Goal: Task Accomplishment & Management: Manage account settings

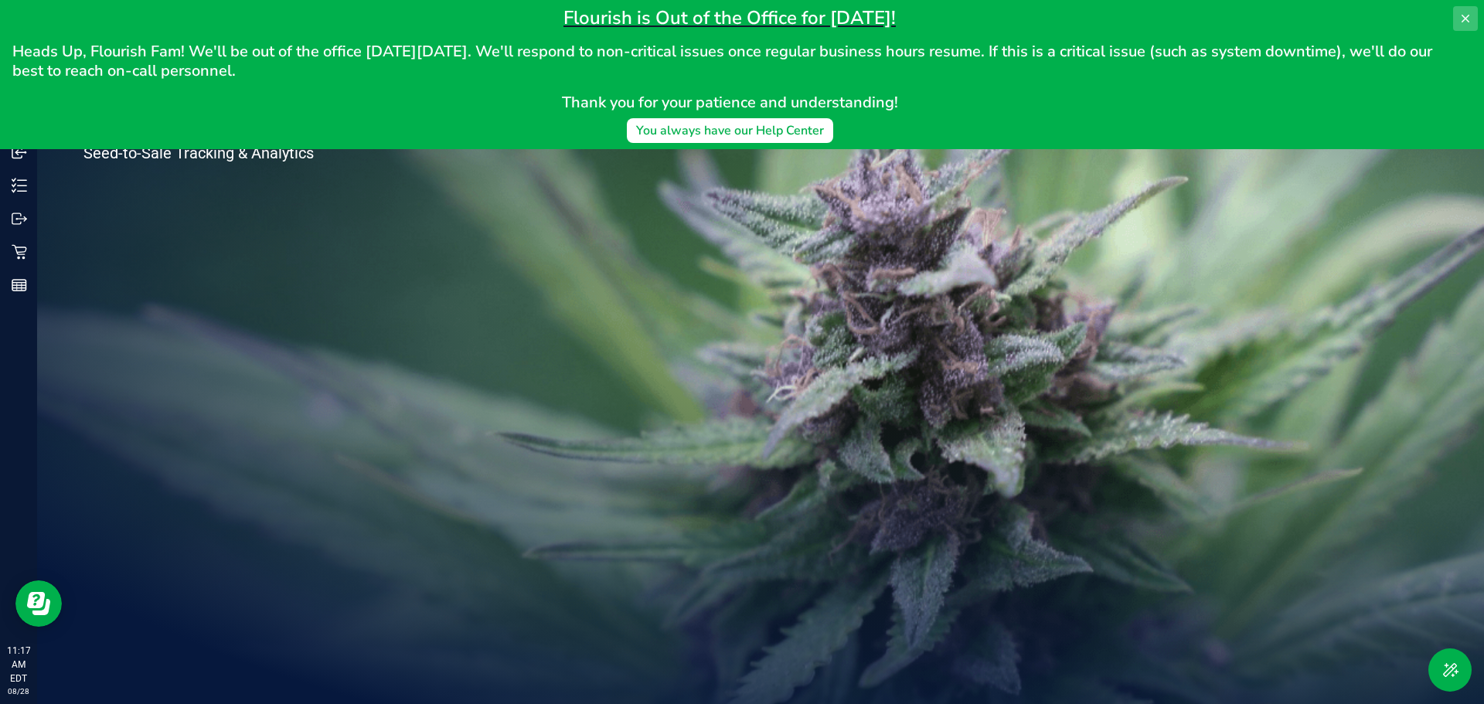
click at [1467, 19] on icon at bounding box center [1466, 19] width 8 height 8
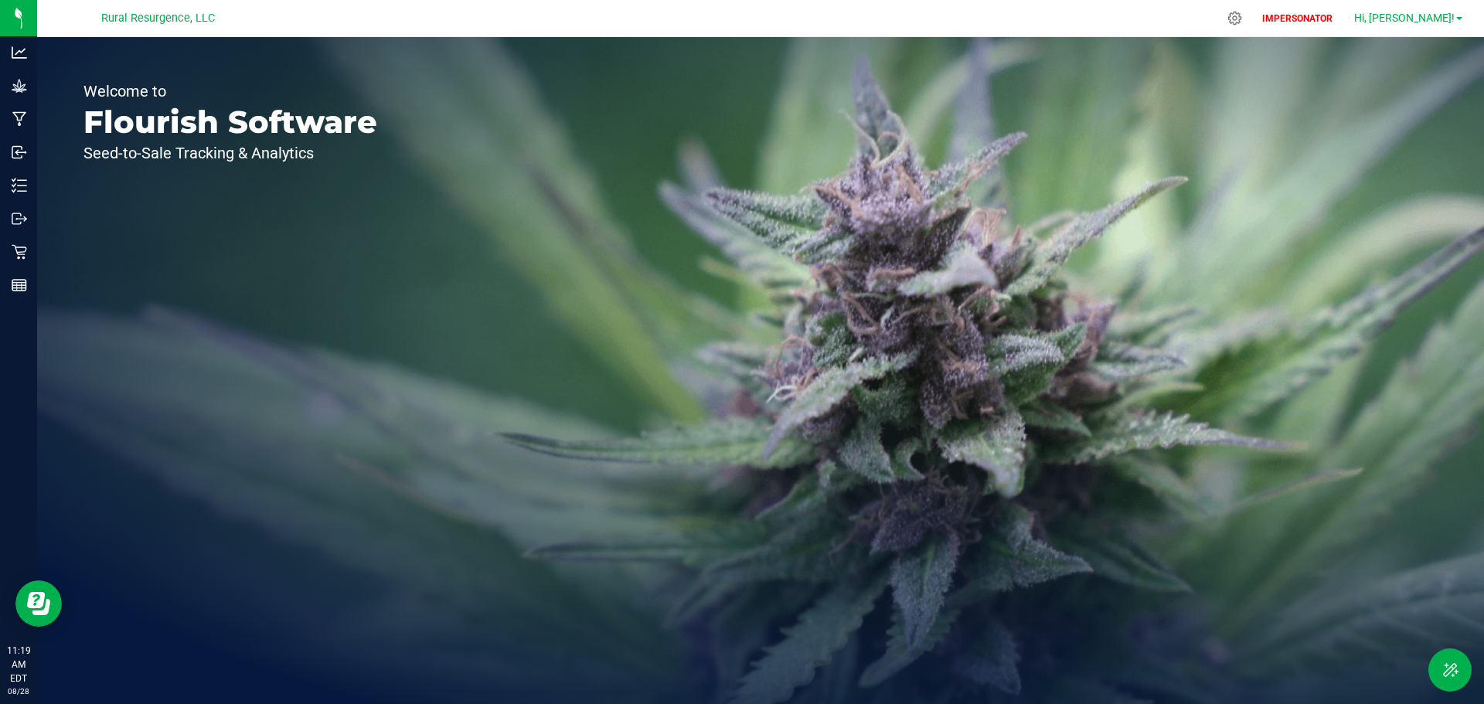
click at [1425, 21] on span "Hi, [PERSON_NAME]!" at bounding box center [1404, 18] width 101 height 12
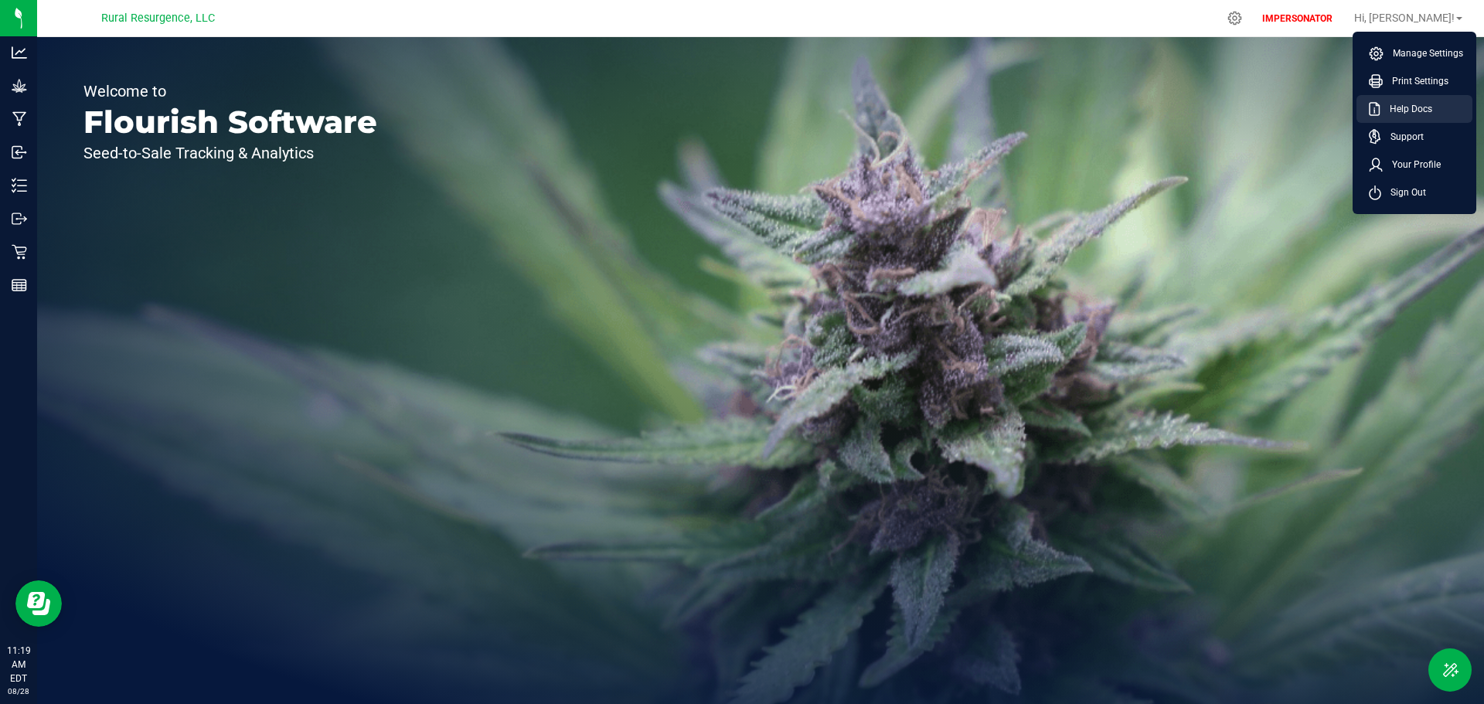
click at [1425, 99] on li "Help Docs" at bounding box center [1415, 109] width 116 height 28
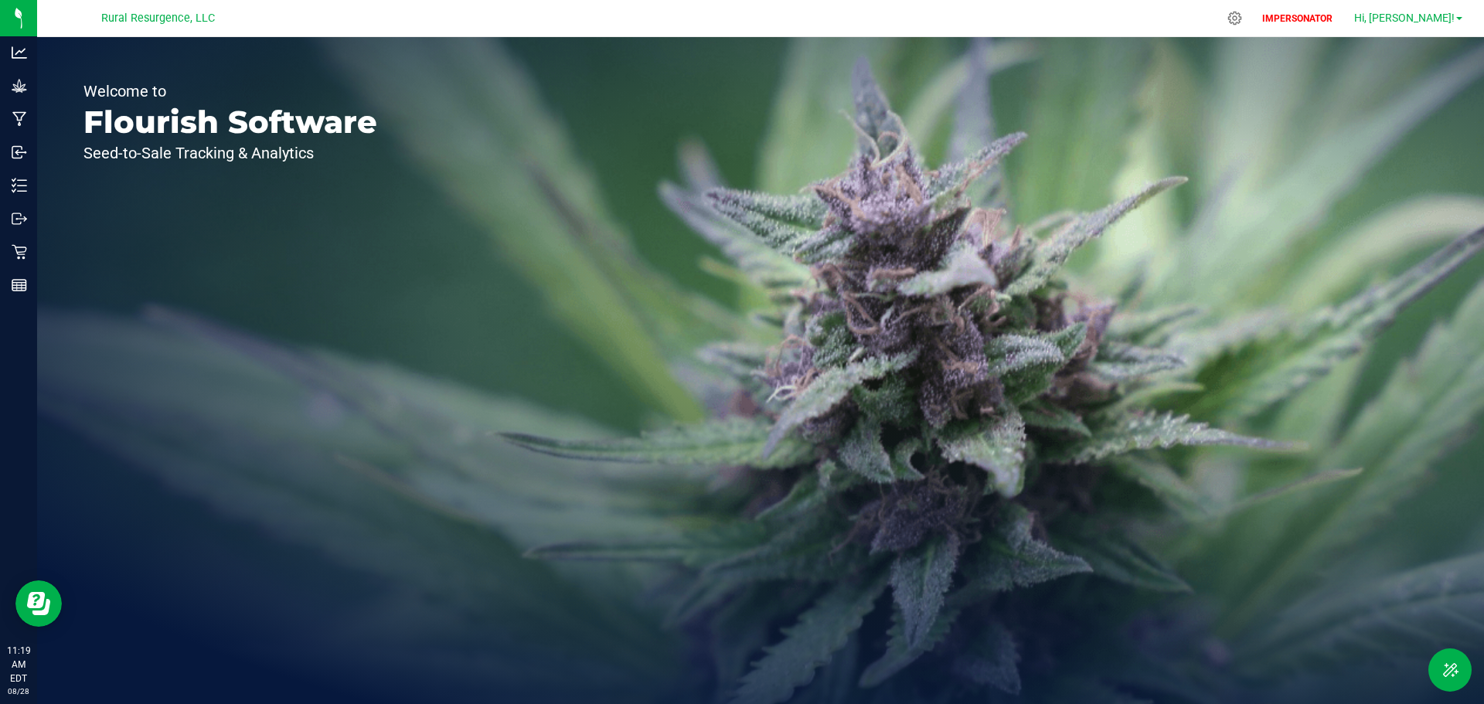
click at [1421, 16] on span "Hi, [PERSON_NAME]!" at bounding box center [1404, 18] width 101 height 12
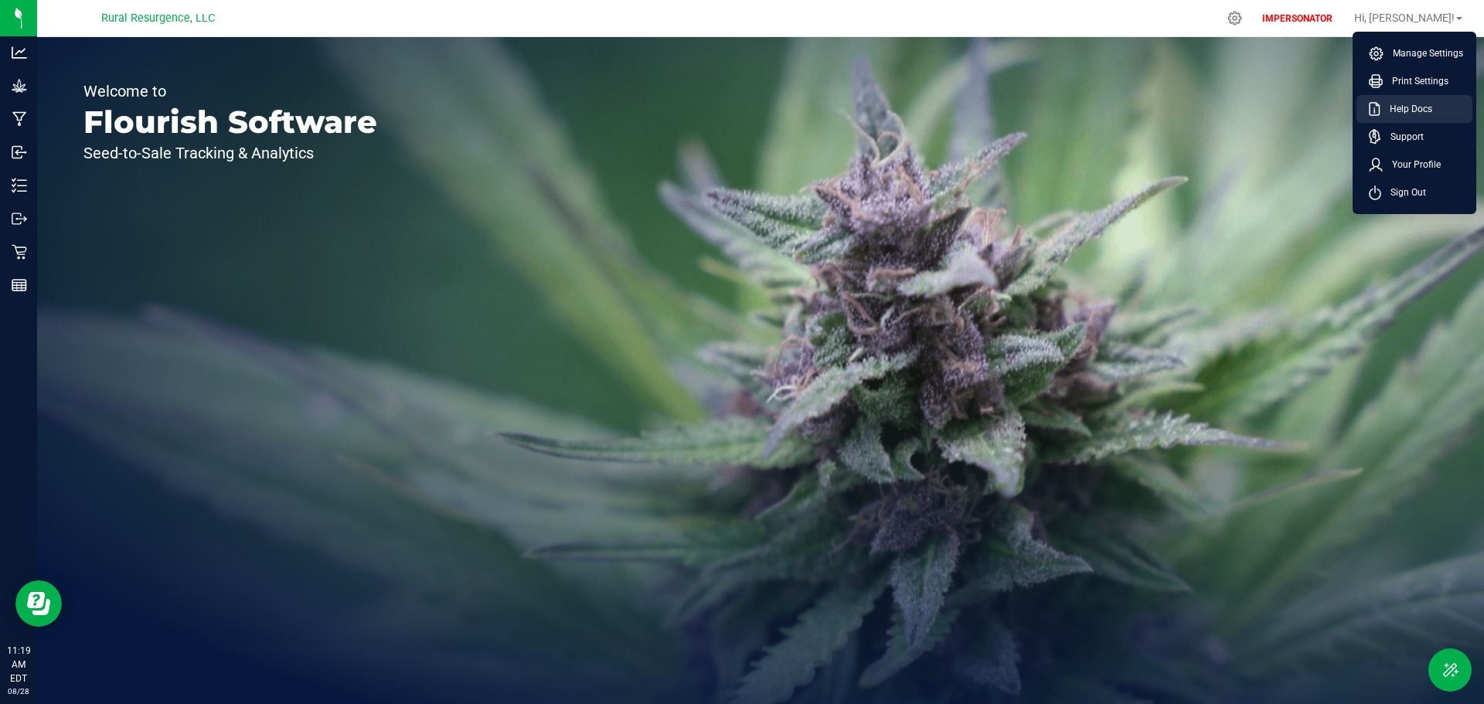
click at [1403, 112] on span "Help Docs" at bounding box center [1407, 108] width 52 height 15
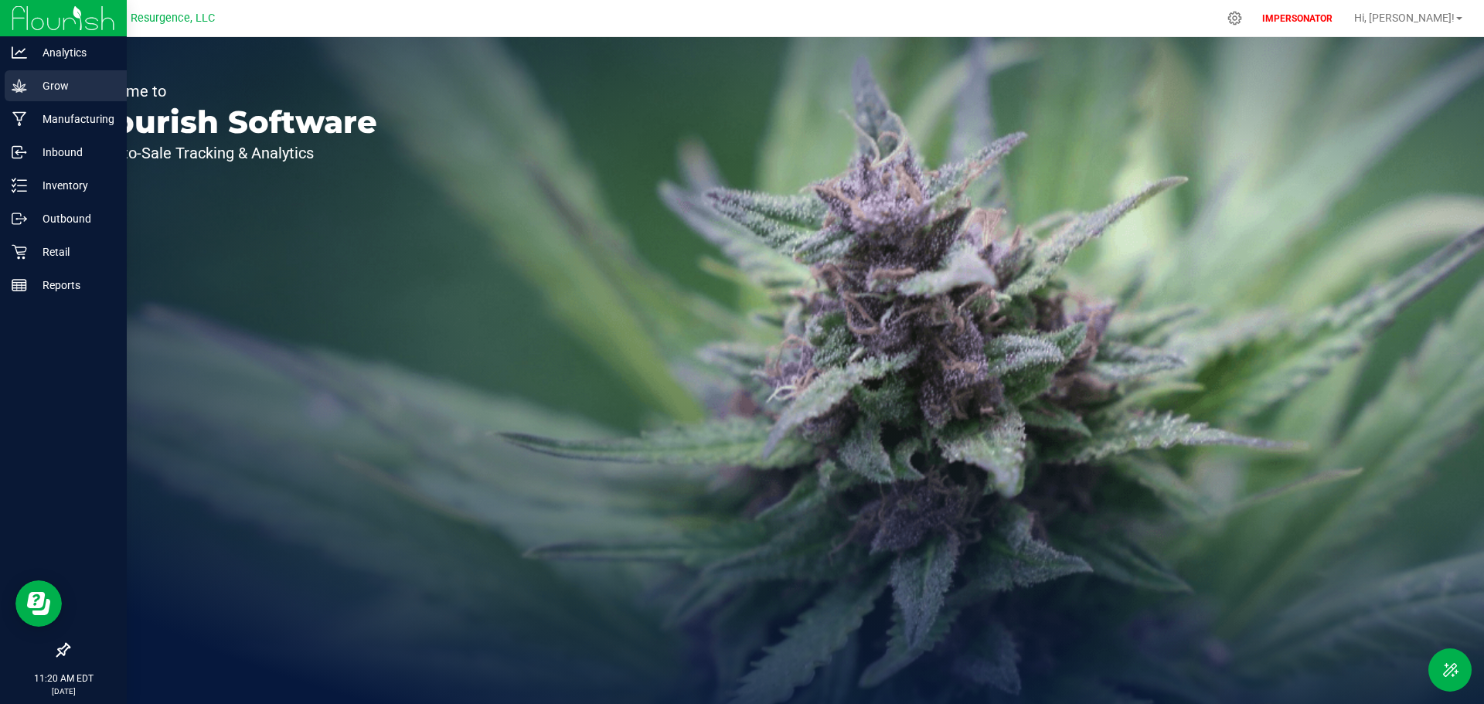
click at [62, 88] on p "Grow" at bounding box center [73, 86] width 93 height 19
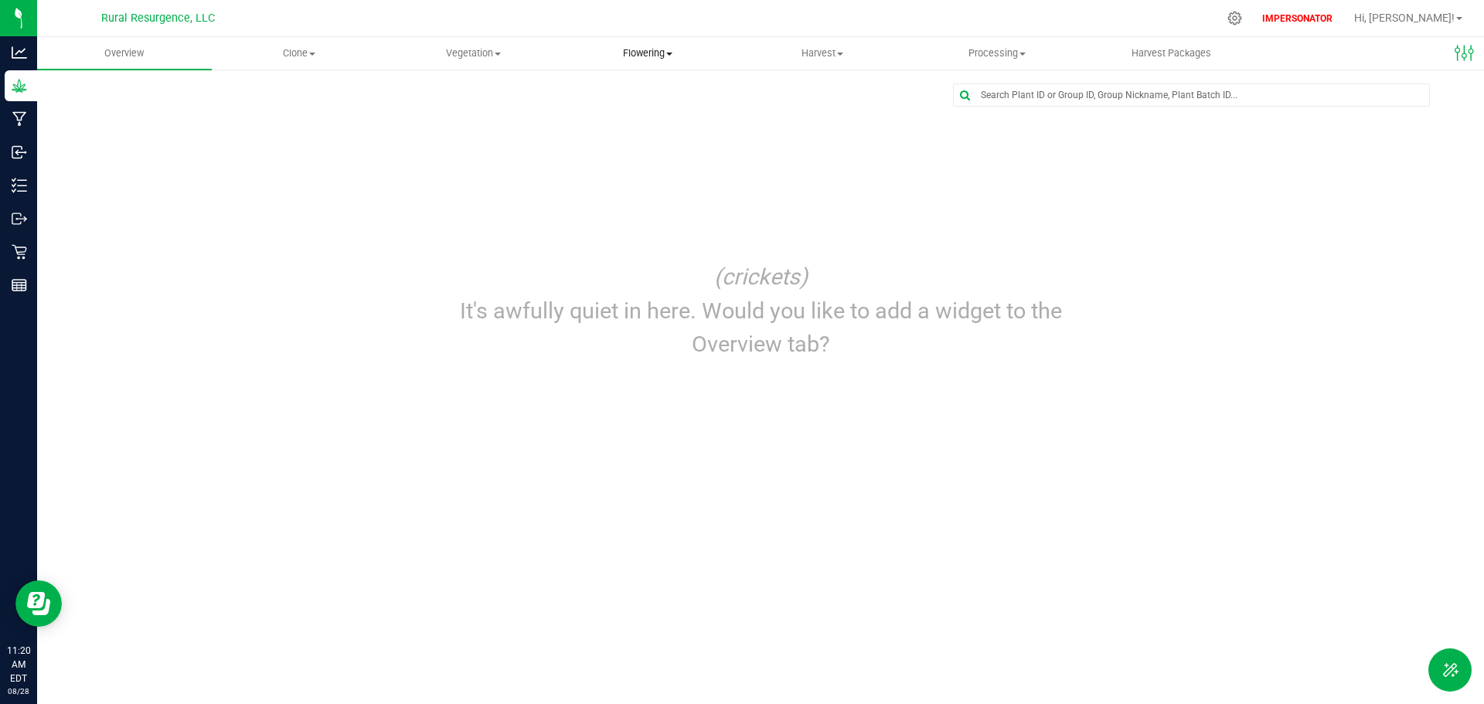
click at [639, 49] on span "Flowering" at bounding box center [647, 53] width 173 height 14
click at [629, 111] on span "Flowering groups" at bounding box center [625, 111] width 128 height 13
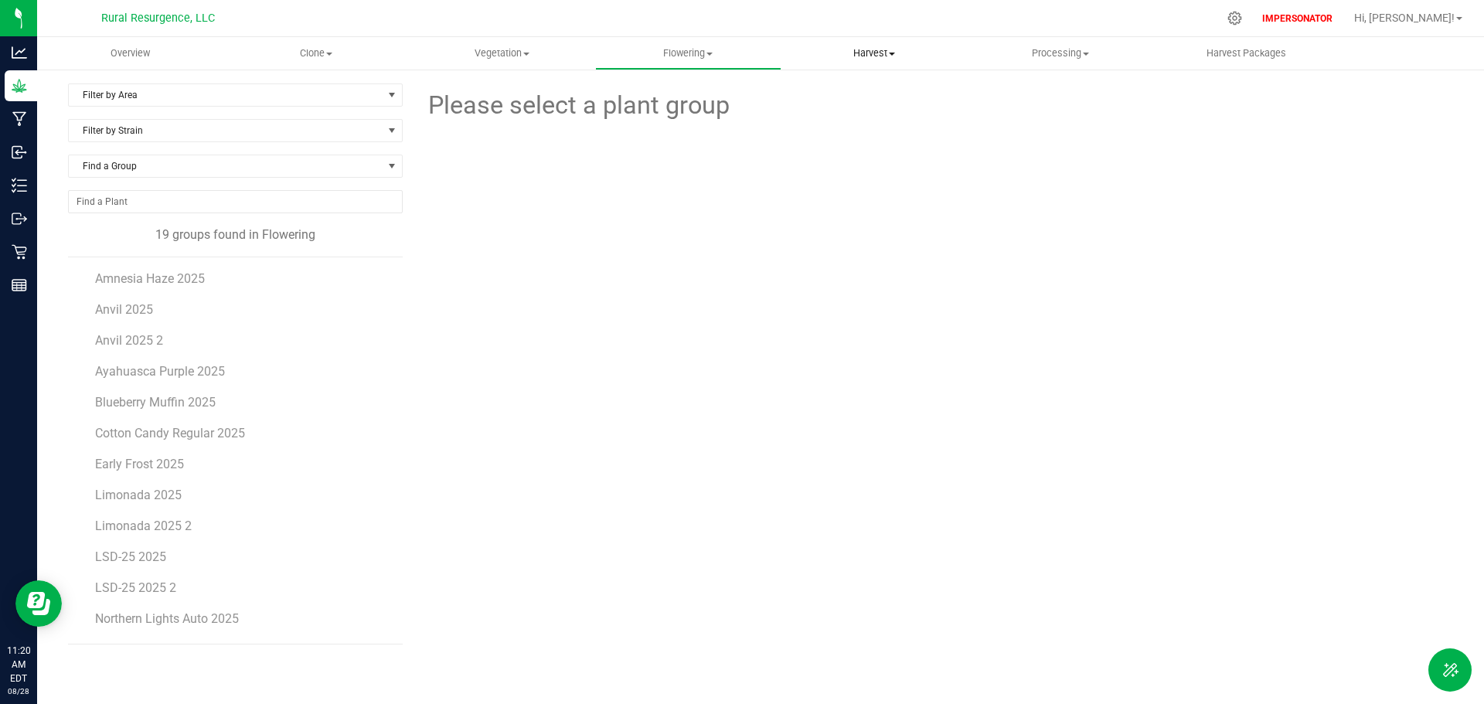
click at [855, 53] on span "Harvest" at bounding box center [874, 53] width 185 height 14
click at [851, 87] on span "Harvests" at bounding box center [825, 93] width 86 height 13
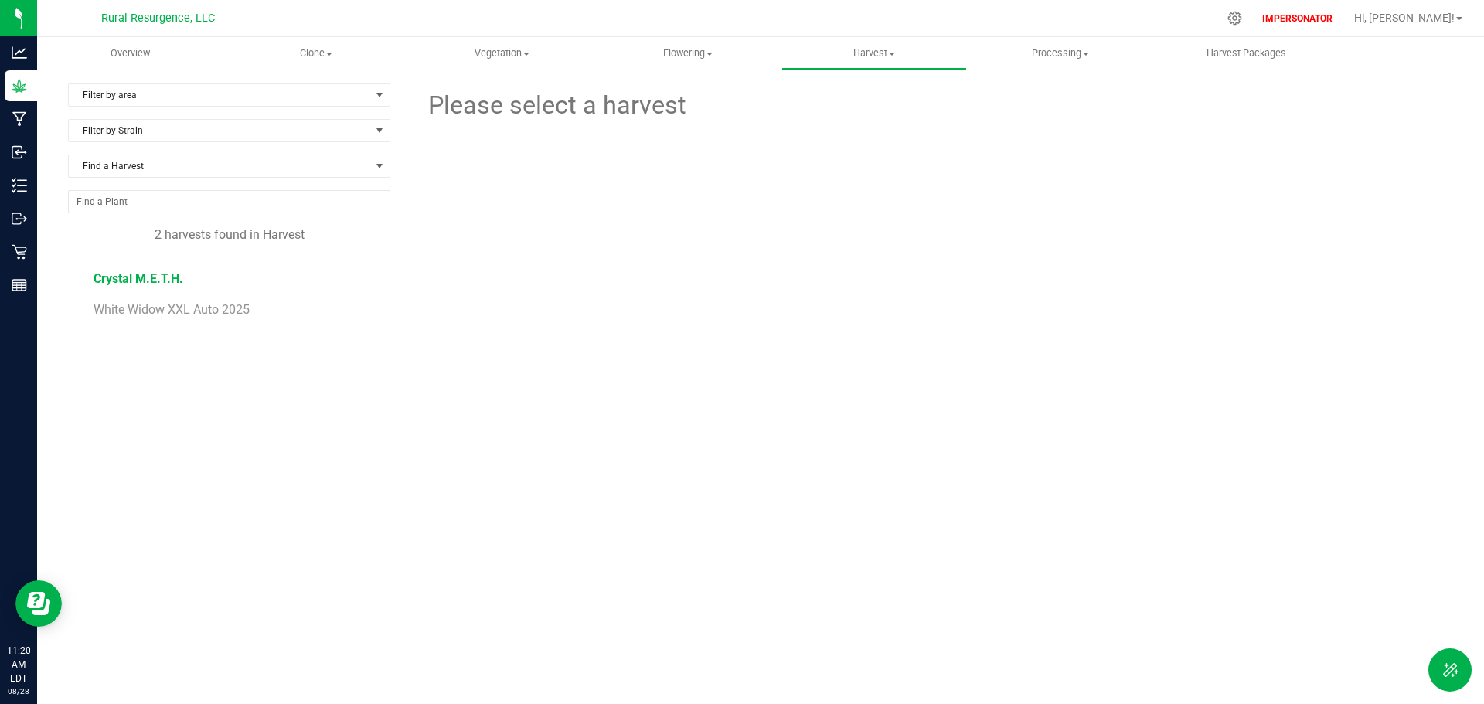
click at [135, 272] on span "Crystal M.E.T.H." at bounding box center [139, 278] width 90 height 15
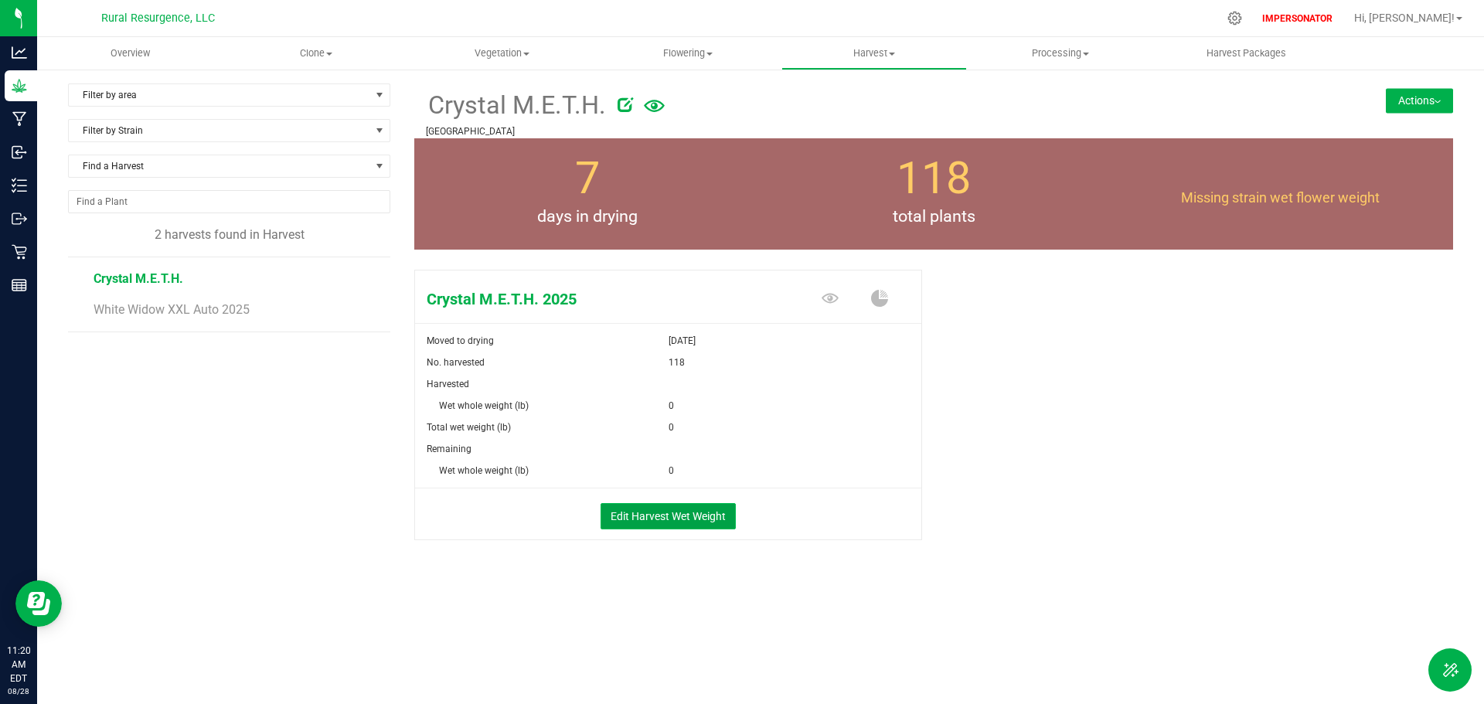
click at [646, 517] on button "Edit Harvest Wet Weight" at bounding box center [668, 516] width 135 height 26
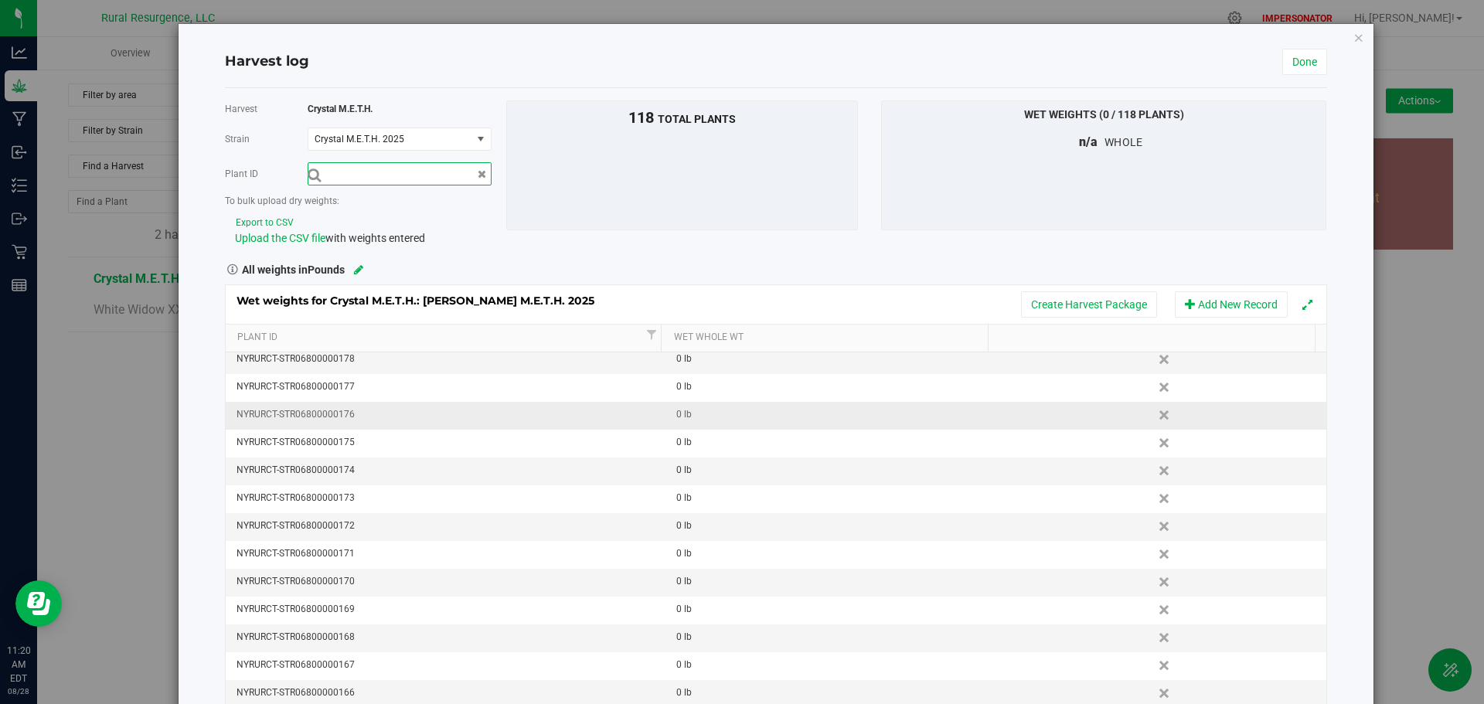
scroll to position [2932, 0]
click at [700, 366] on td "0 lb" at bounding box center [831, 357] width 330 height 28
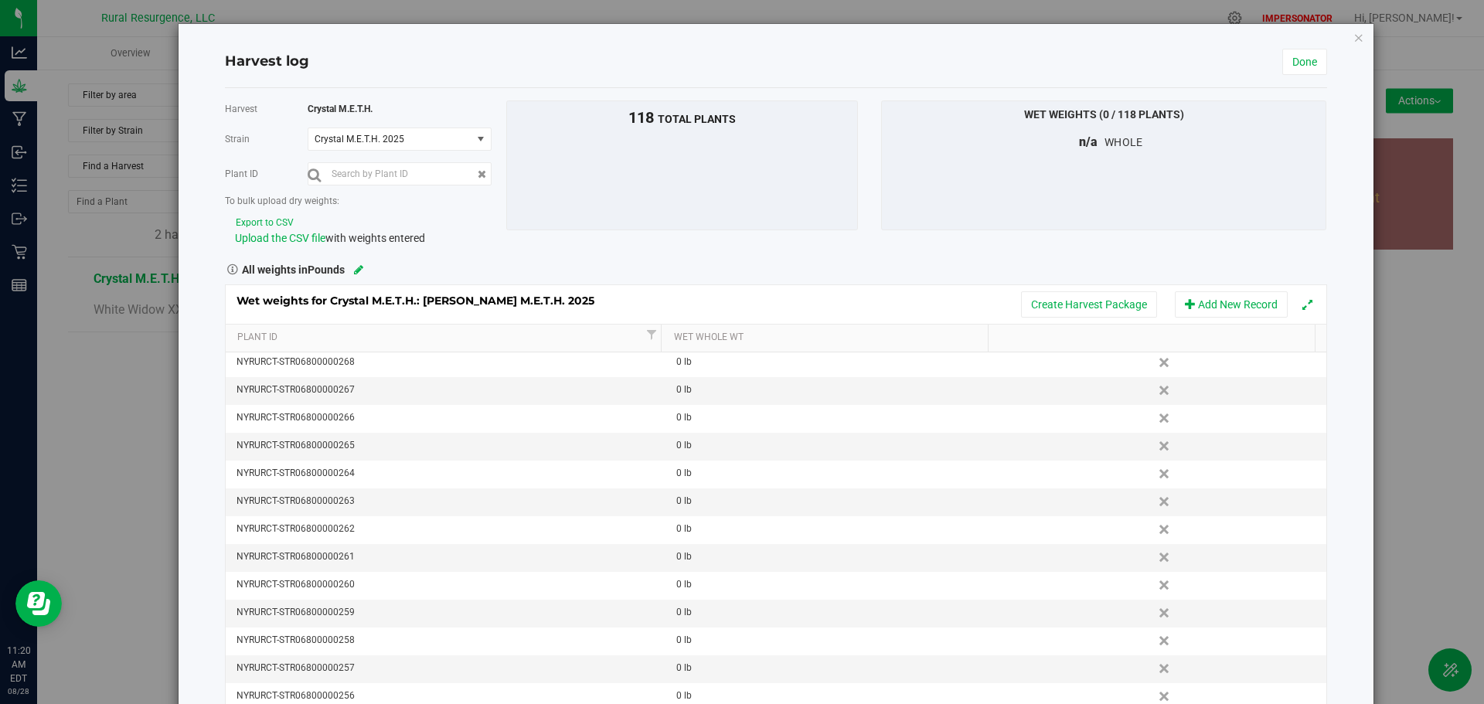
scroll to position [0, 0]
click at [195, 310] on div "Harvest log Done Harvest Crystal M.E.T.H. Strain Crystal M.E.T.H. 2025 Select s…" at bounding box center [776, 371] width 1195 height 694
click at [1354, 39] on icon "button" at bounding box center [1359, 37] width 11 height 19
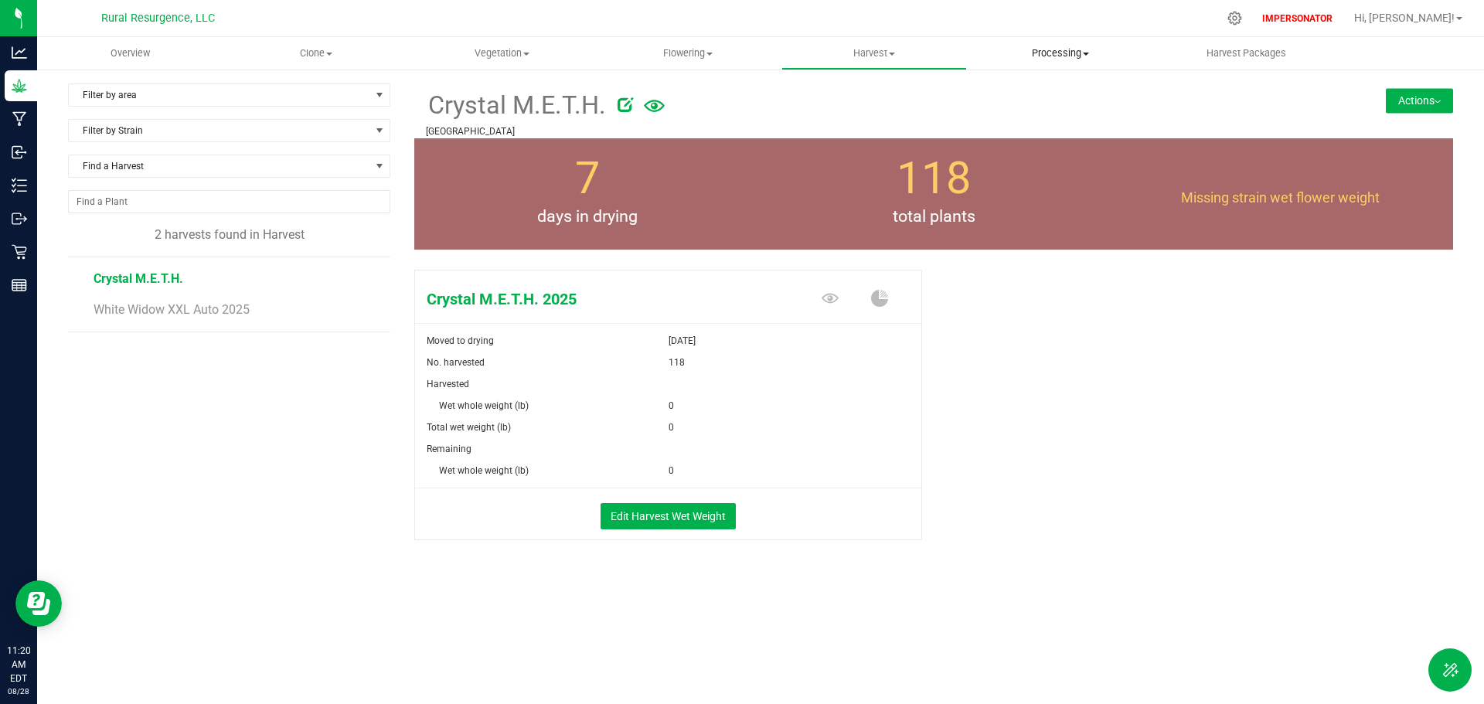
click at [1066, 47] on span "Processing" at bounding box center [1060, 53] width 185 height 14
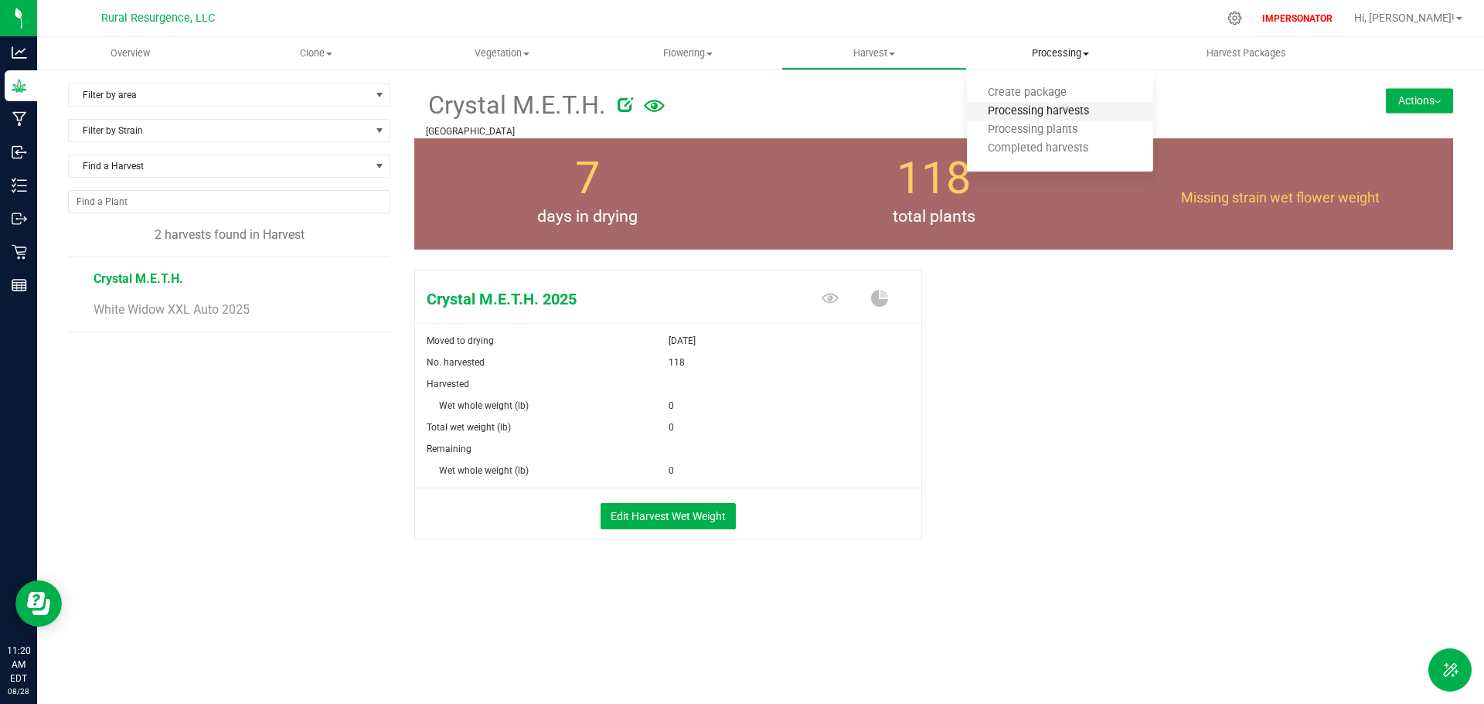
click at [1034, 107] on span "Processing harvests" at bounding box center [1038, 111] width 143 height 13
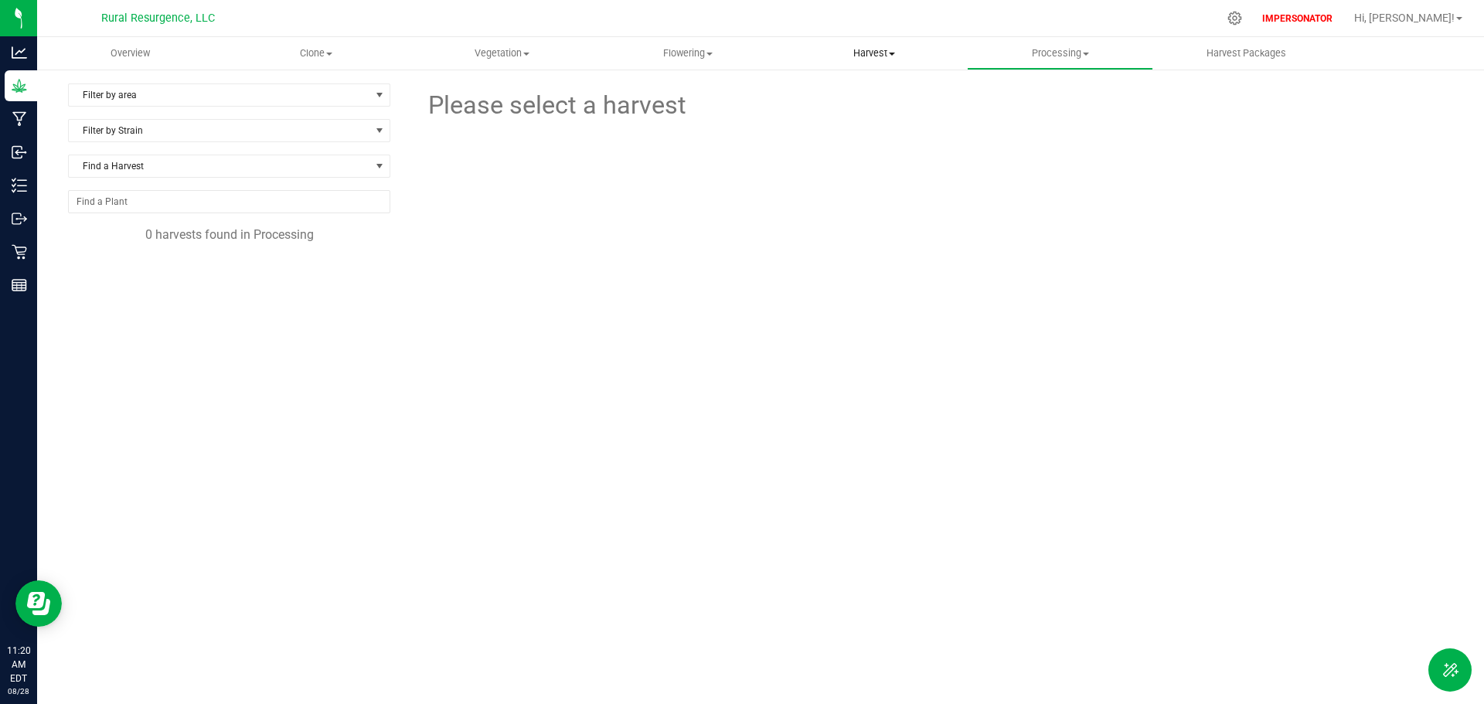
click at [873, 52] on span "Harvest" at bounding box center [874, 53] width 185 height 14
click at [826, 92] on span "Harvests" at bounding box center [825, 93] width 86 height 13
click at [1243, 22] on icon at bounding box center [1235, 18] width 16 height 16
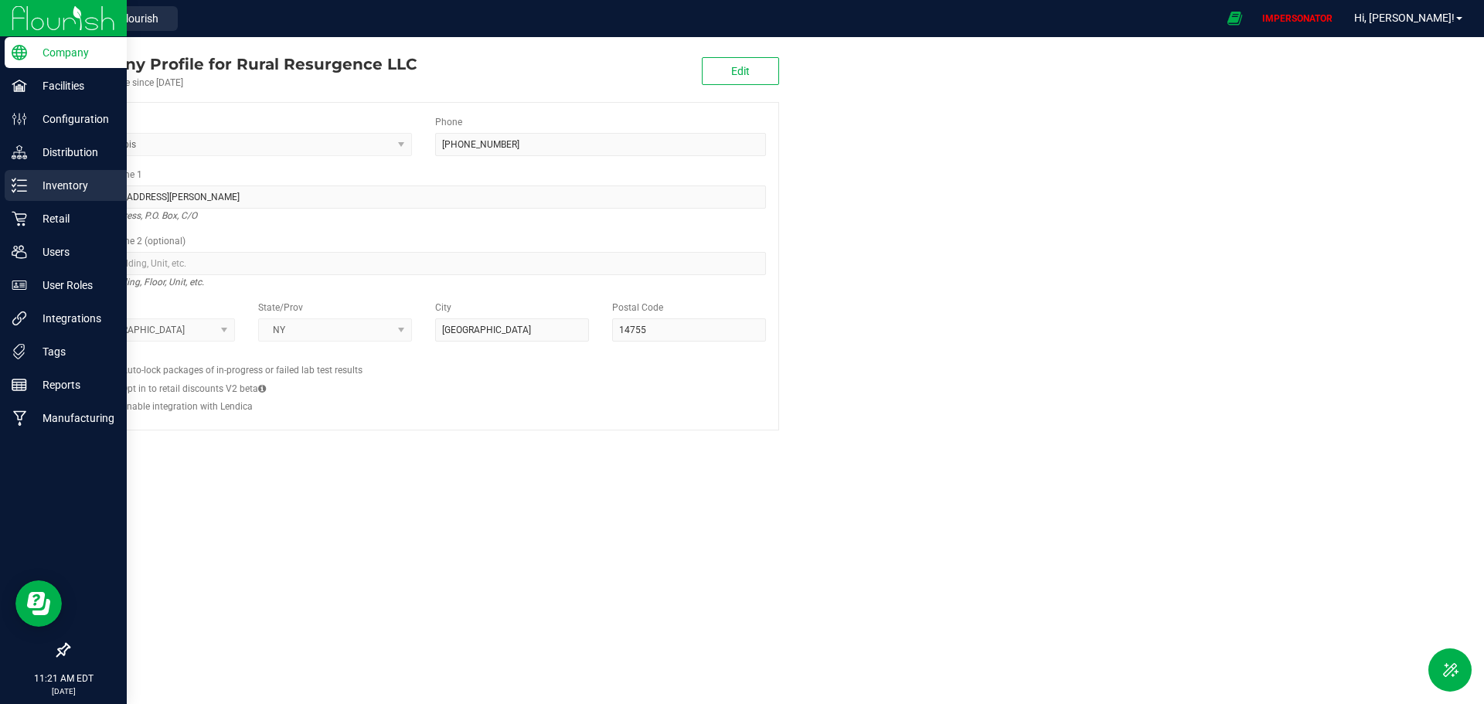
click at [55, 180] on p "Inventory" at bounding box center [73, 185] width 93 height 19
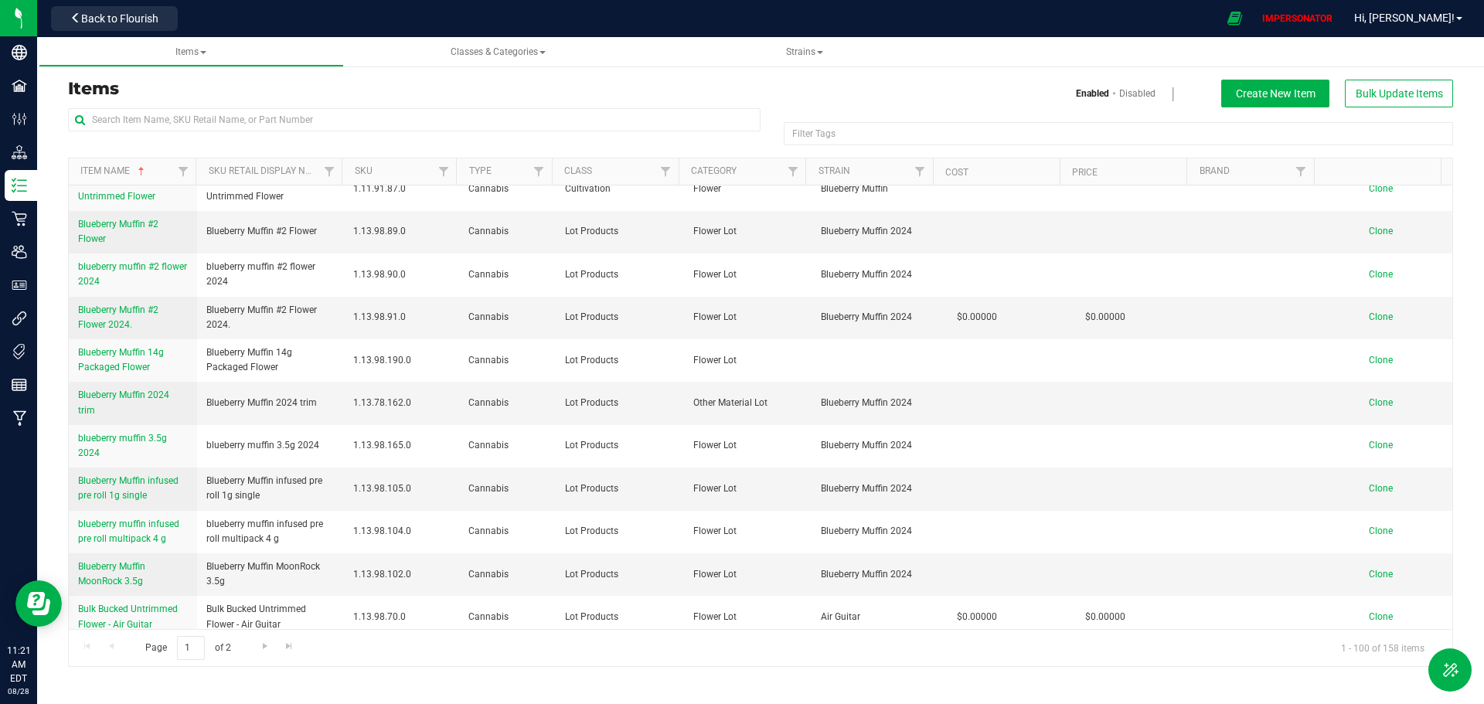
scroll to position [1082, 0]
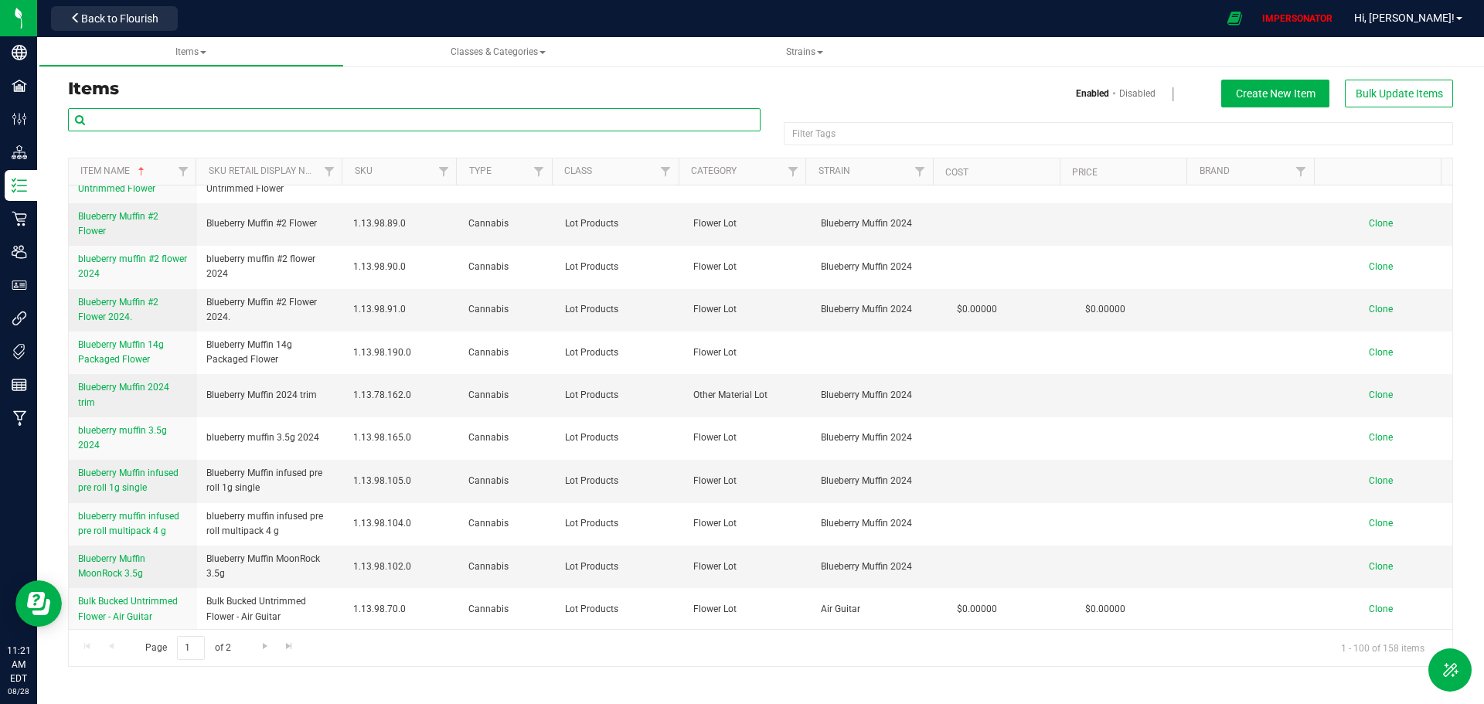
click at [148, 116] on input "text" at bounding box center [414, 119] width 693 height 23
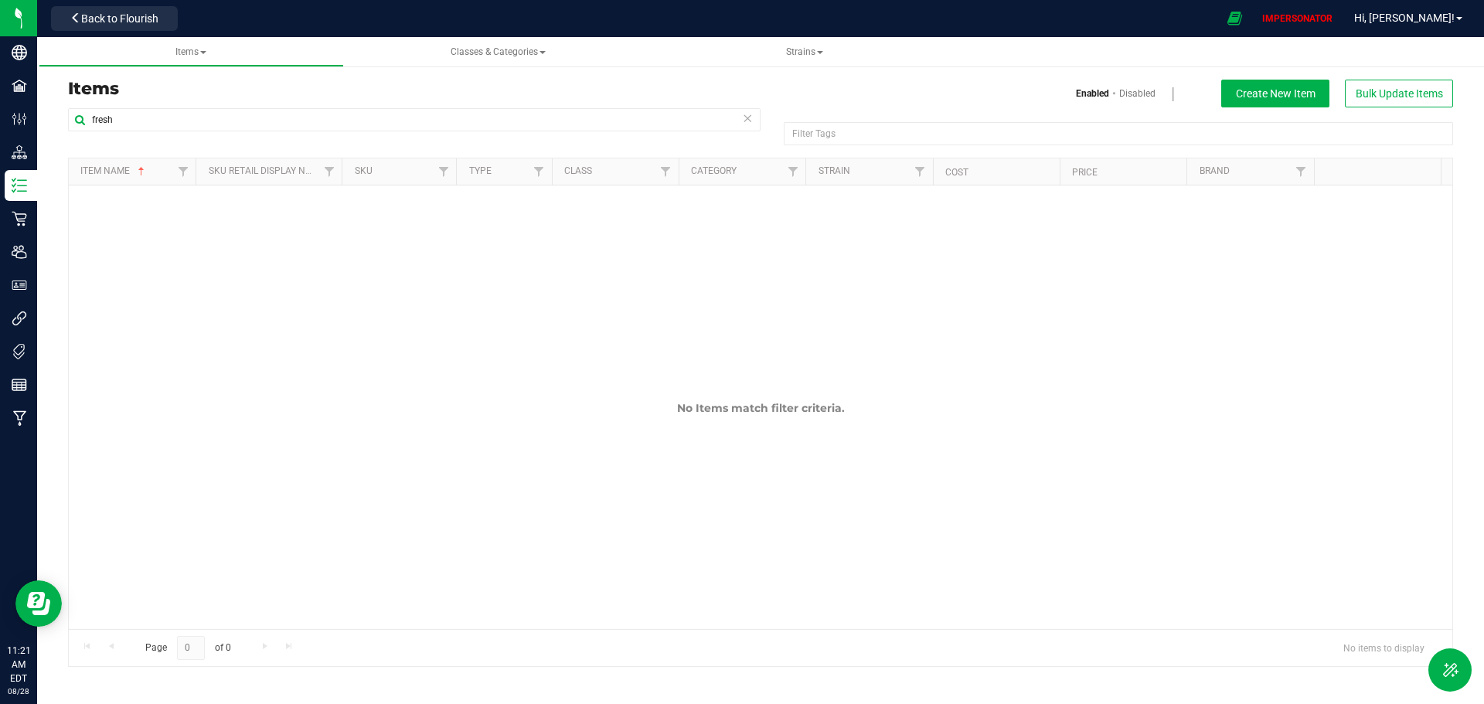
click at [786, 97] on div "Enabled Disabled Create New Item Bulk Update Items" at bounding box center [1113, 94] width 704 height 28
click at [123, 119] on input "fresh" at bounding box center [414, 119] width 693 height 23
type input "f"
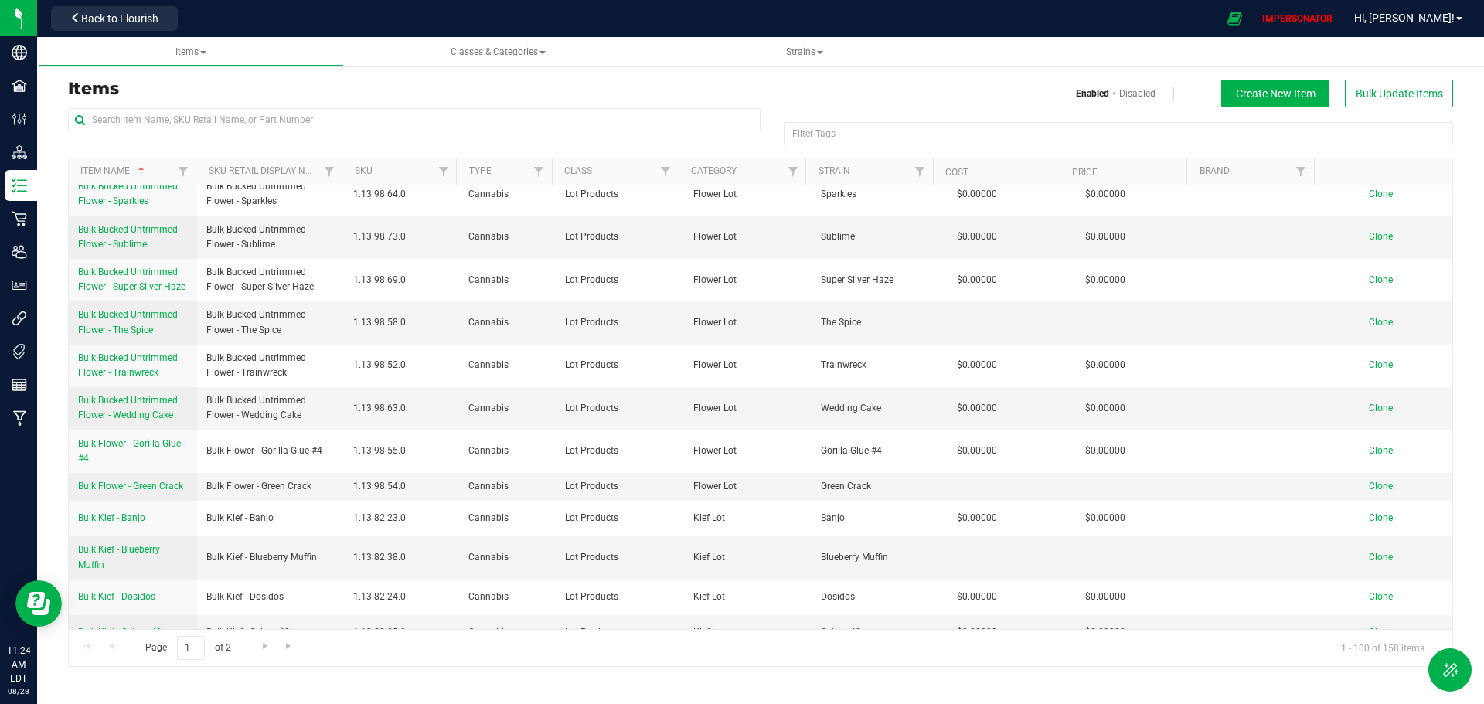
scroll to position [2120, 0]
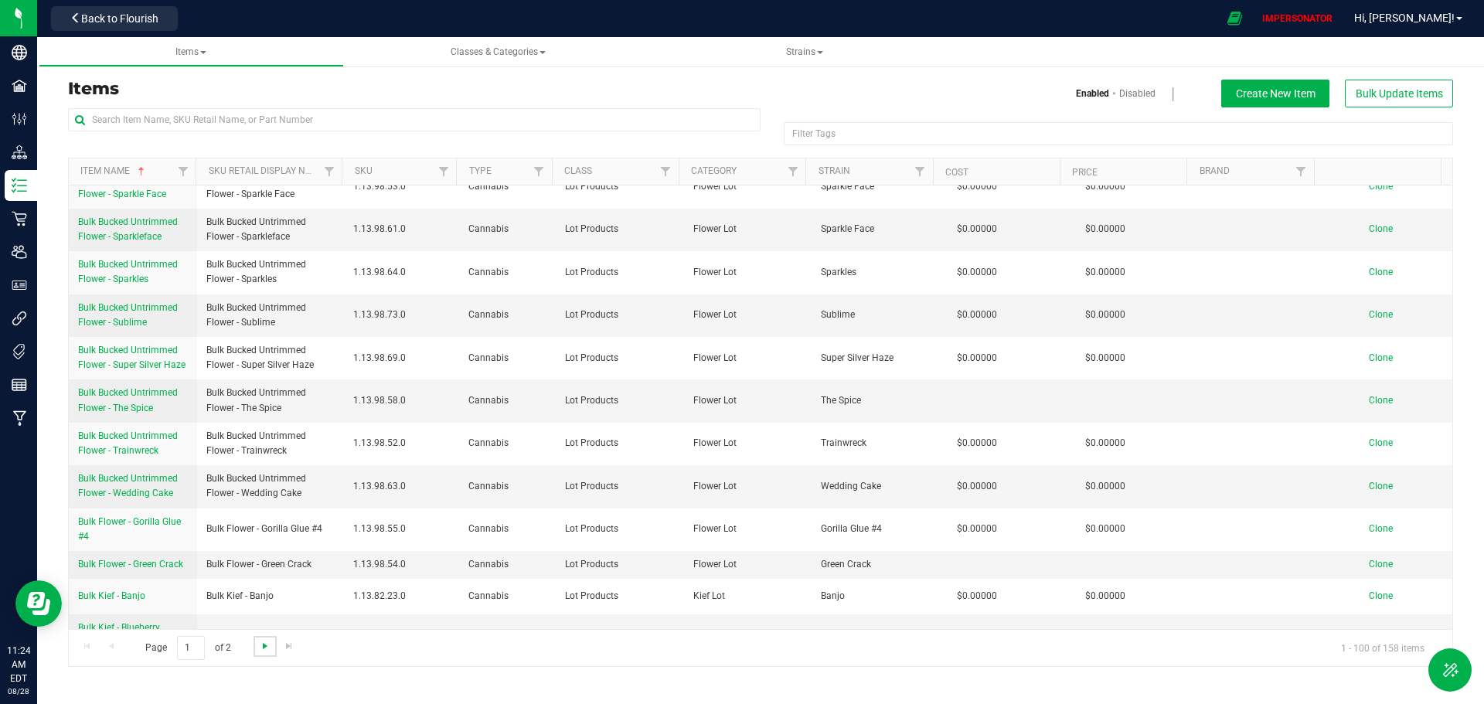
click at [264, 646] on span "Go to the next page" at bounding box center [265, 646] width 12 height 12
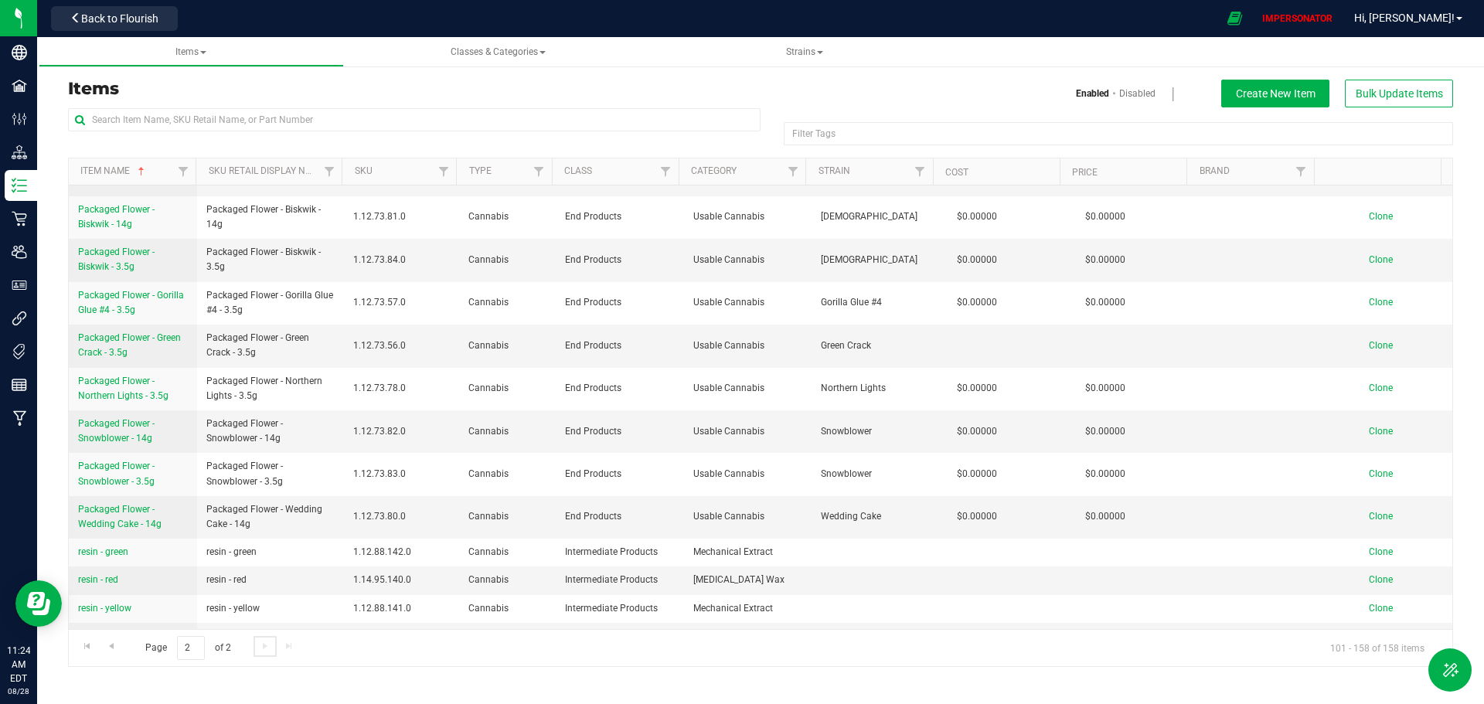
scroll to position [0, 0]
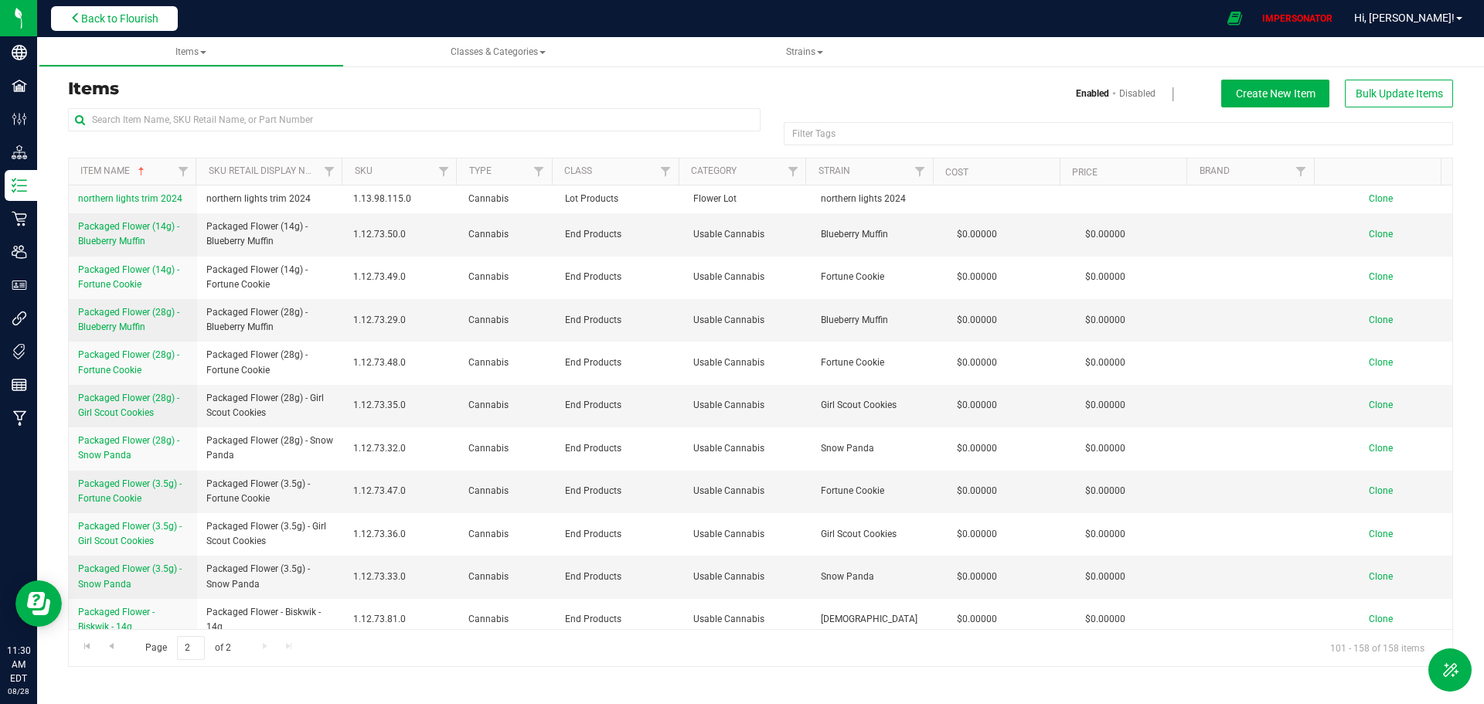
click at [138, 22] on span "Back to Flourish" at bounding box center [119, 18] width 77 height 12
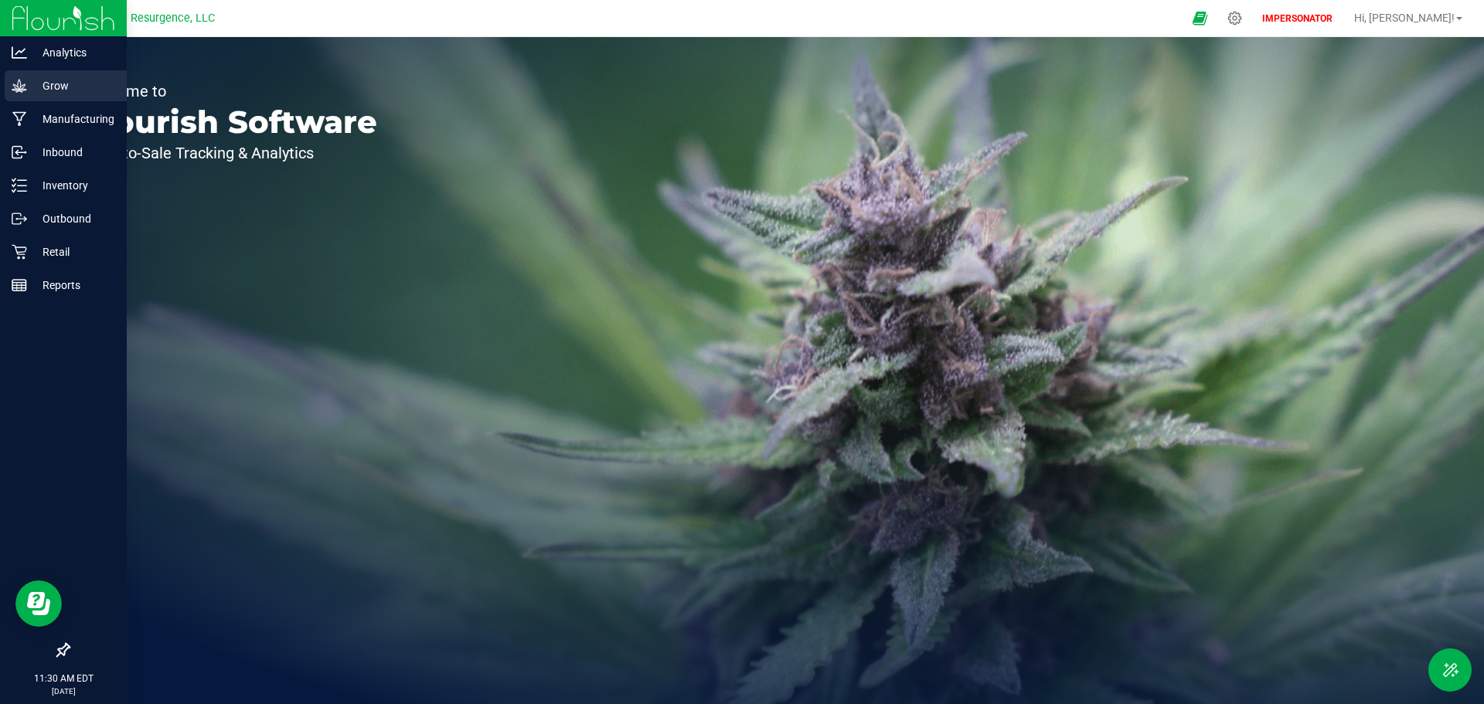
click at [21, 88] on icon at bounding box center [19, 85] width 15 height 15
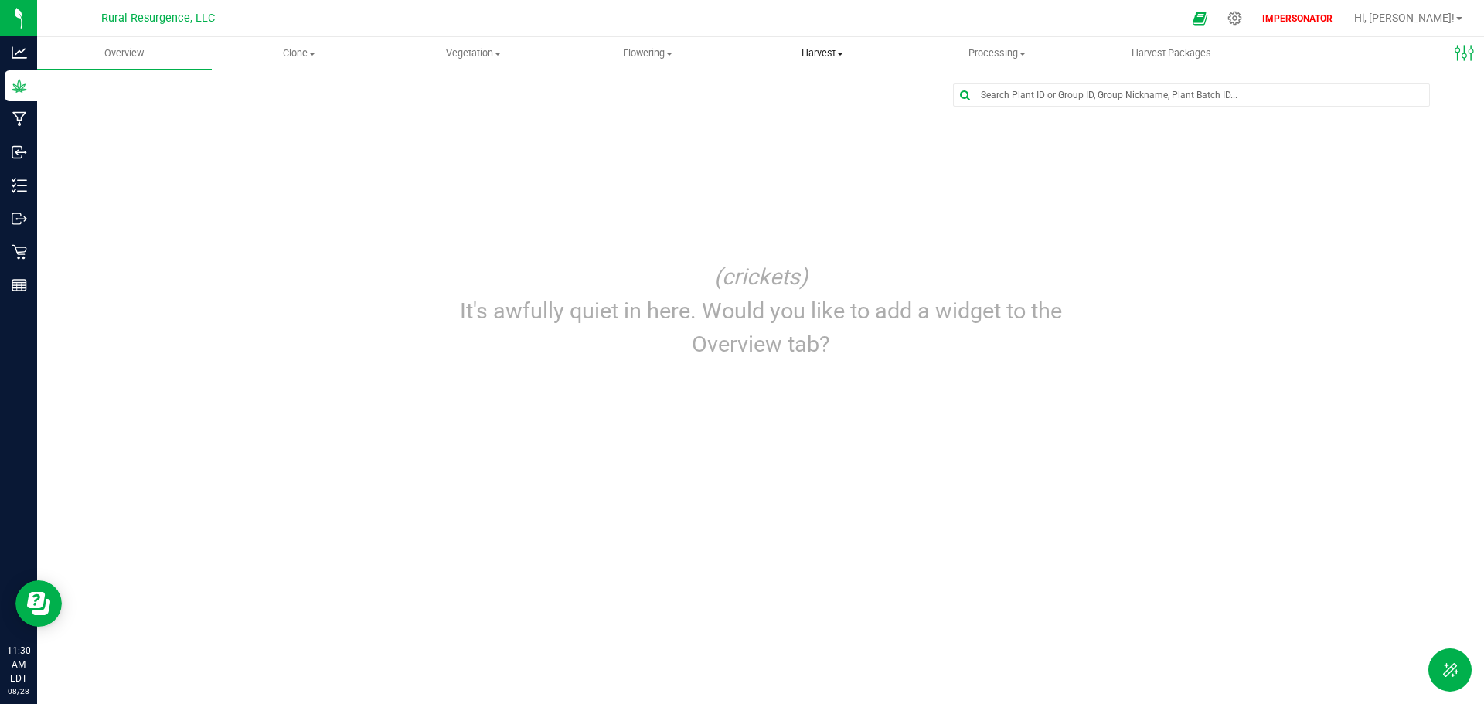
click at [805, 52] on span "Harvest" at bounding box center [822, 53] width 173 height 14
click at [785, 85] on li "Harvests" at bounding box center [822, 93] width 175 height 19
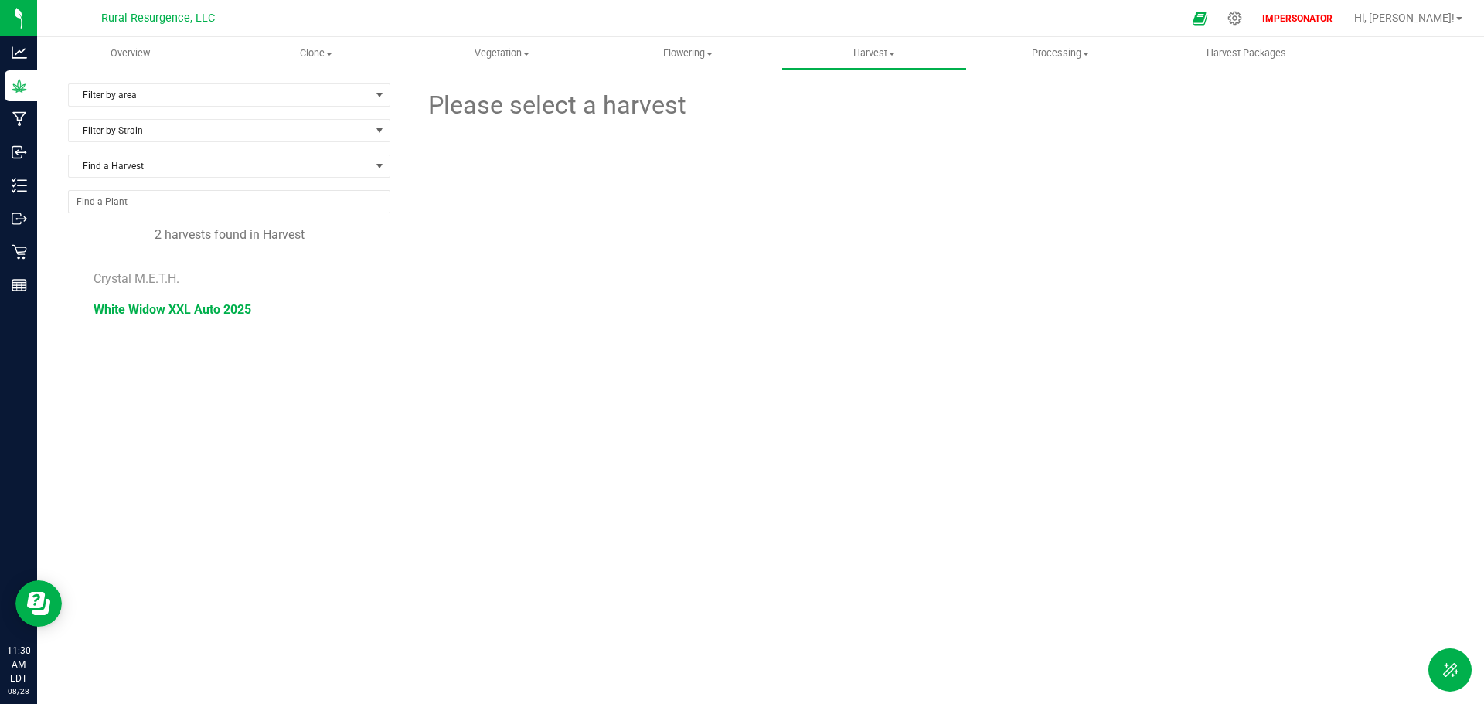
click at [197, 308] on span "White Widow XXL Auto 2025" at bounding box center [173, 309] width 158 height 15
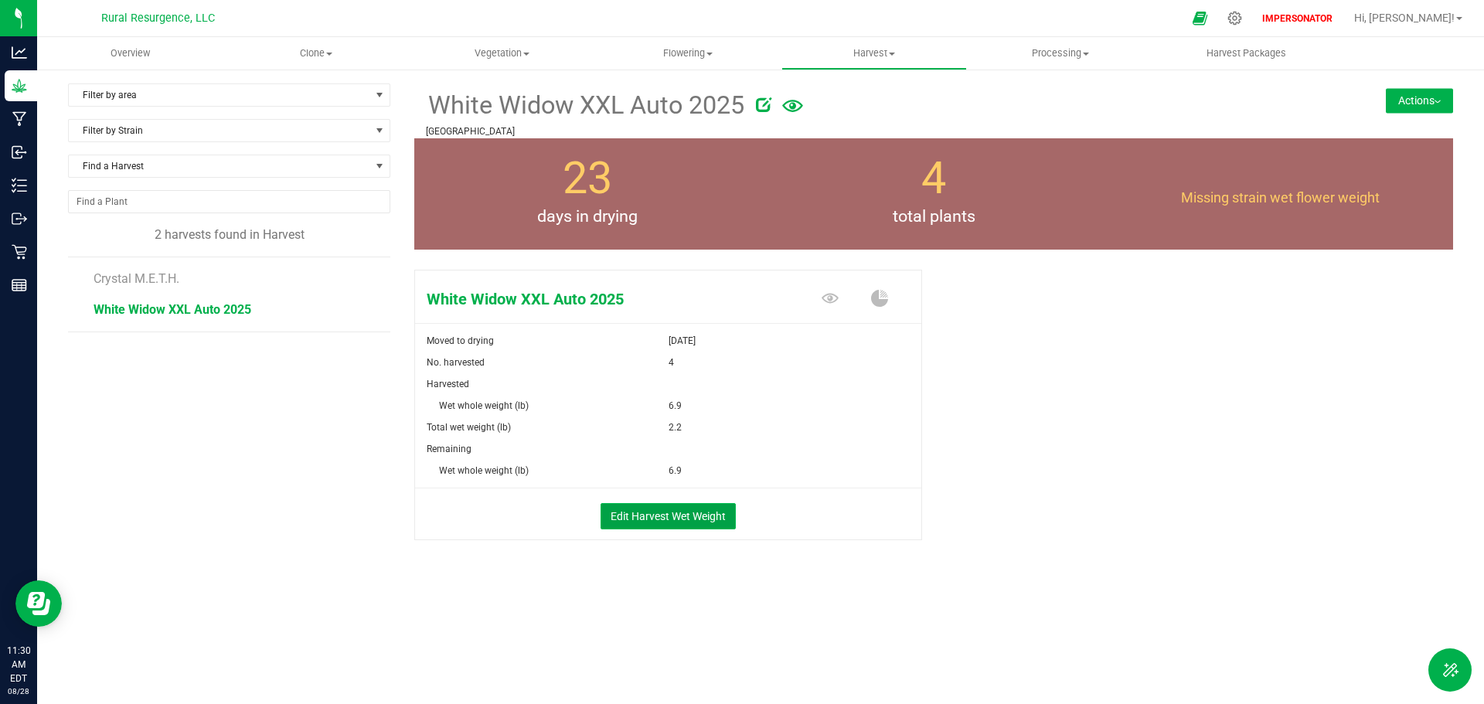
click at [666, 521] on button "Edit Harvest Wet Weight" at bounding box center [668, 516] width 135 height 26
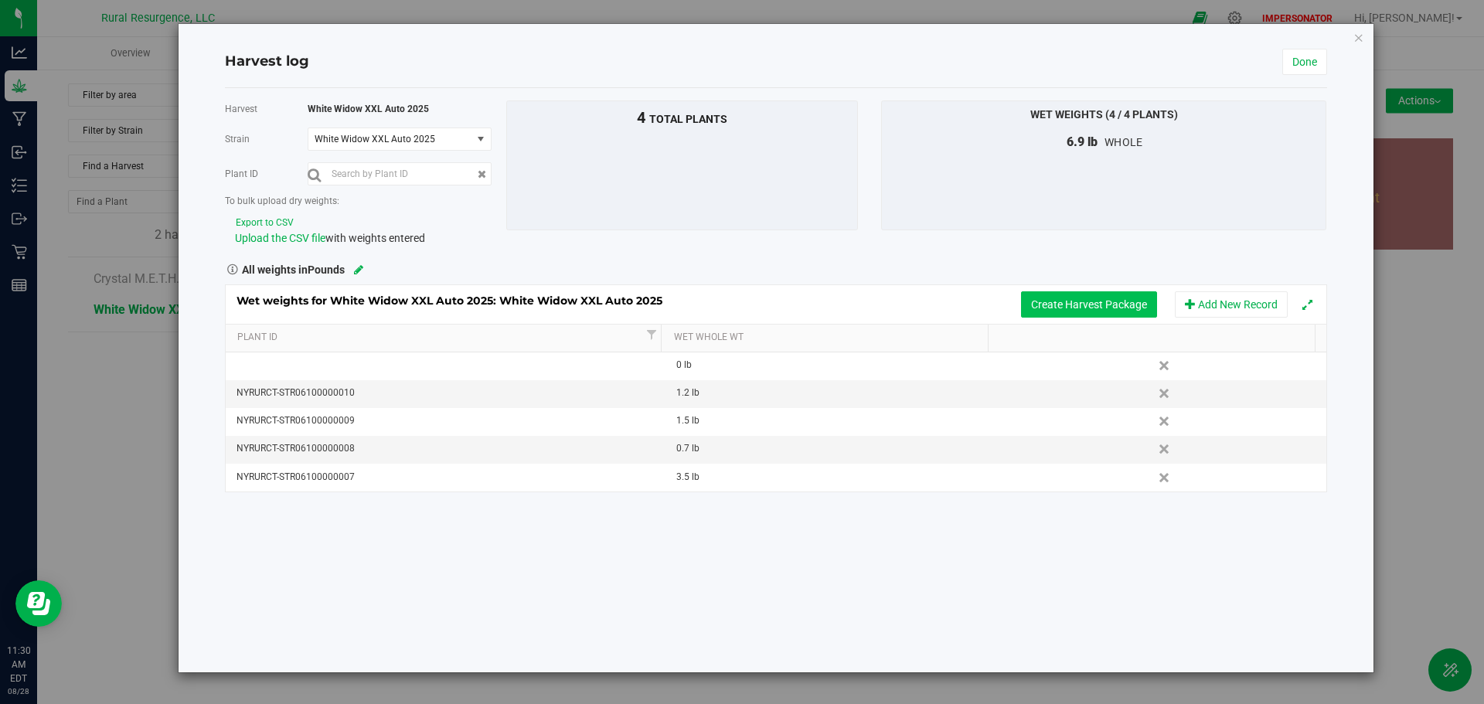
click at [1089, 305] on button "Create Harvest Package" at bounding box center [1089, 304] width 136 height 26
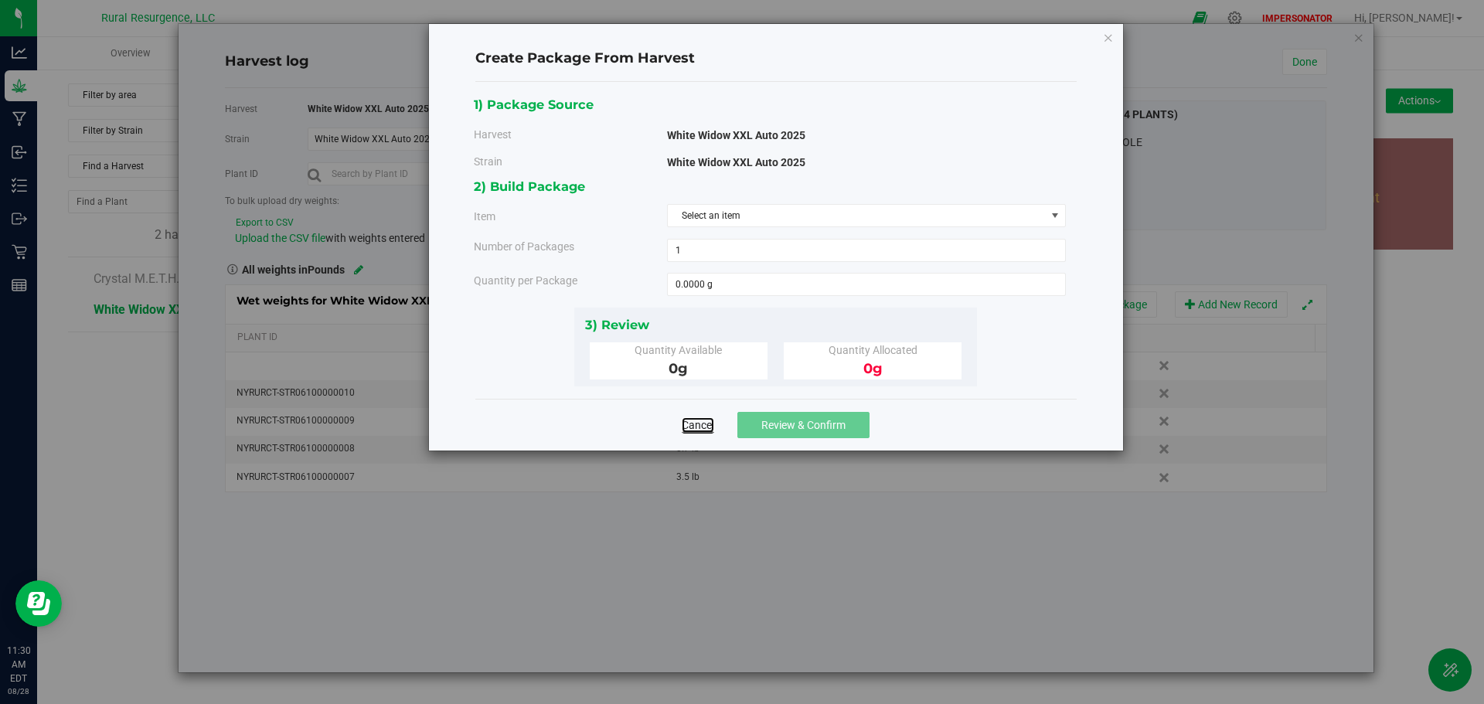
click at [690, 426] on link "Cancel" at bounding box center [698, 424] width 32 height 15
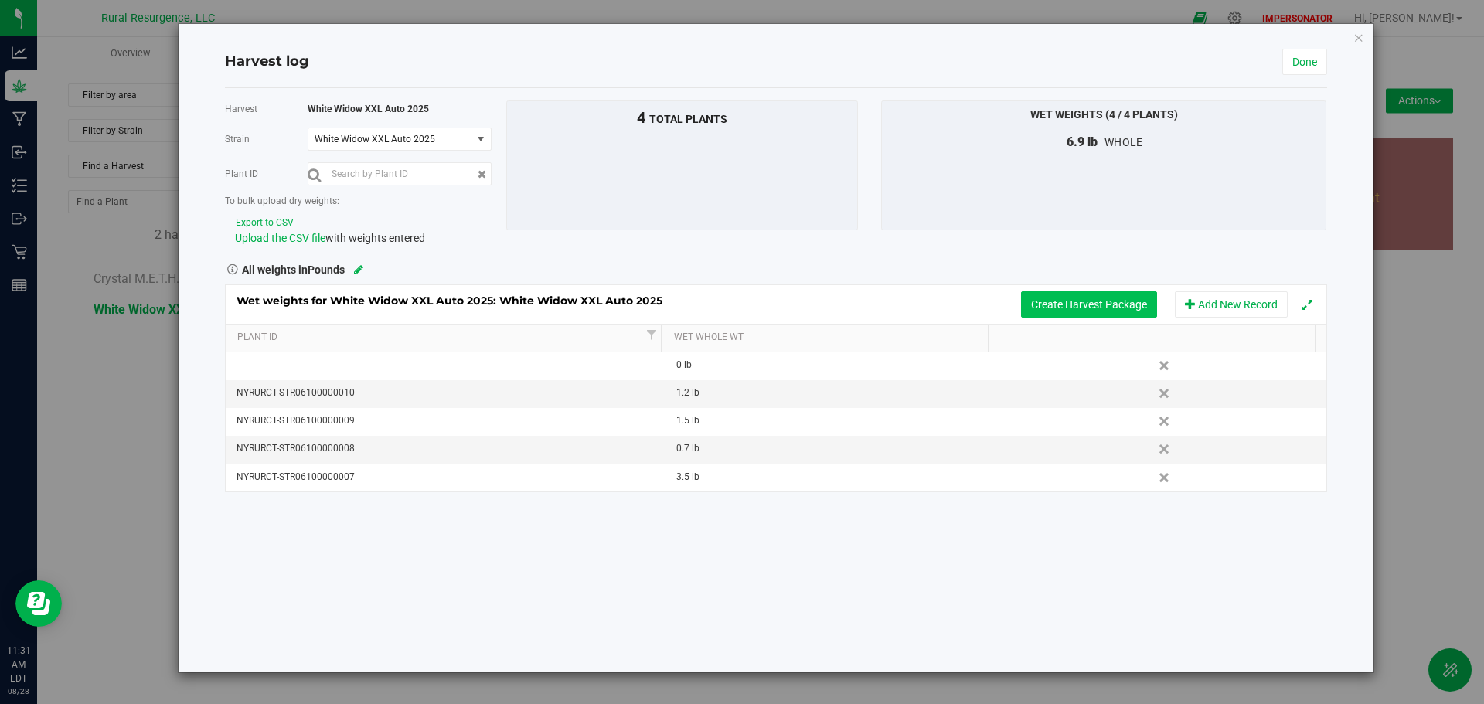
click at [1041, 307] on button "Create Harvest Package" at bounding box center [1089, 304] width 136 height 26
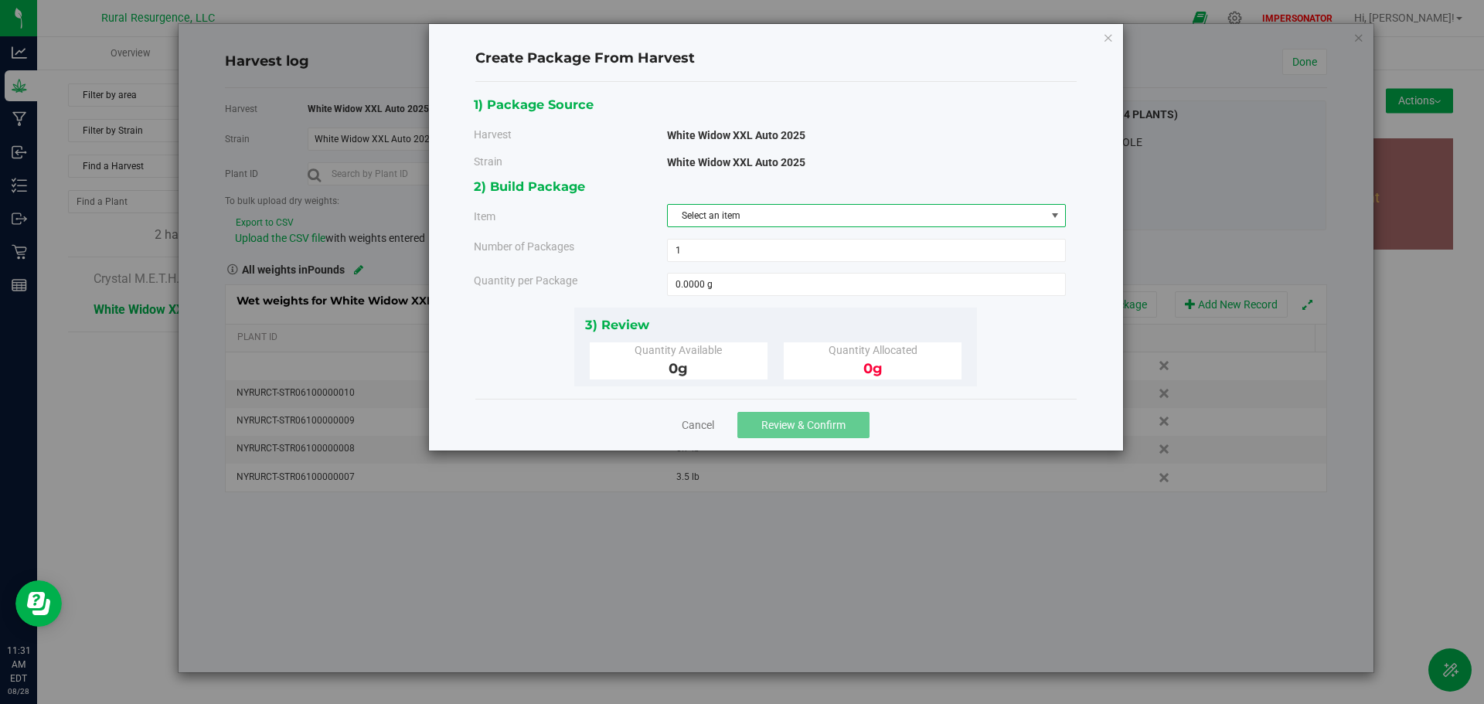
click at [720, 217] on span "Select an item" at bounding box center [857, 216] width 378 height 22
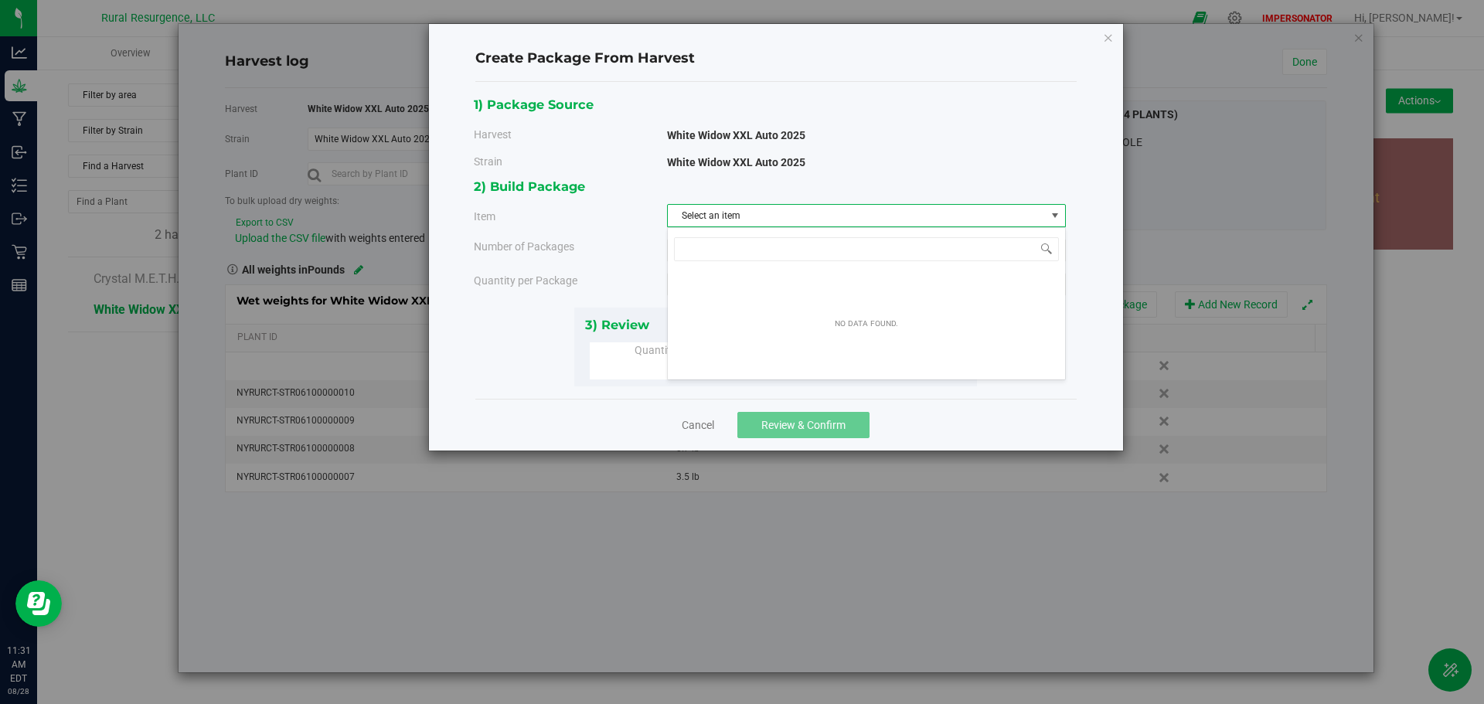
click at [738, 213] on span "Select an item" at bounding box center [857, 216] width 378 height 22
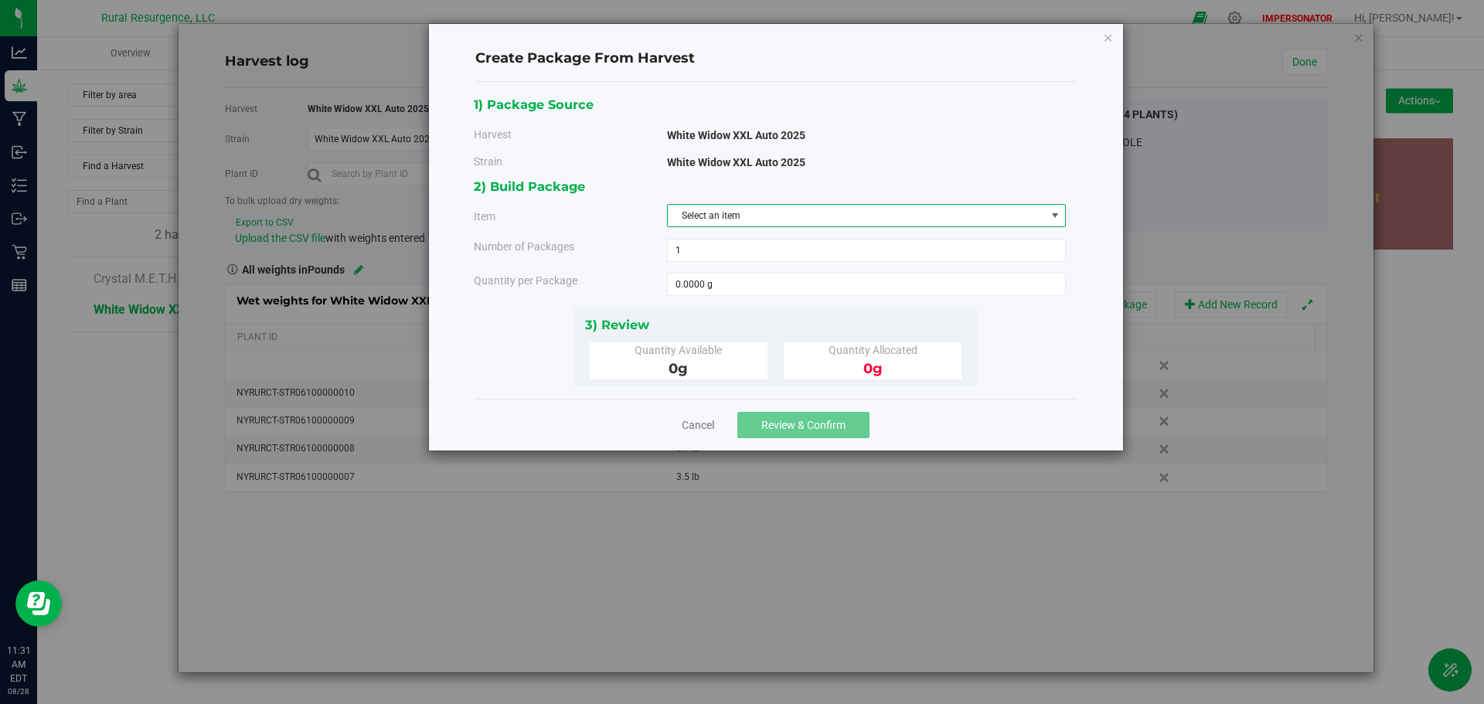
click at [843, 213] on span "Select an item" at bounding box center [857, 216] width 378 height 22
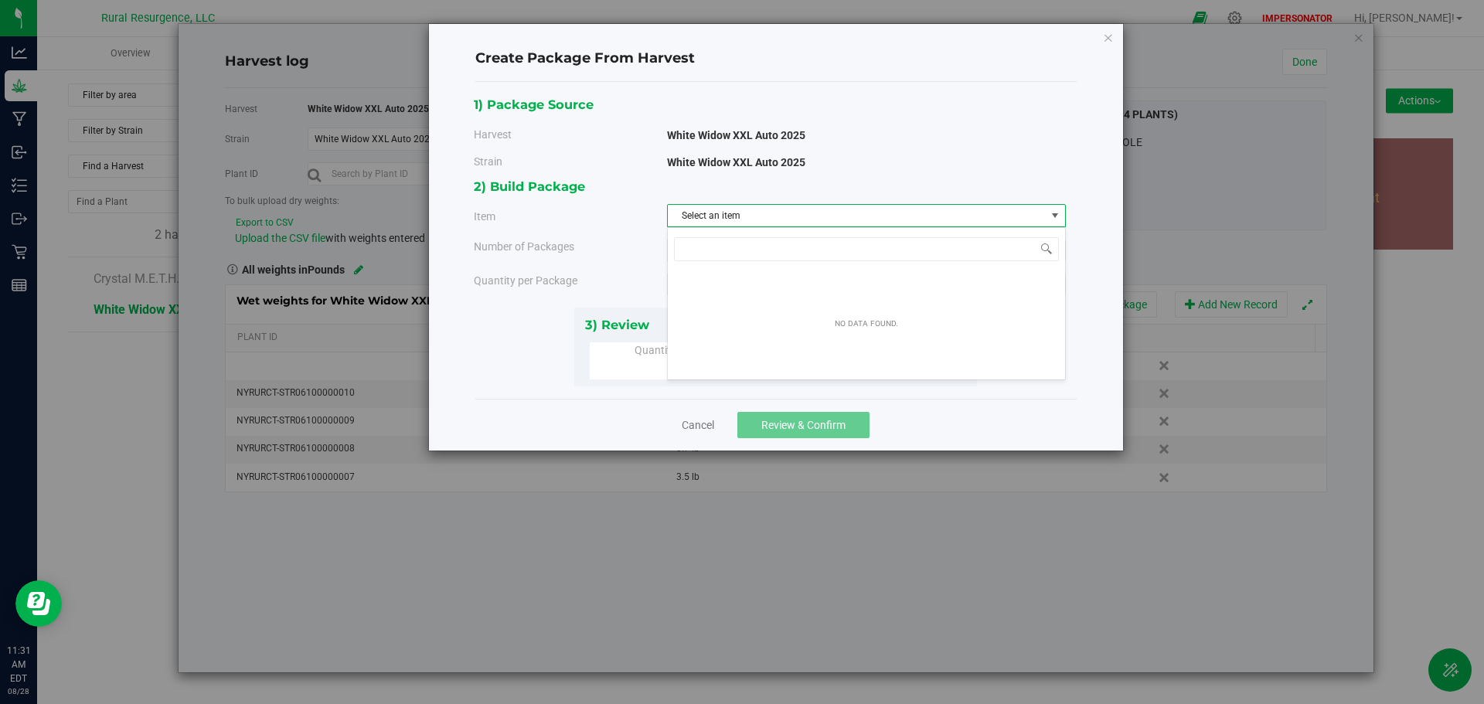
click at [843, 213] on span "Select an item" at bounding box center [857, 216] width 378 height 22
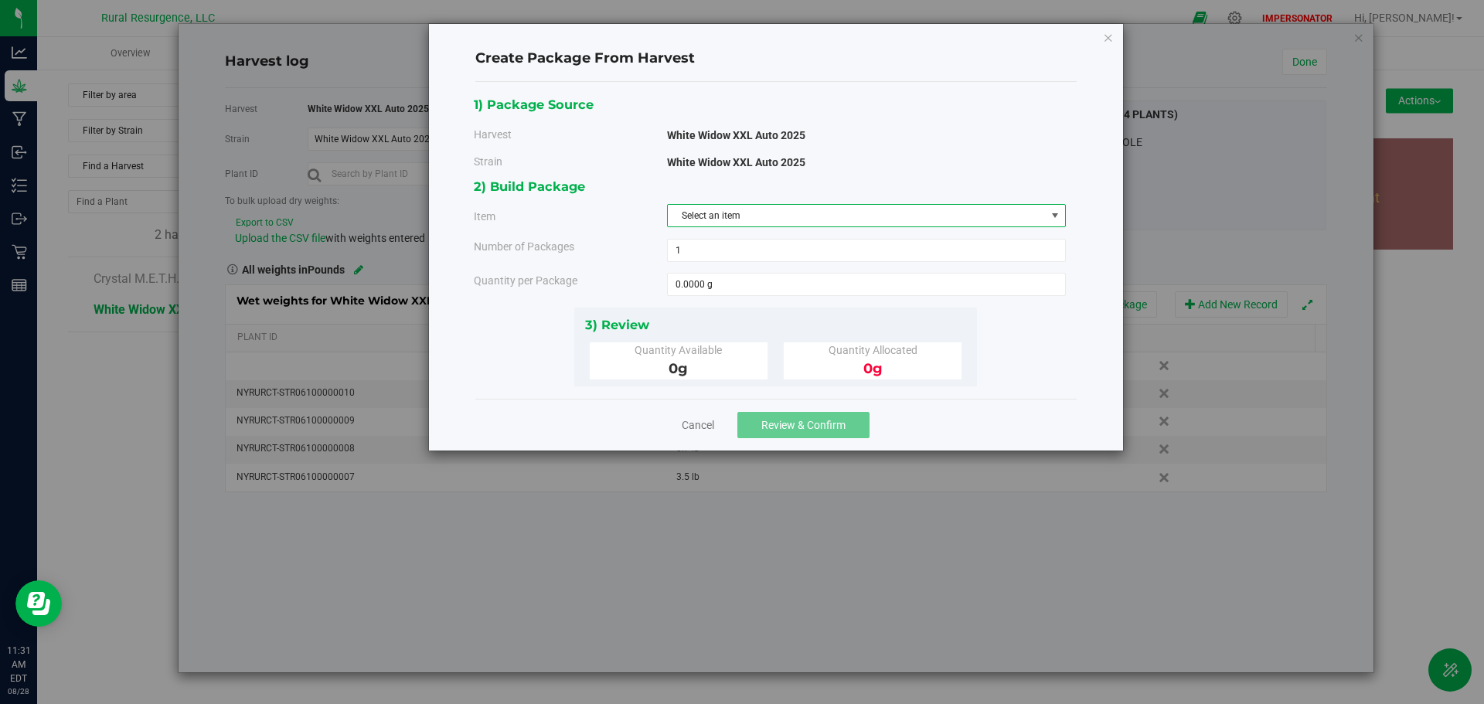
click at [843, 213] on span "Select an item" at bounding box center [857, 216] width 378 height 22
click at [694, 425] on link "Cancel" at bounding box center [698, 424] width 32 height 15
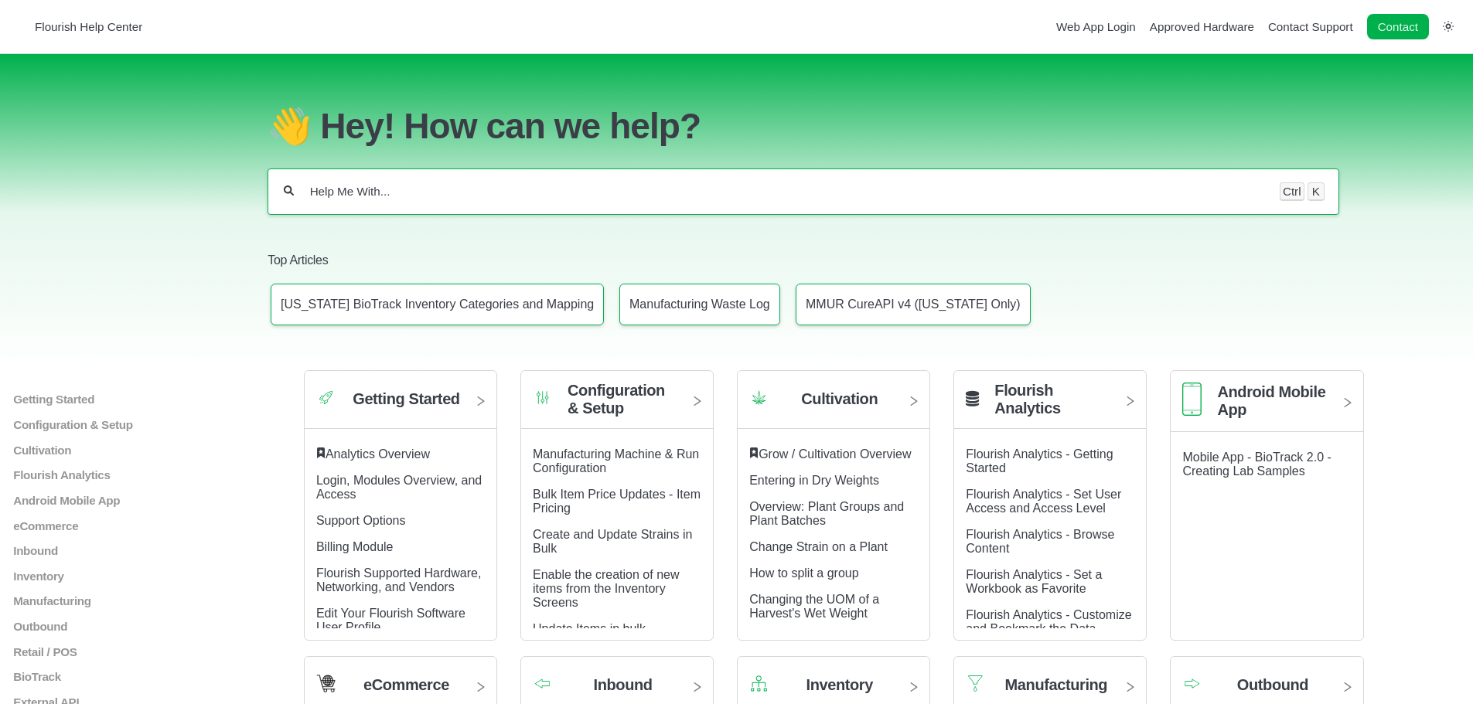
click at [364, 189] on div "Ctrl K" at bounding box center [802, 192] width 1071 height 46
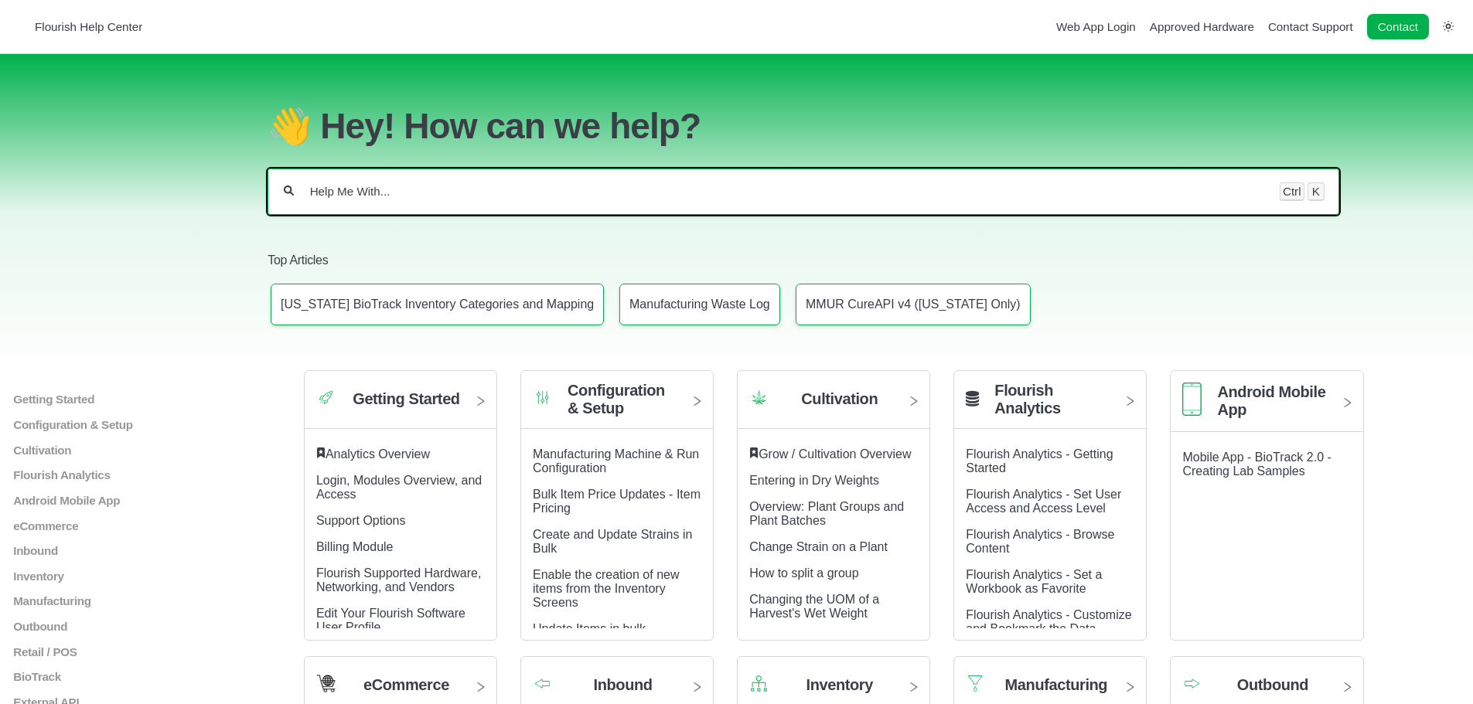
click at [379, 199] on input "Help Me With..." at bounding box center [786, 191] width 956 height 15
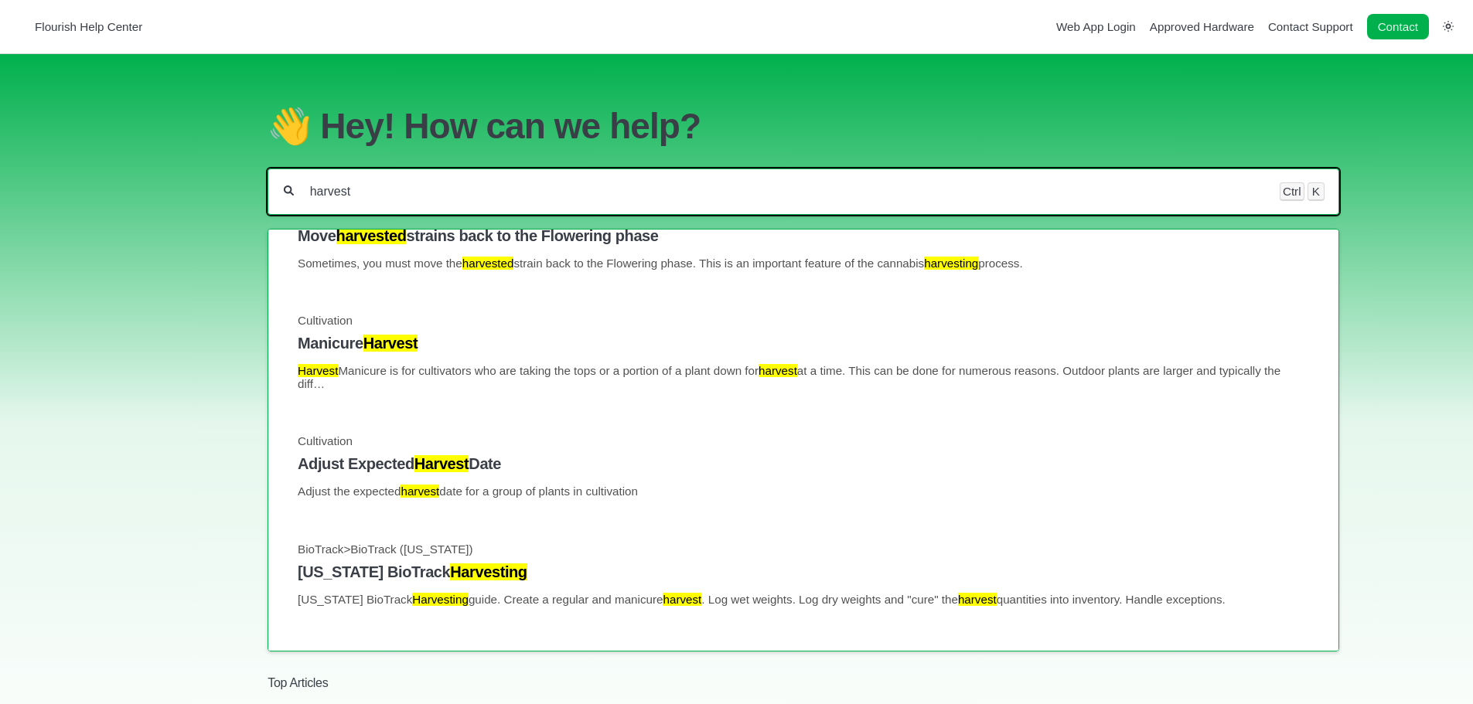
scroll to position [155, 0]
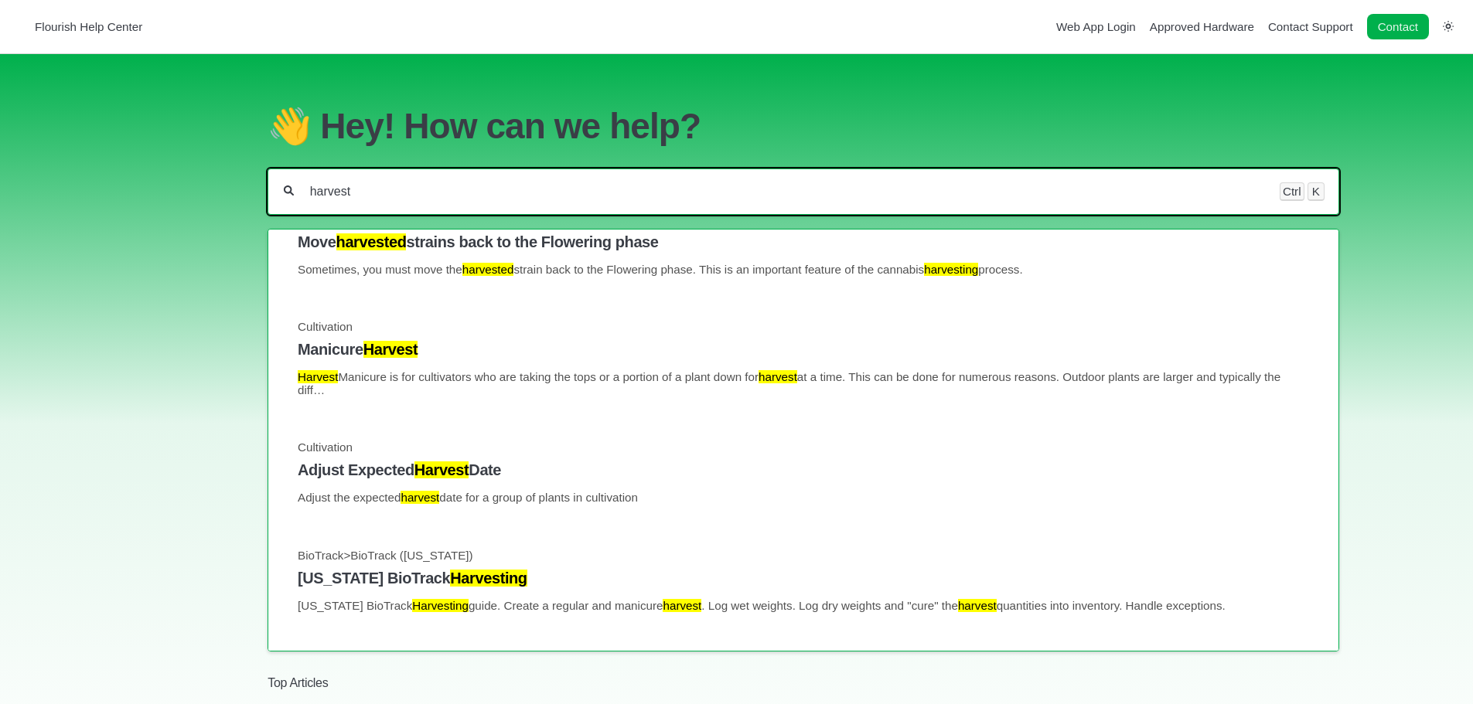
type input "harvest"
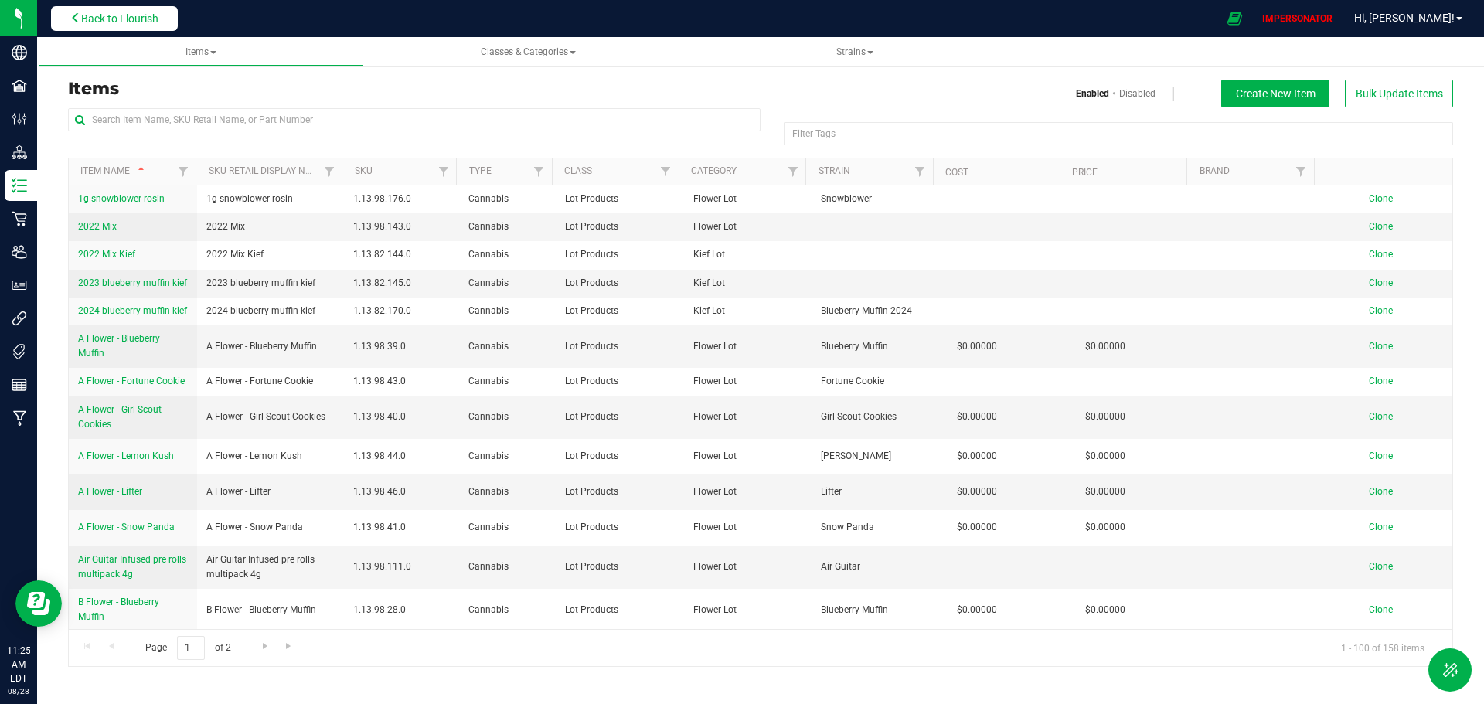
click at [130, 26] on button "Back to Flourish" at bounding box center [114, 18] width 127 height 25
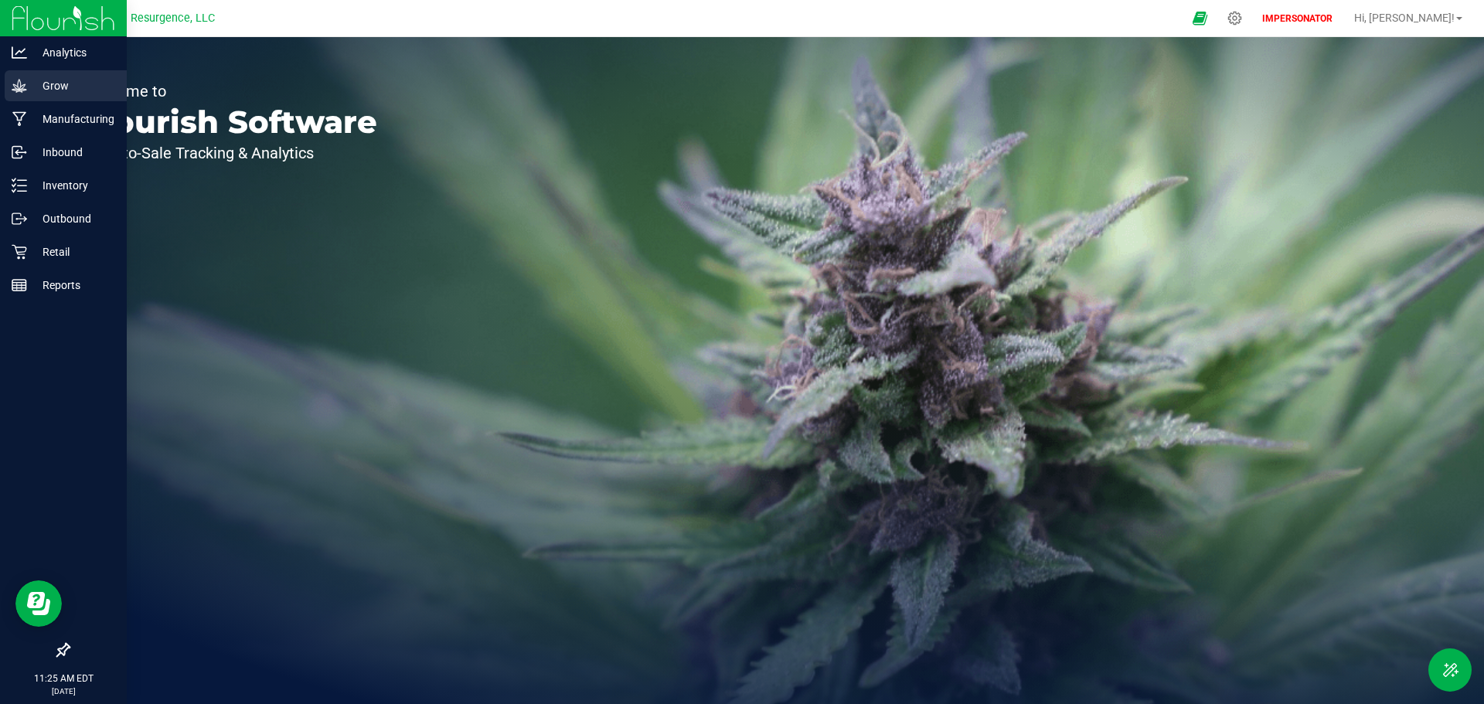
click at [58, 83] on p "Grow" at bounding box center [73, 86] width 93 height 19
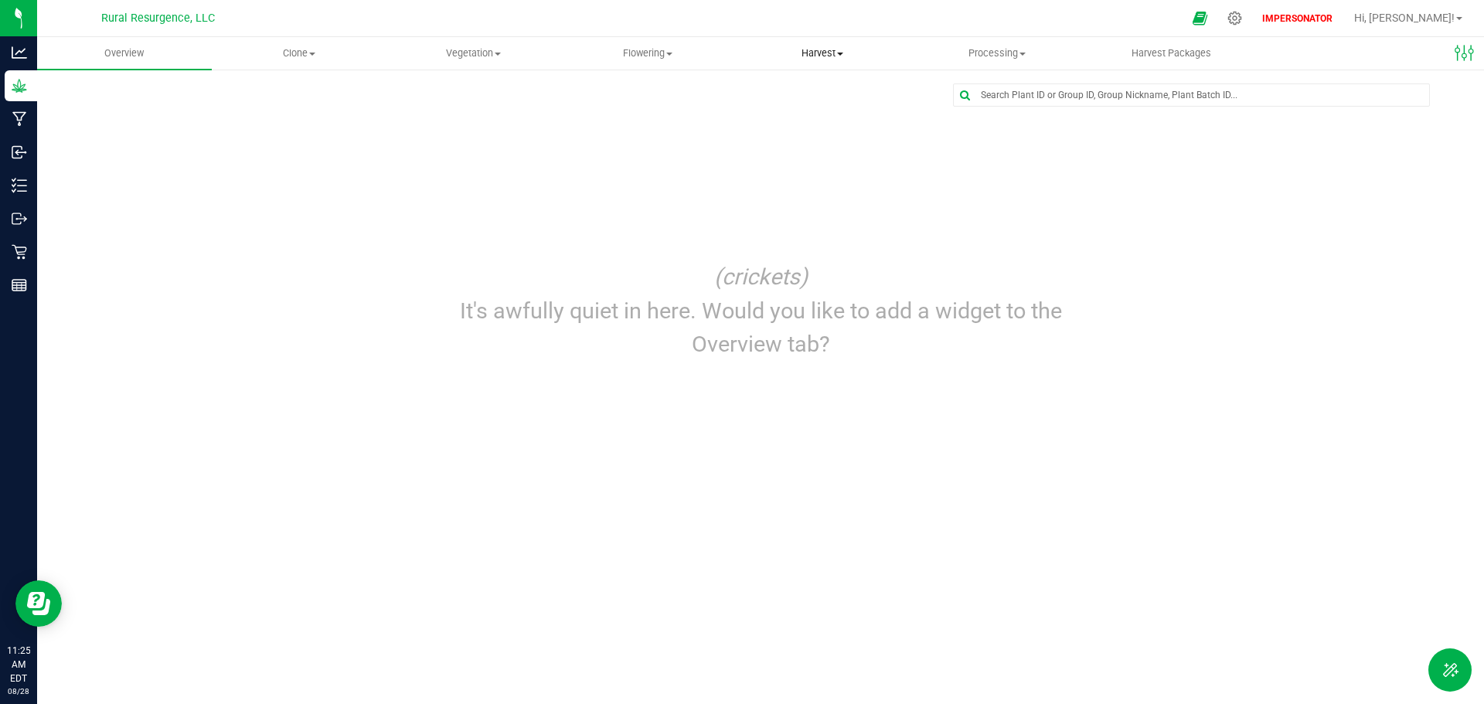
click at [816, 56] on span "Harvest" at bounding box center [822, 53] width 173 height 14
click at [783, 87] on span "Harvests" at bounding box center [778, 93] width 86 height 13
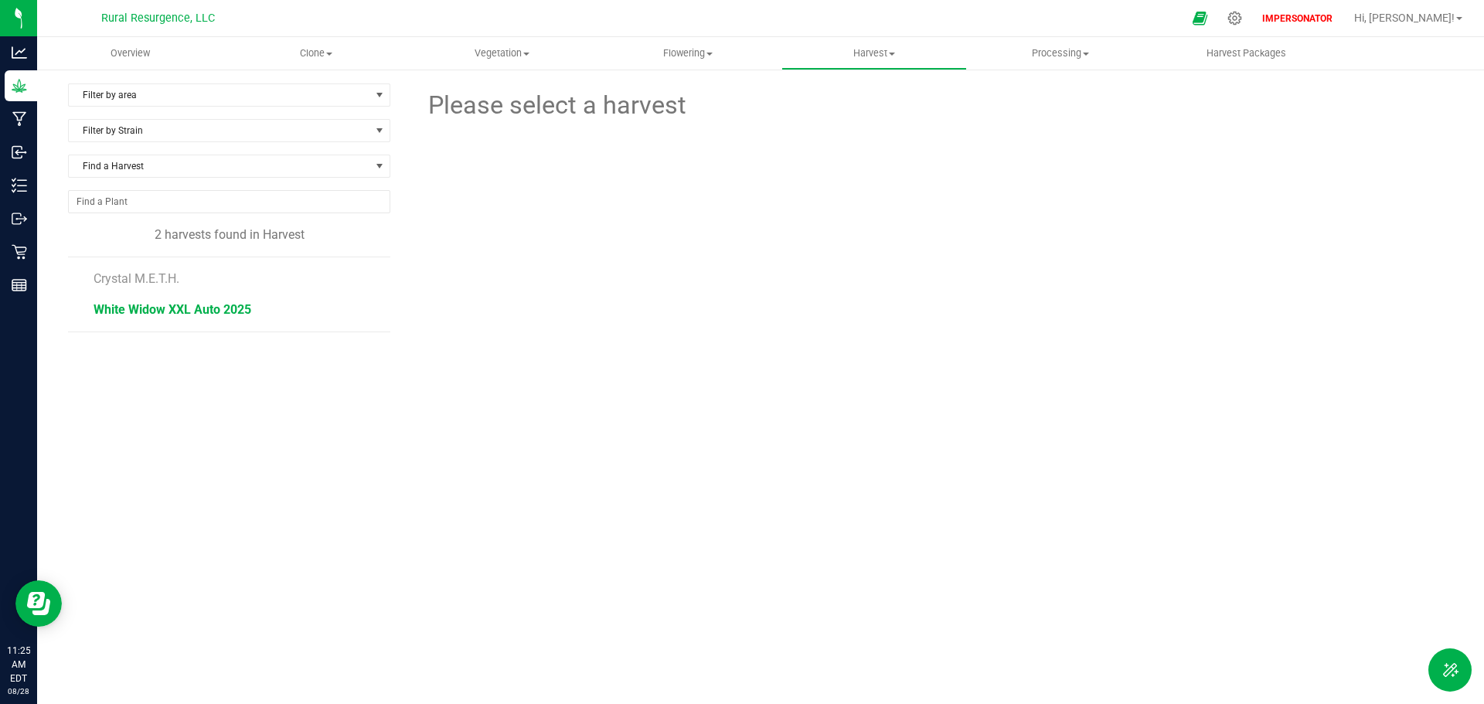
click at [148, 306] on span "White Widow XXL Auto 2025" at bounding box center [173, 309] width 158 height 15
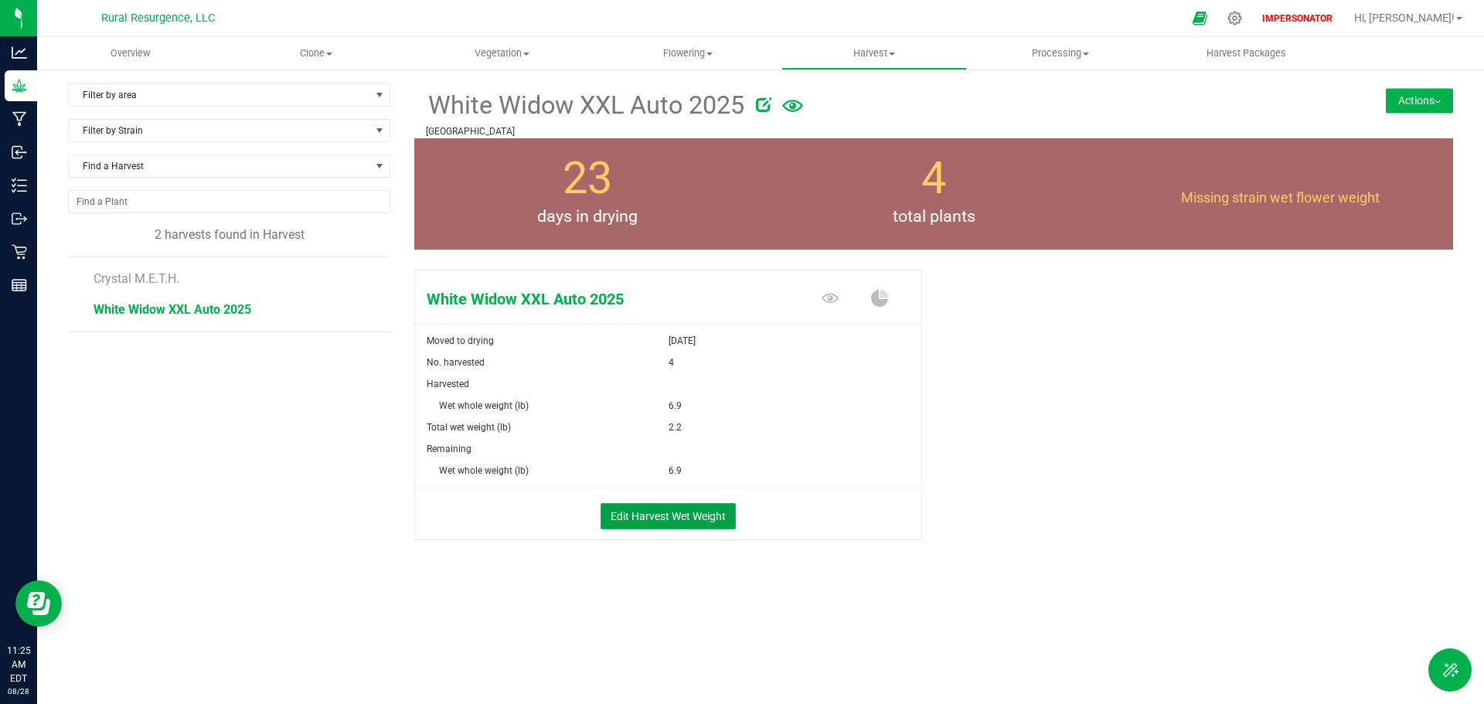
click at [646, 517] on button "Edit Harvest Wet Weight" at bounding box center [668, 516] width 135 height 26
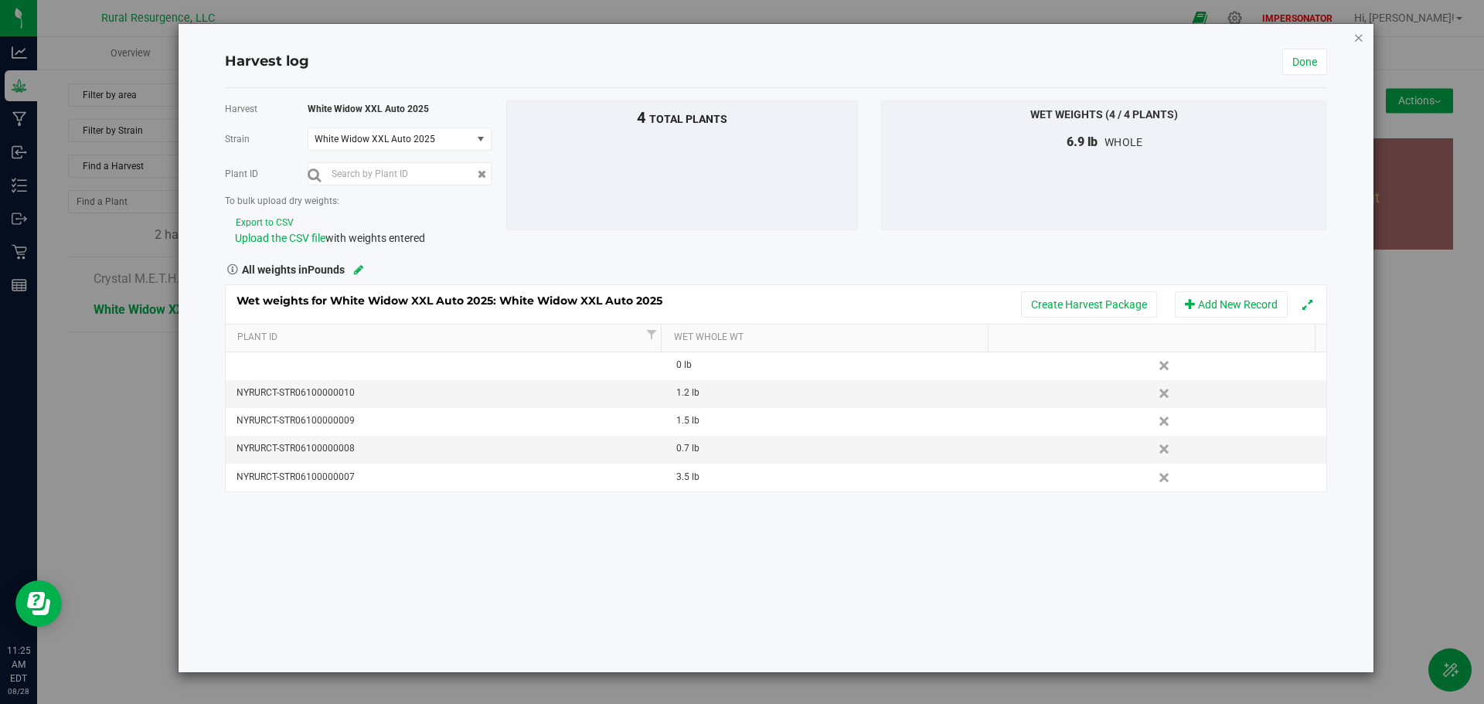
click at [1358, 39] on icon "button" at bounding box center [1359, 37] width 11 height 19
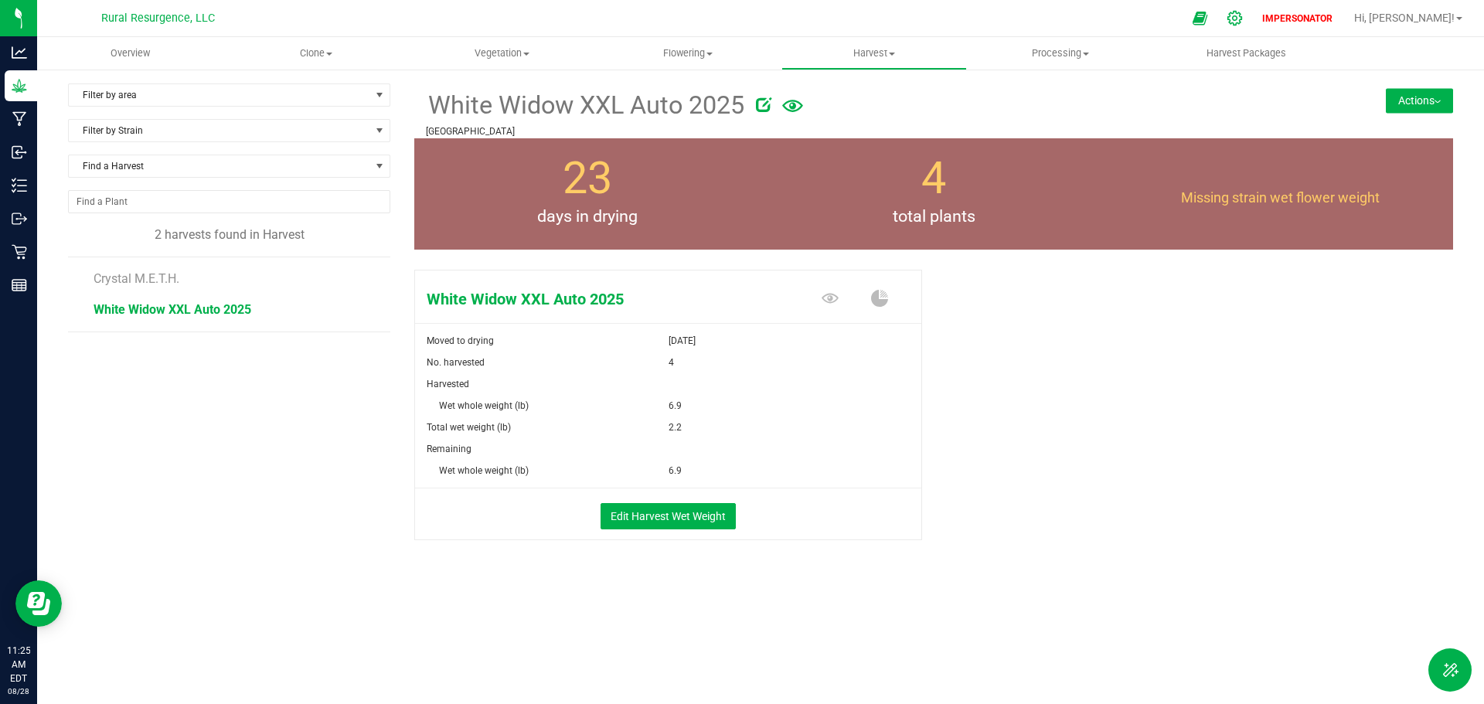
click at [1243, 19] on icon at bounding box center [1235, 18] width 16 height 16
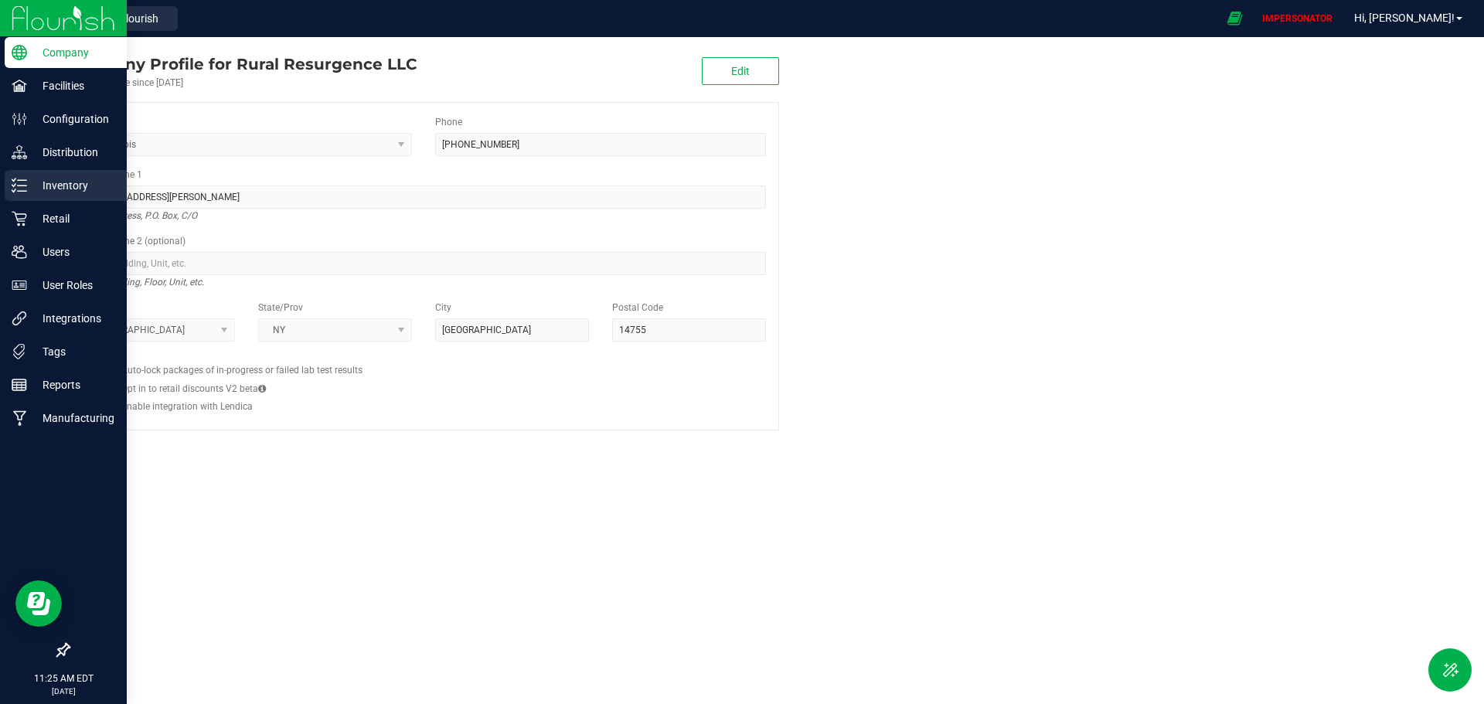
click at [66, 185] on p "Inventory" at bounding box center [73, 185] width 93 height 19
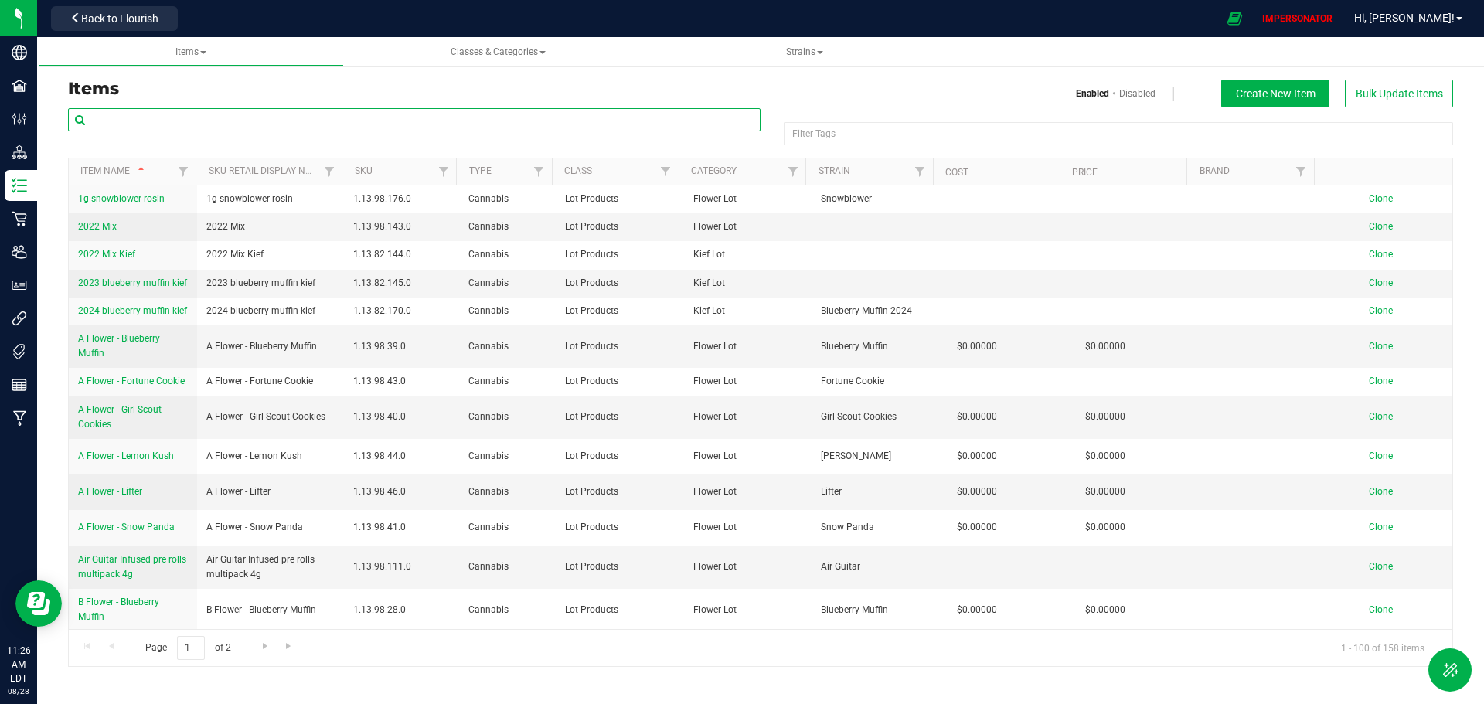
click at [89, 118] on input "text" at bounding box center [414, 119] width 693 height 23
type input "white"
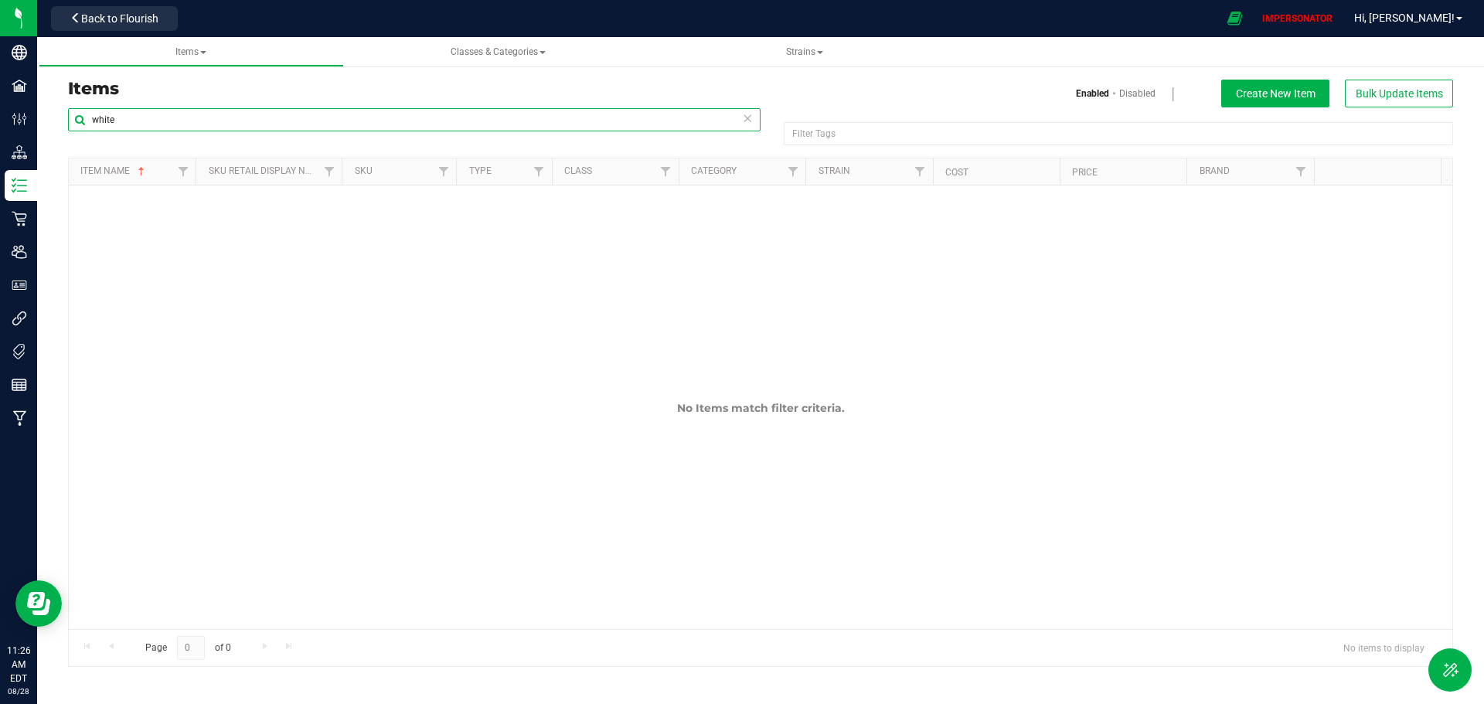
click at [135, 119] on input "white" at bounding box center [414, 119] width 693 height 23
drag, startPoint x: 135, startPoint y: 119, endPoint x: 76, endPoint y: 119, distance: 59.5
click at [76, 119] on input "white" at bounding box center [414, 119] width 693 height 23
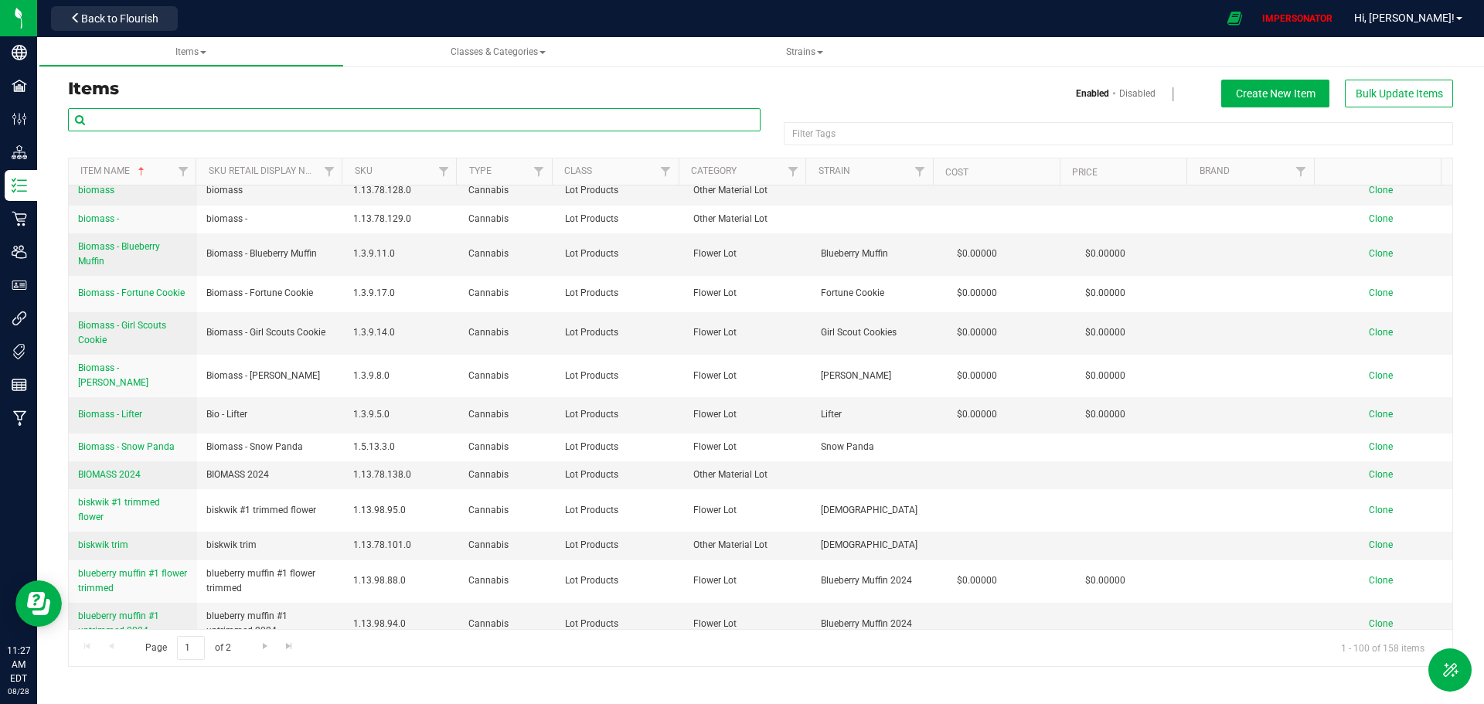
scroll to position [309, 0]
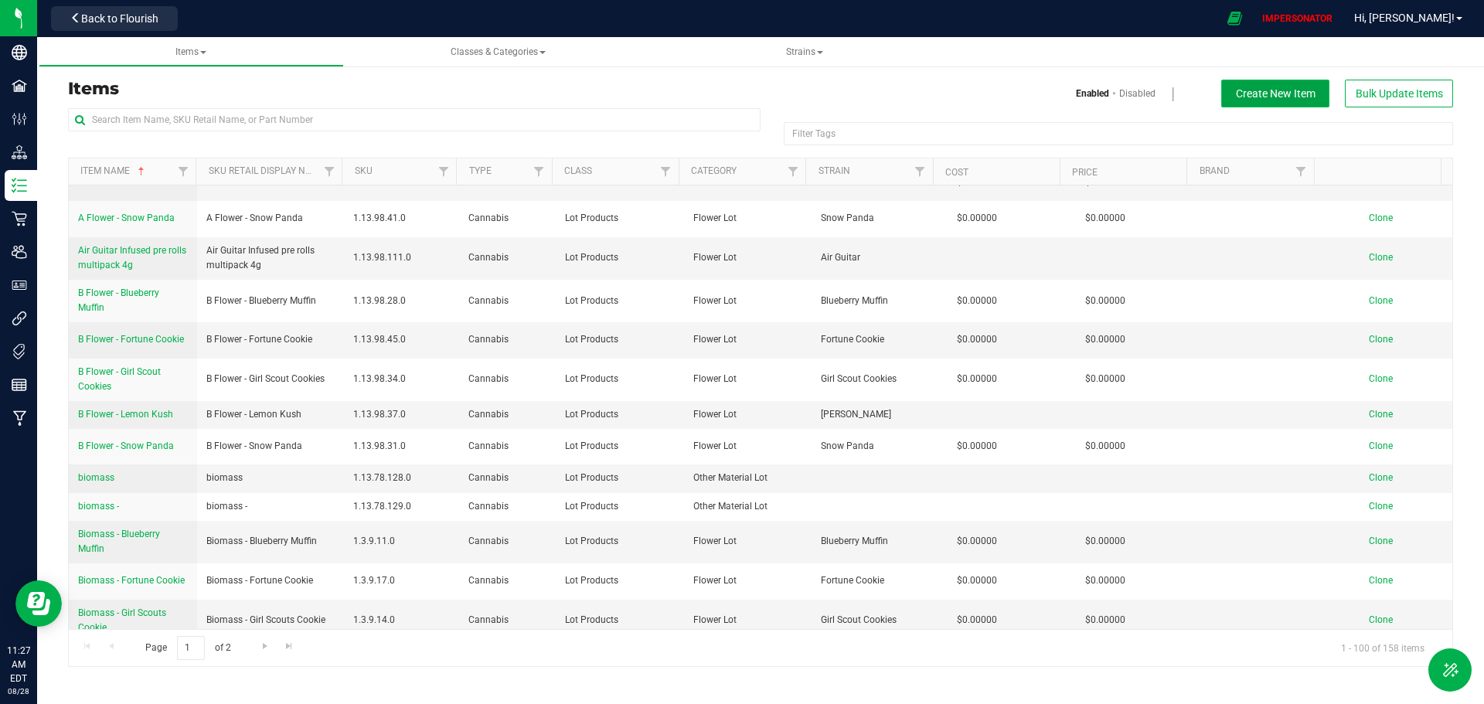
click at [1288, 98] on span "Create New Item" at bounding box center [1276, 93] width 80 height 12
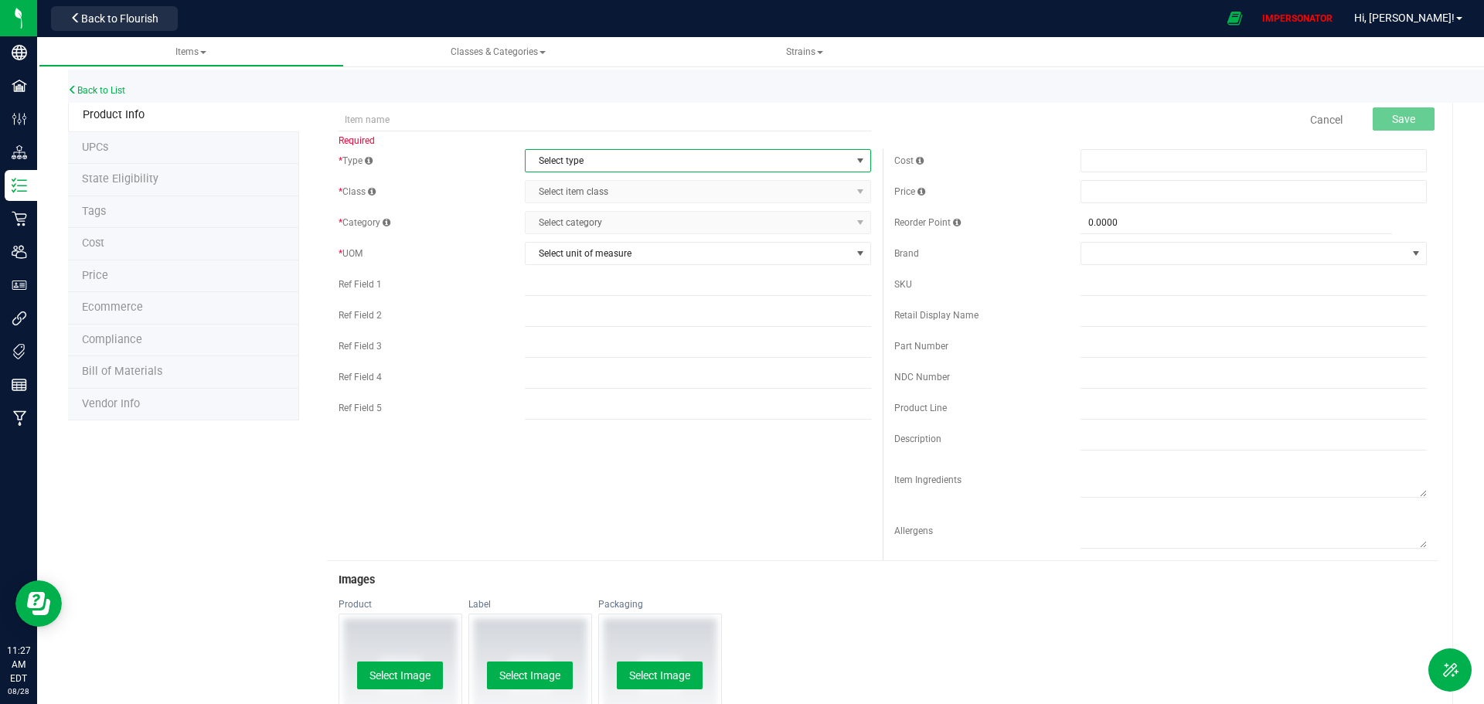
click at [591, 160] on span "Select type" at bounding box center [688, 161] width 325 height 22
click at [568, 183] on li "Cannabis" at bounding box center [693, 186] width 342 height 23
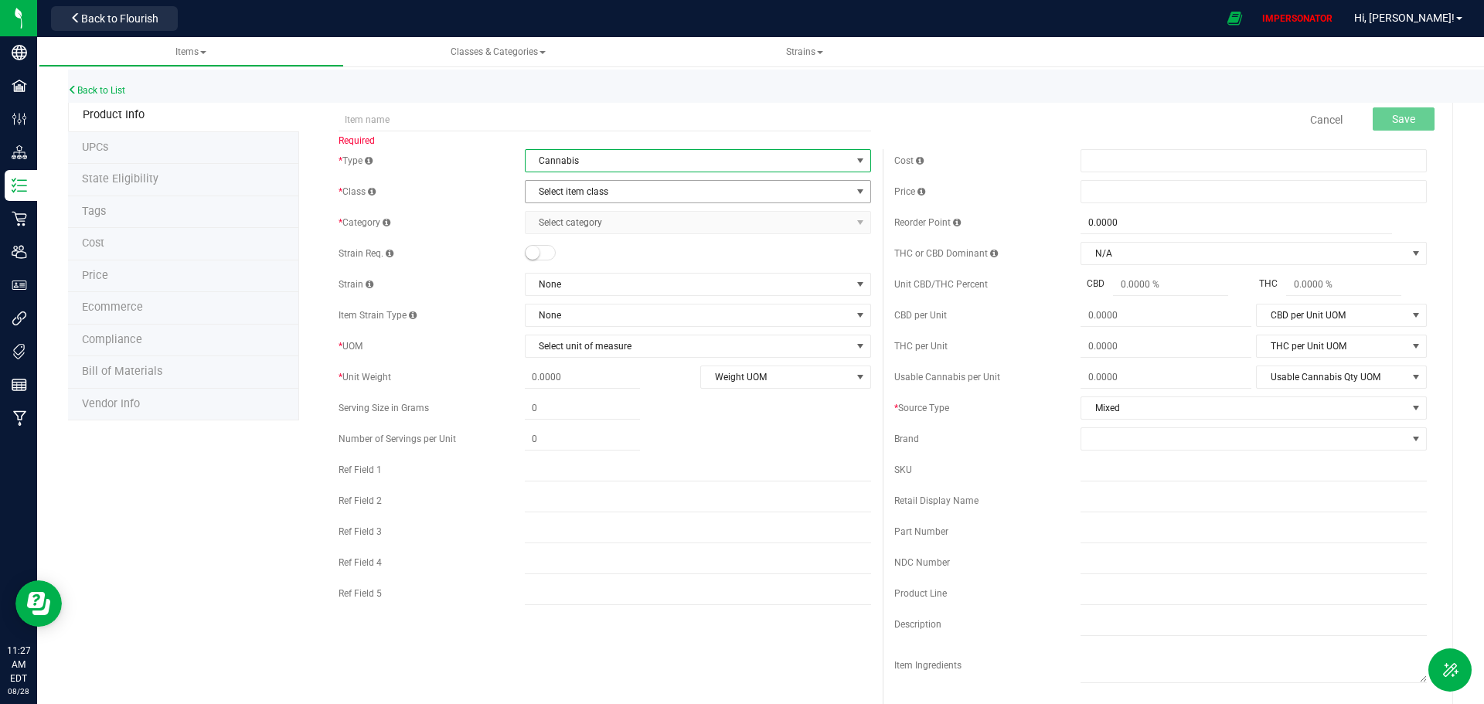
click at [650, 193] on span "Select item class" at bounding box center [688, 192] width 325 height 22
click at [625, 285] on li "Lot Products" at bounding box center [693, 287] width 342 height 23
click at [571, 194] on span "Lot Products" at bounding box center [688, 192] width 325 height 22
click at [564, 287] on li "Lot Products" at bounding box center [693, 287] width 342 height 23
click at [574, 225] on span "Select category" at bounding box center [688, 223] width 325 height 22
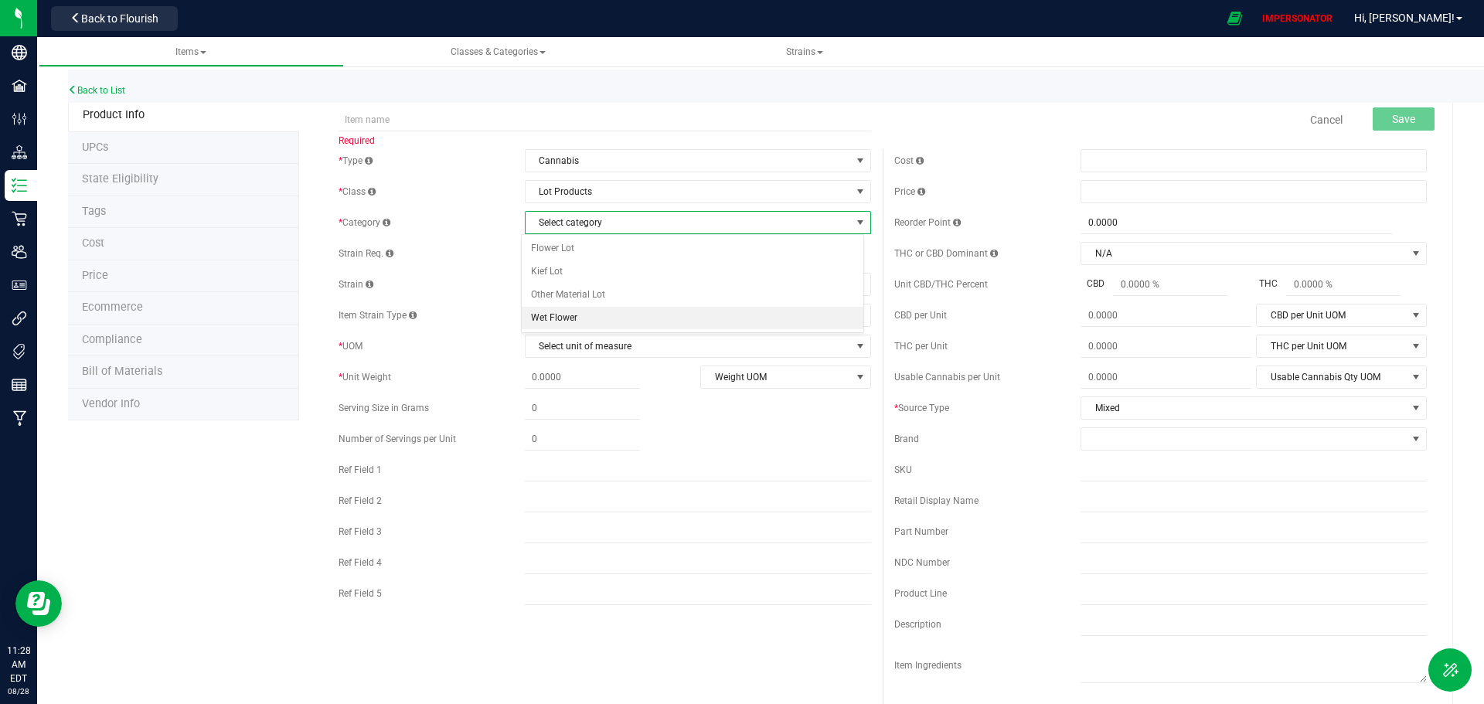
click at [571, 317] on li "Wet Flower" at bounding box center [693, 318] width 342 height 23
click at [591, 192] on span "Lot Products" at bounding box center [688, 192] width 325 height 22
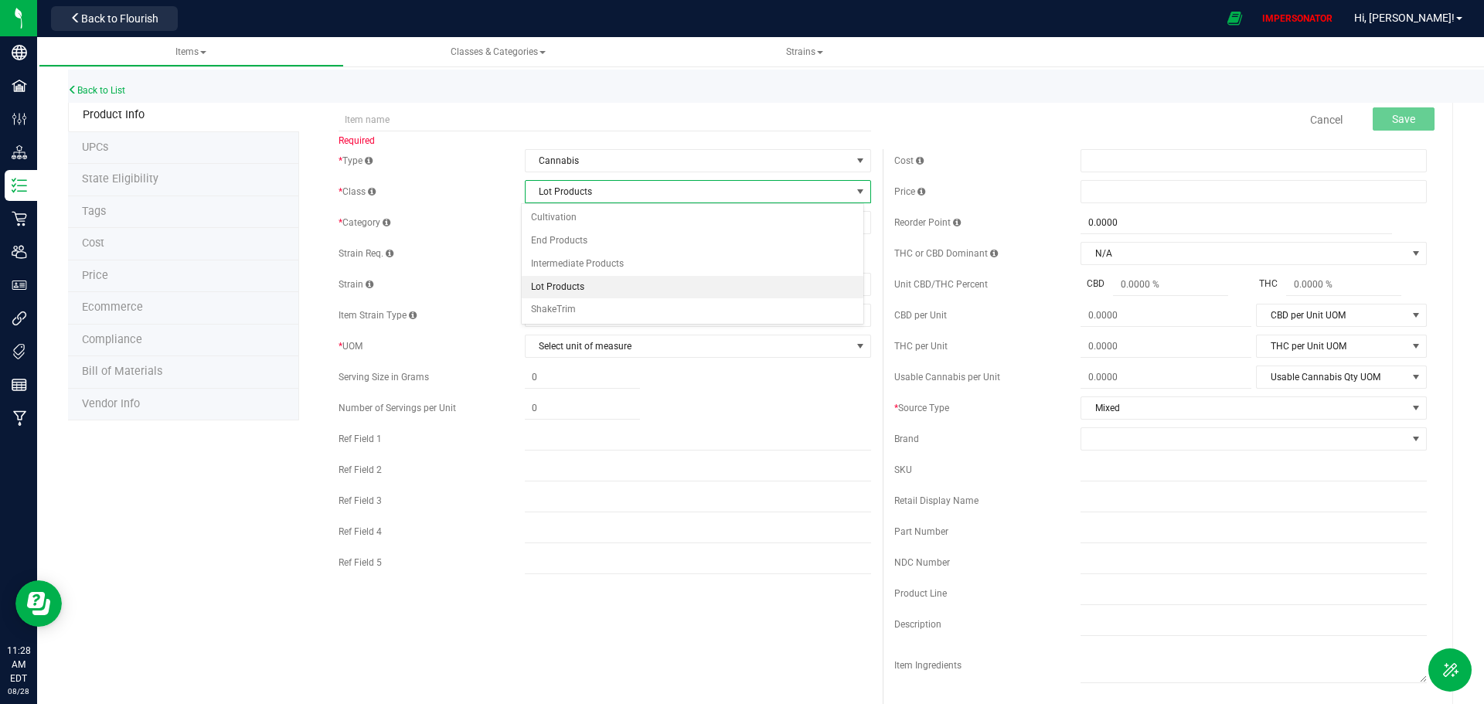
click at [464, 208] on div "* Type Cannabis Select type Cannabis Non-Inventory Raw Materials Supplies * Cla…" at bounding box center [605, 365] width 556 height 433
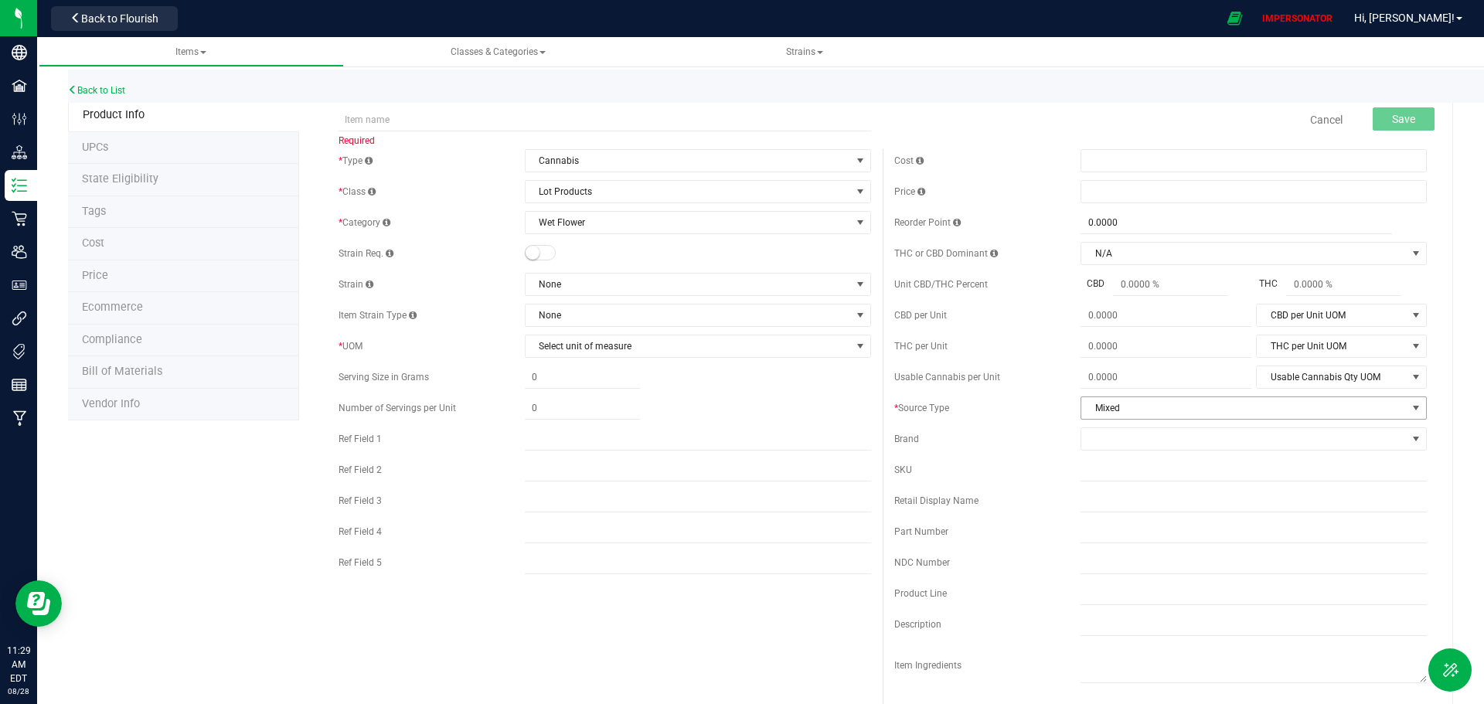
click at [1137, 417] on span "Mixed" at bounding box center [1244, 408] width 325 height 22
click at [99, 91] on link "Back to List" at bounding box center [96, 90] width 57 height 11
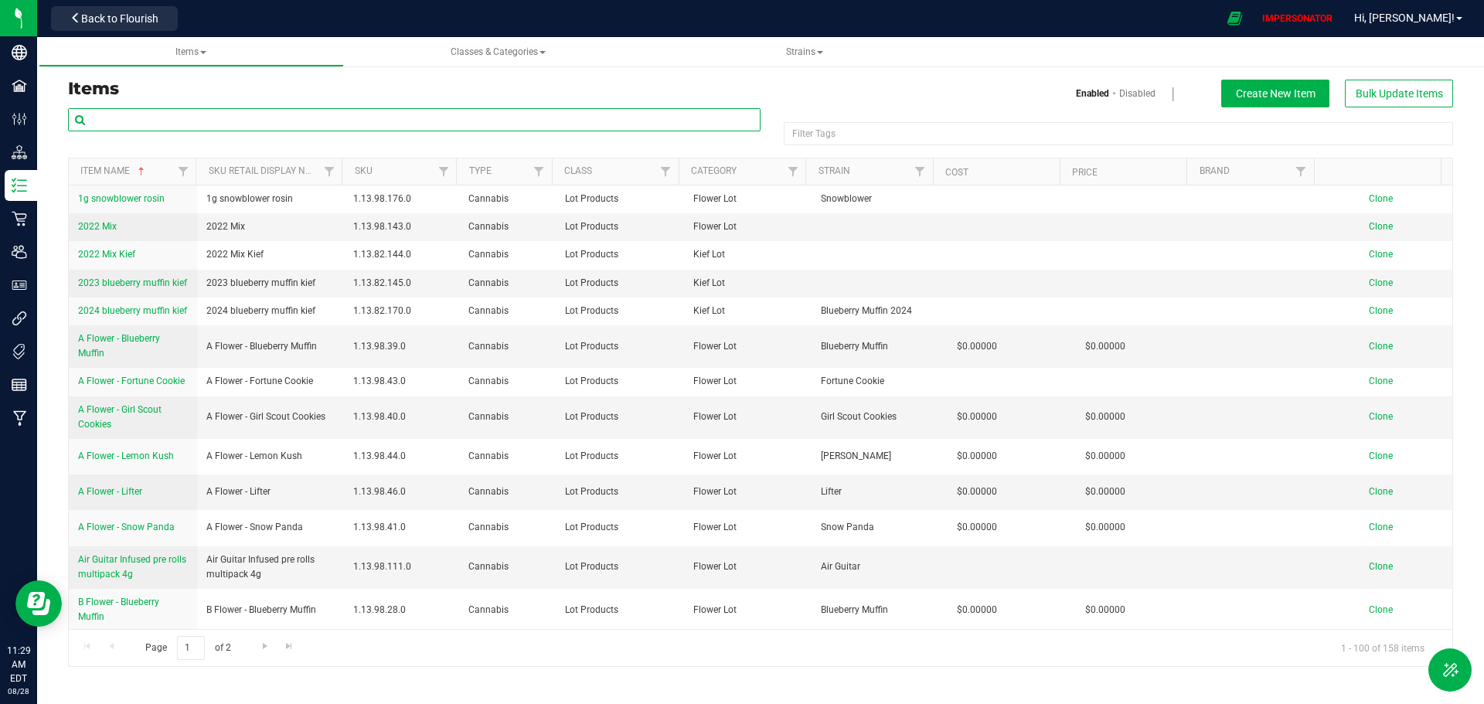
click at [235, 121] on input "text" at bounding box center [414, 119] width 693 height 23
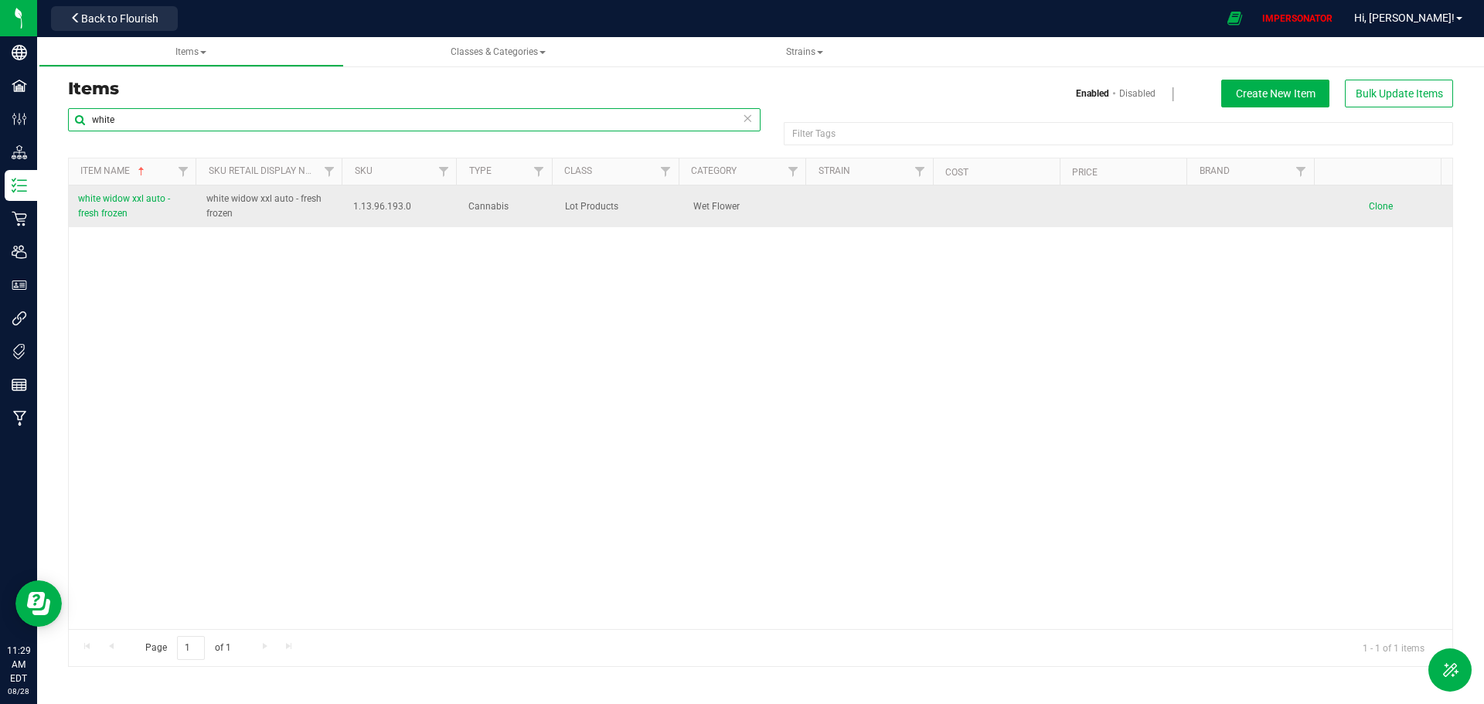
type input "white"
click at [226, 199] on span "white widow xxl auto - fresh frozen" at bounding box center [270, 206] width 129 height 29
click at [124, 199] on span "white widow xxl auto - fresh frozen" at bounding box center [124, 206] width 92 height 26
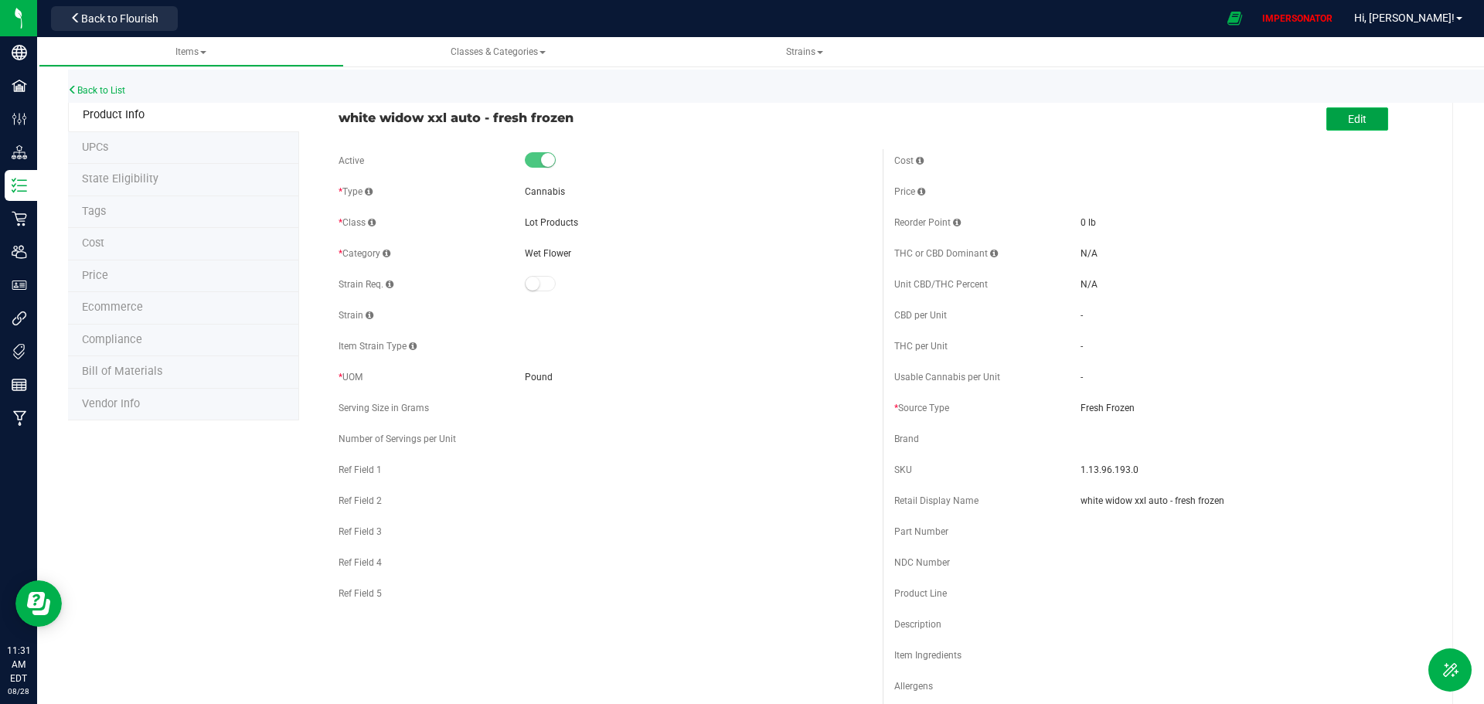
click at [1337, 130] on button "Edit" at bounding box center [1358, 118] width 62 height 23
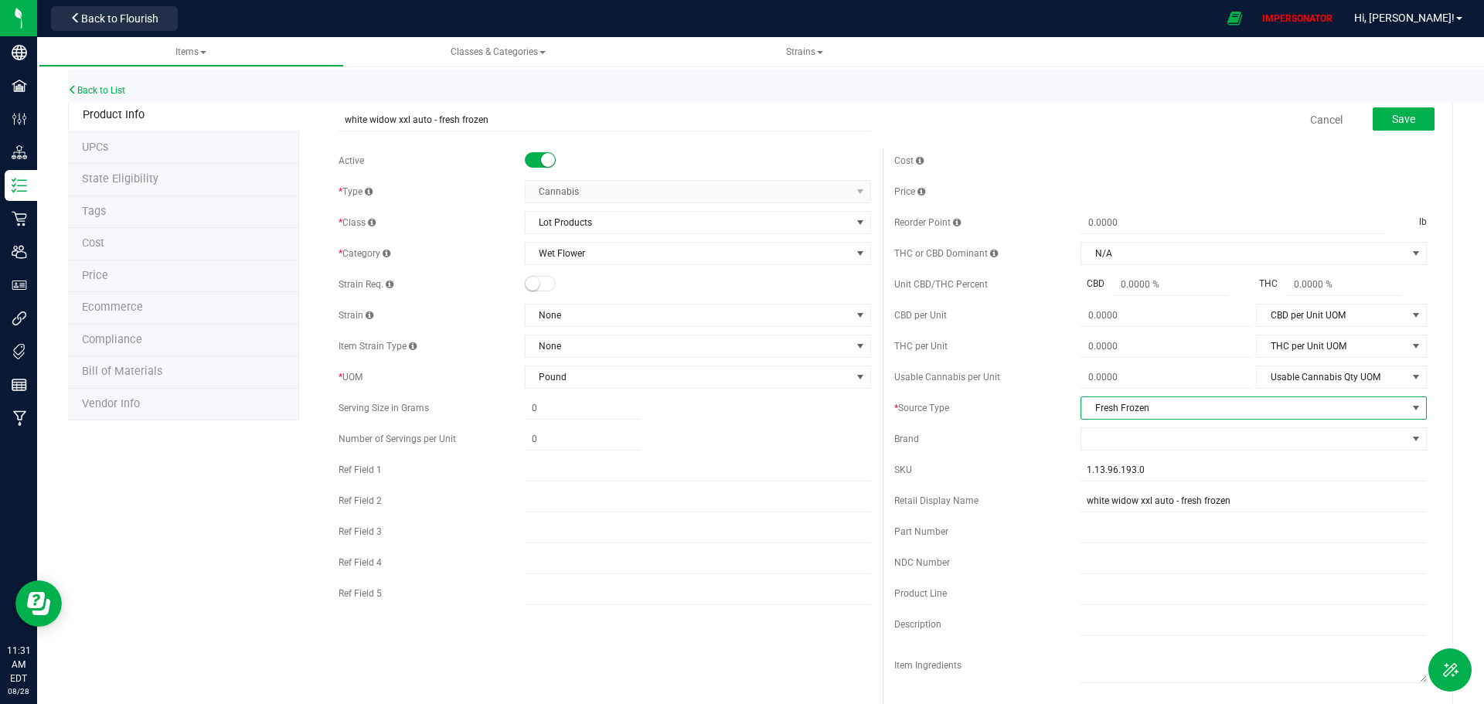
click at [1161, 411] on span "Fresh Frozen" at bounding box center [1244, 408] width 325 height 22
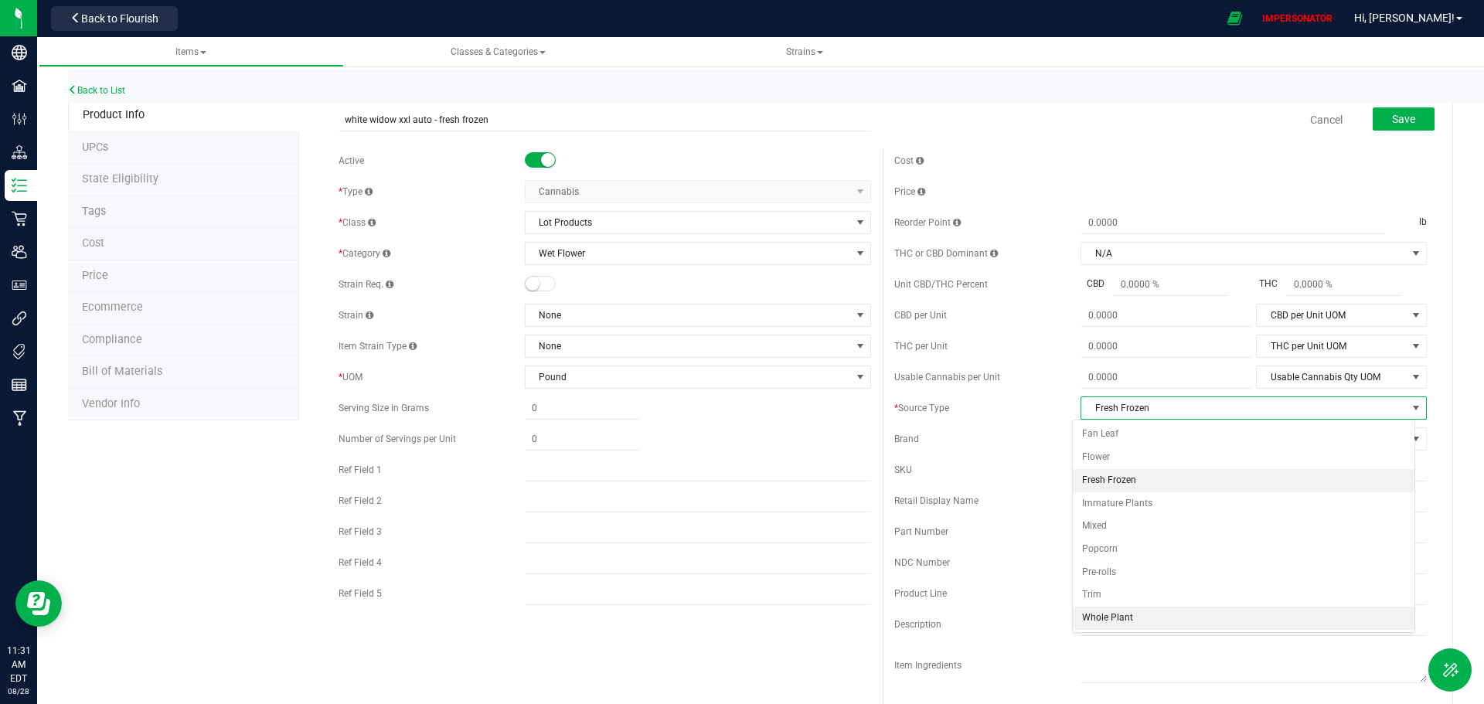
click at [1139, 615] on li "Whole Plant" at bounding box center [1244, 618] width 342 height 23
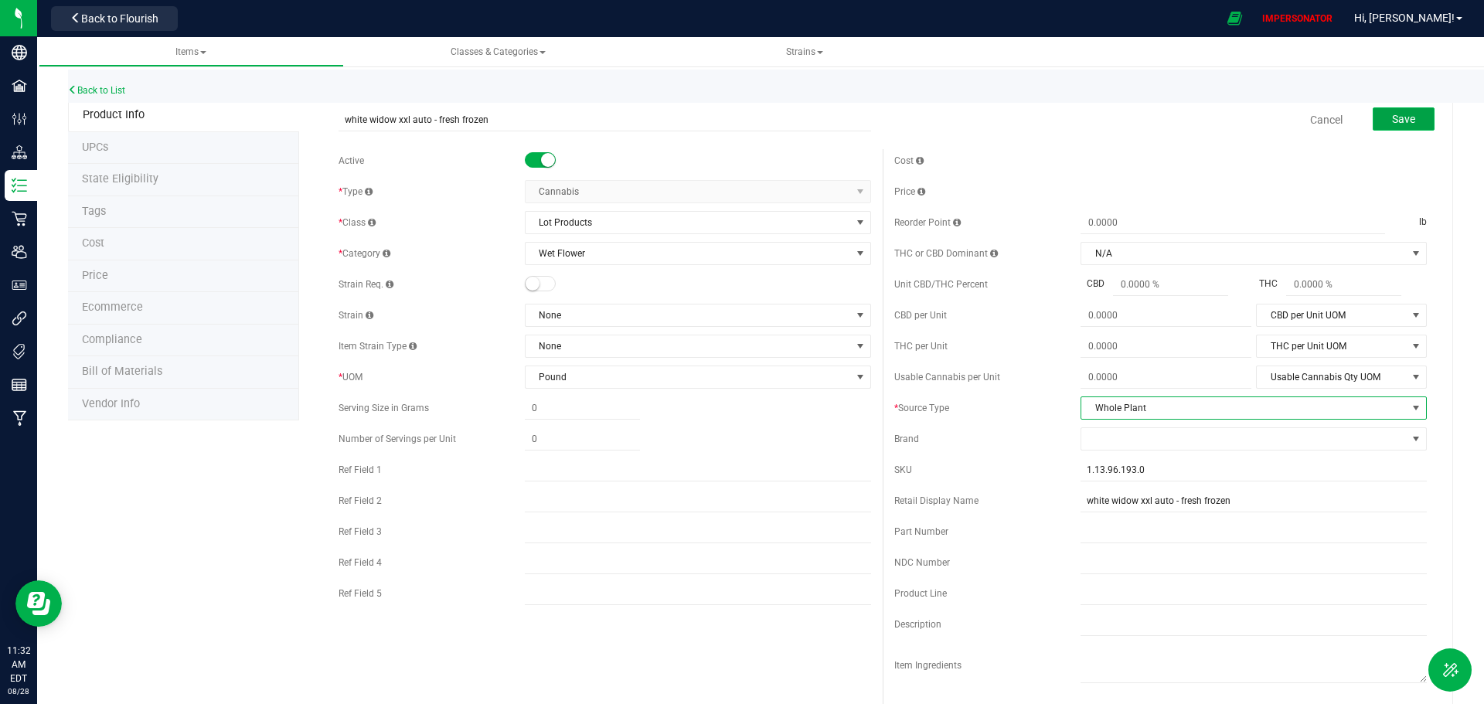
click at [1408, 122] on button "Save" at bounding box center [1404, 118] width 62 height 23
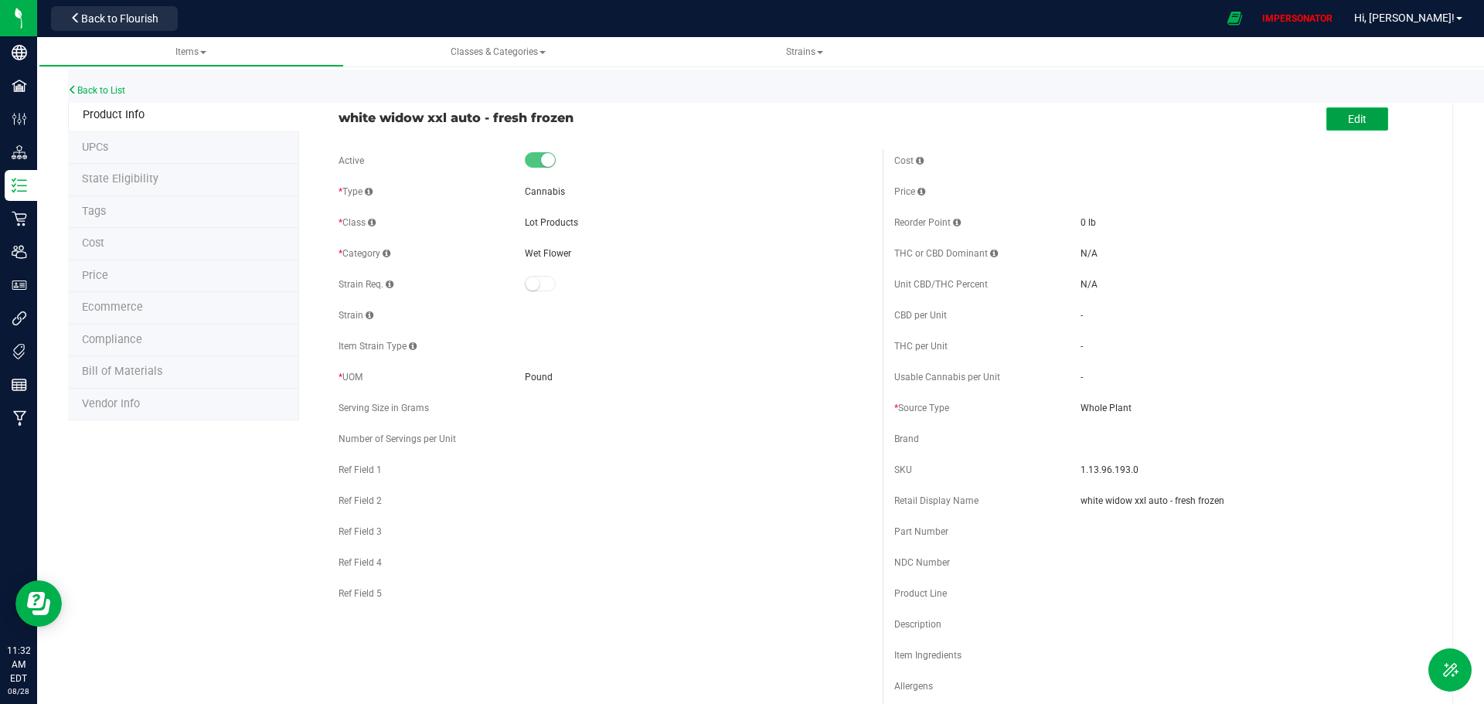
click at [1354, 126] on button "Edit" at bounding box center [1358, 118] width 62 height 23
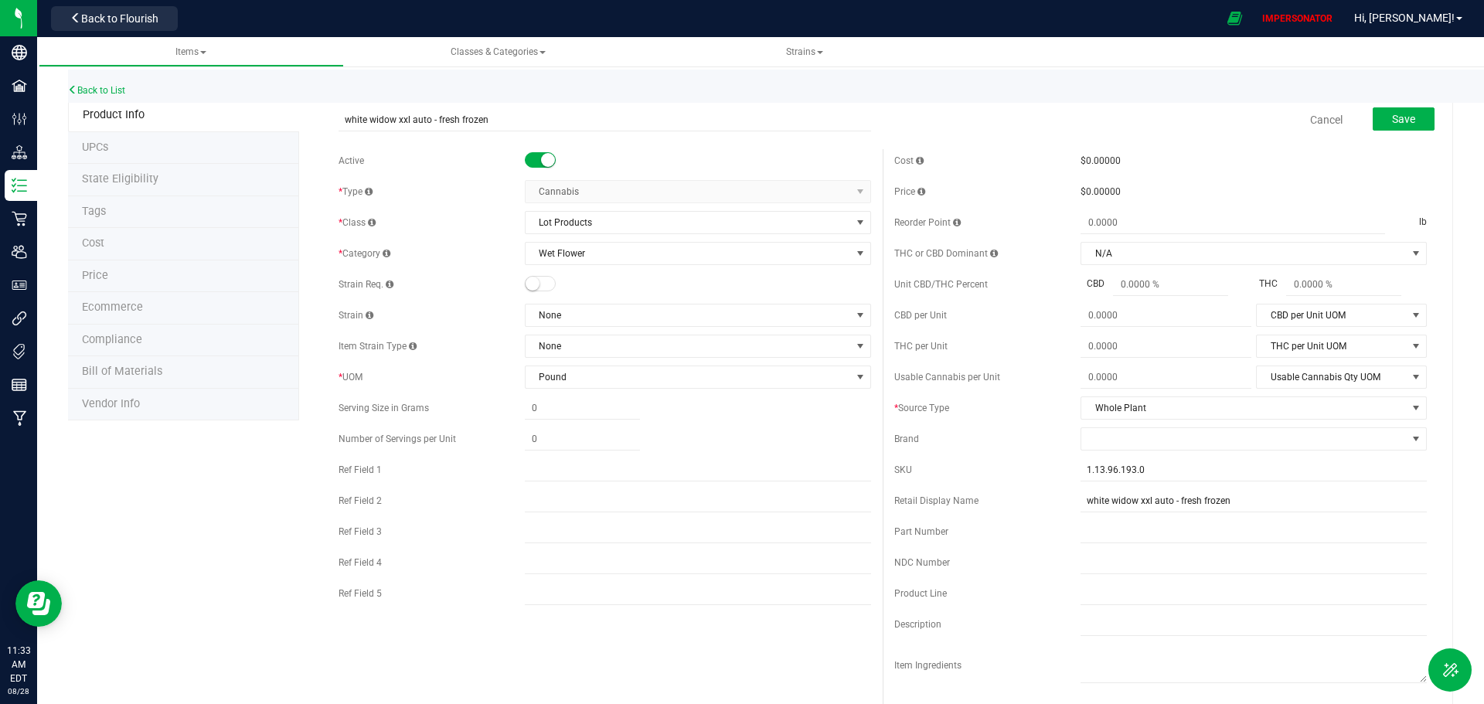
drag, startPoint x: 534, startPoint y: 284, endPoint x: 542, endPoint y: 302, distance: 19.4
click at [533, 284] on small at bounding box center [533, 284] width 14 height 14
click at [546, 315] on span "None" at bounding box center [688, 316] width 325 height 22
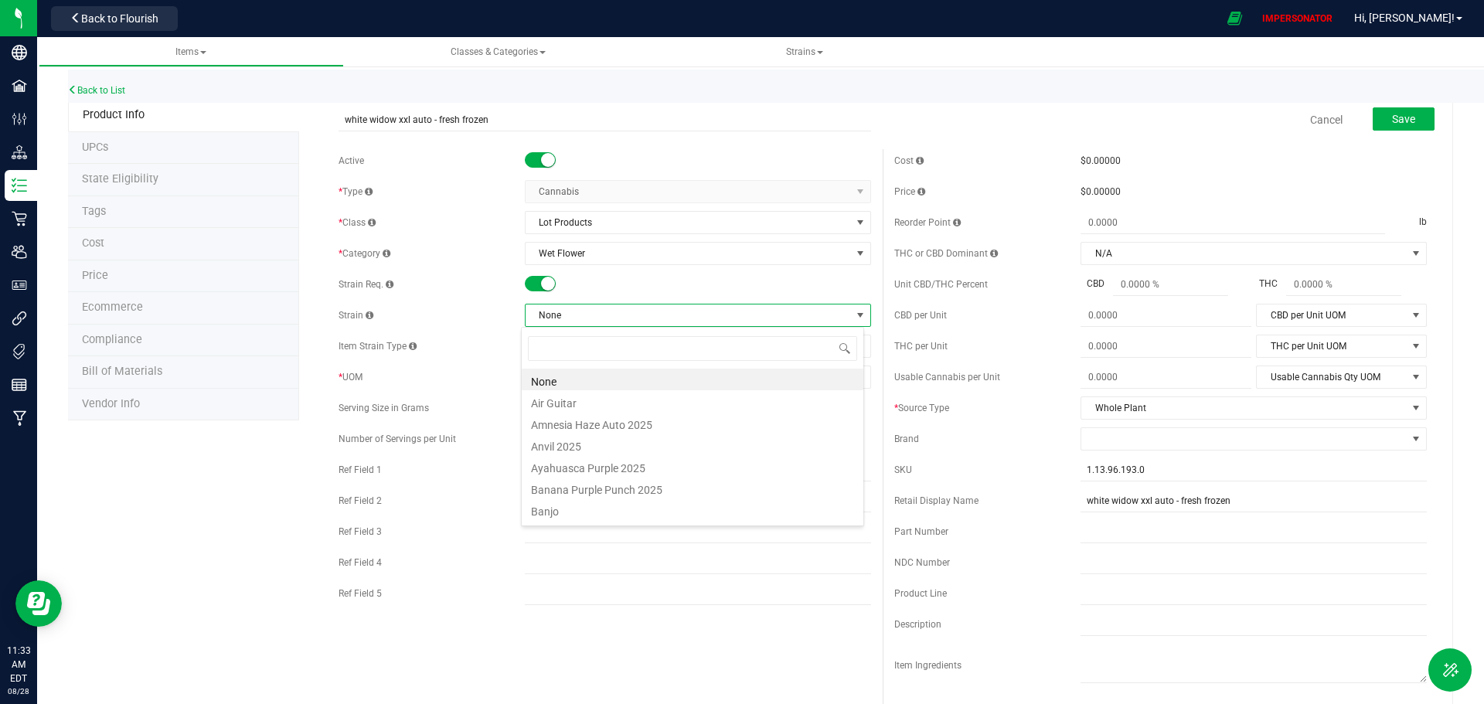
scroll to position [23, 343]
type input "White Widow XXL Auto 2025"
click at [554, 381] on li "White Widow XXL Auto 2025" at bounding box center [693, 380] width 342 height 22
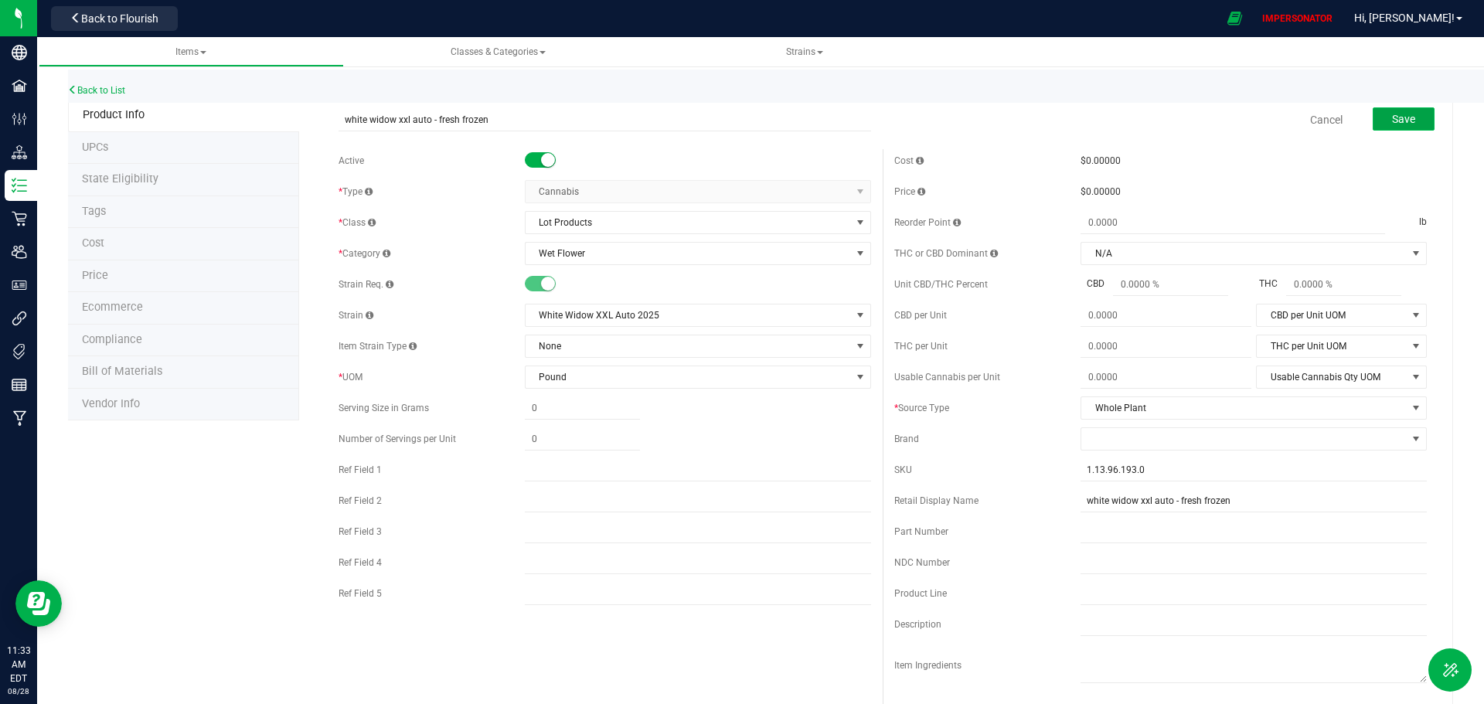
click at [1382, 115] on button "Save" at bounding box center [1404, 118] width 62 height 23
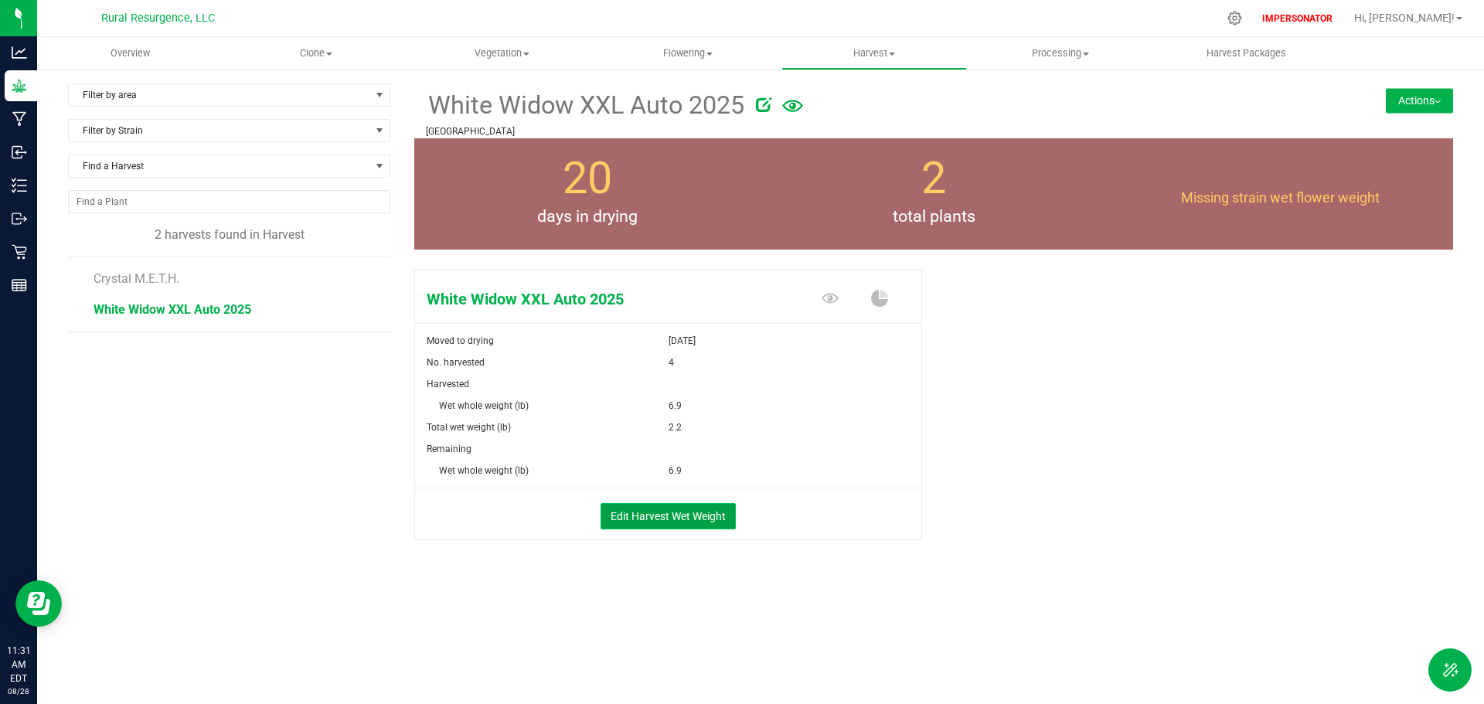
click at [705, 522] on button "Edit Harvest Wet Weight" at bounding box center [668, 516] width 135 height 26
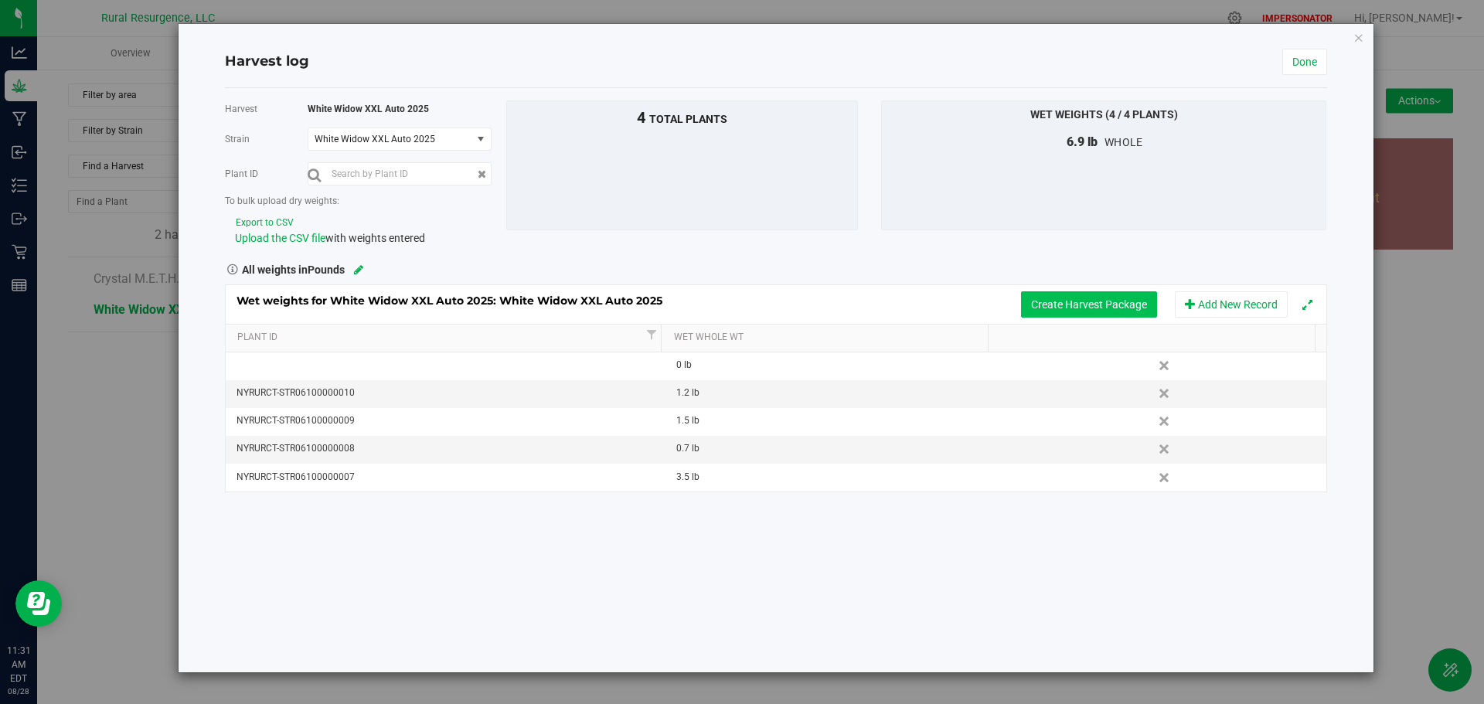
click at [1100, 308] on button "Create Harvest Package" at bounding box center [1089, 304] width 136 height 26
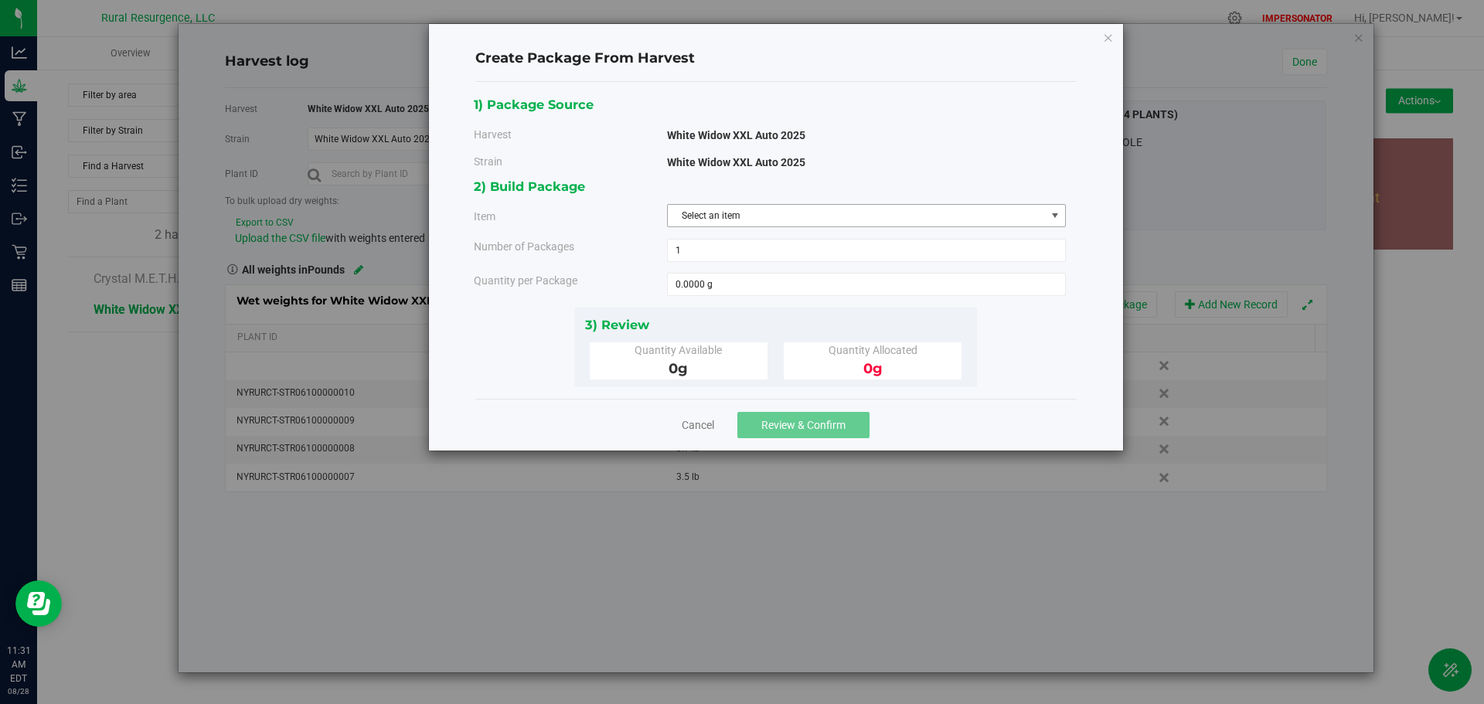
click at [758, 216] on span "Select an item" at bounding box center [857, 216] width 378 height 22
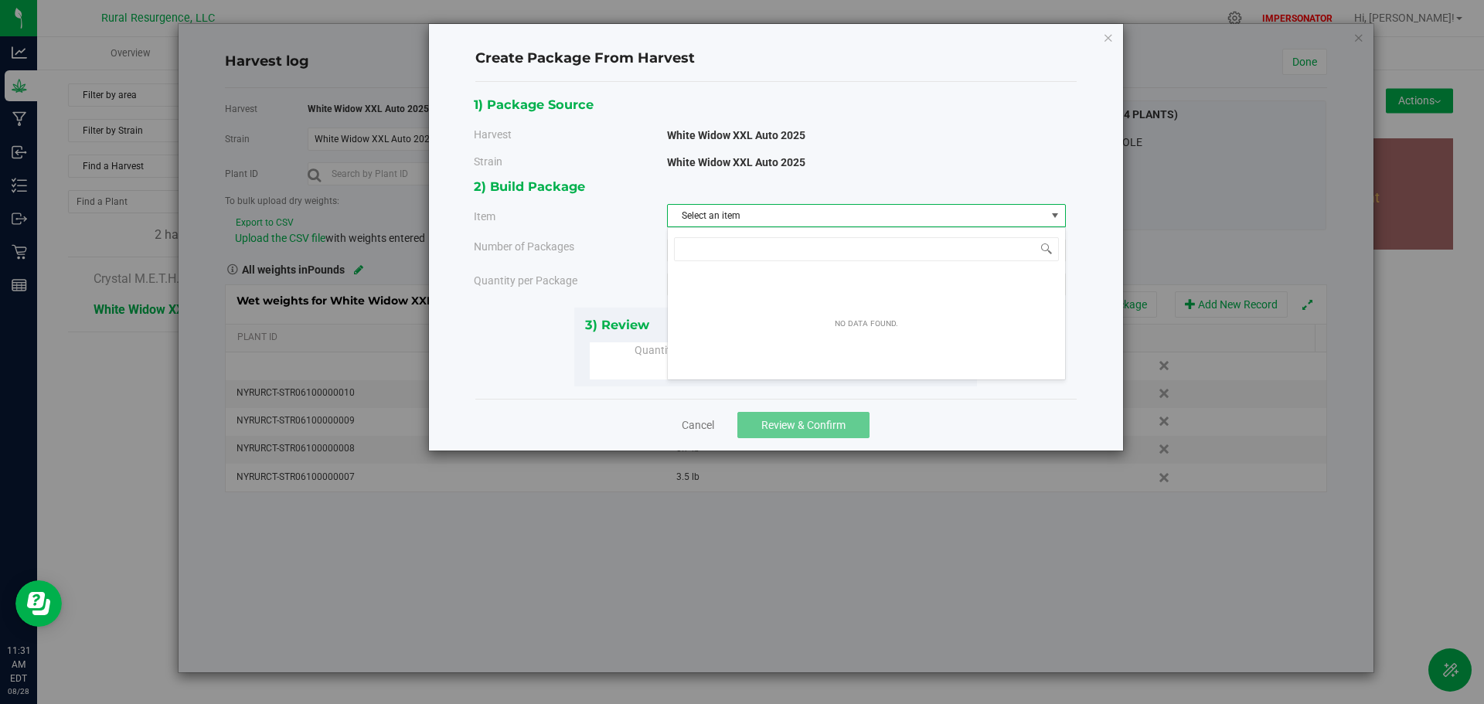
click at [758, 216] on span "Select an item" at bounding box center [857, 216] width 378 height 22
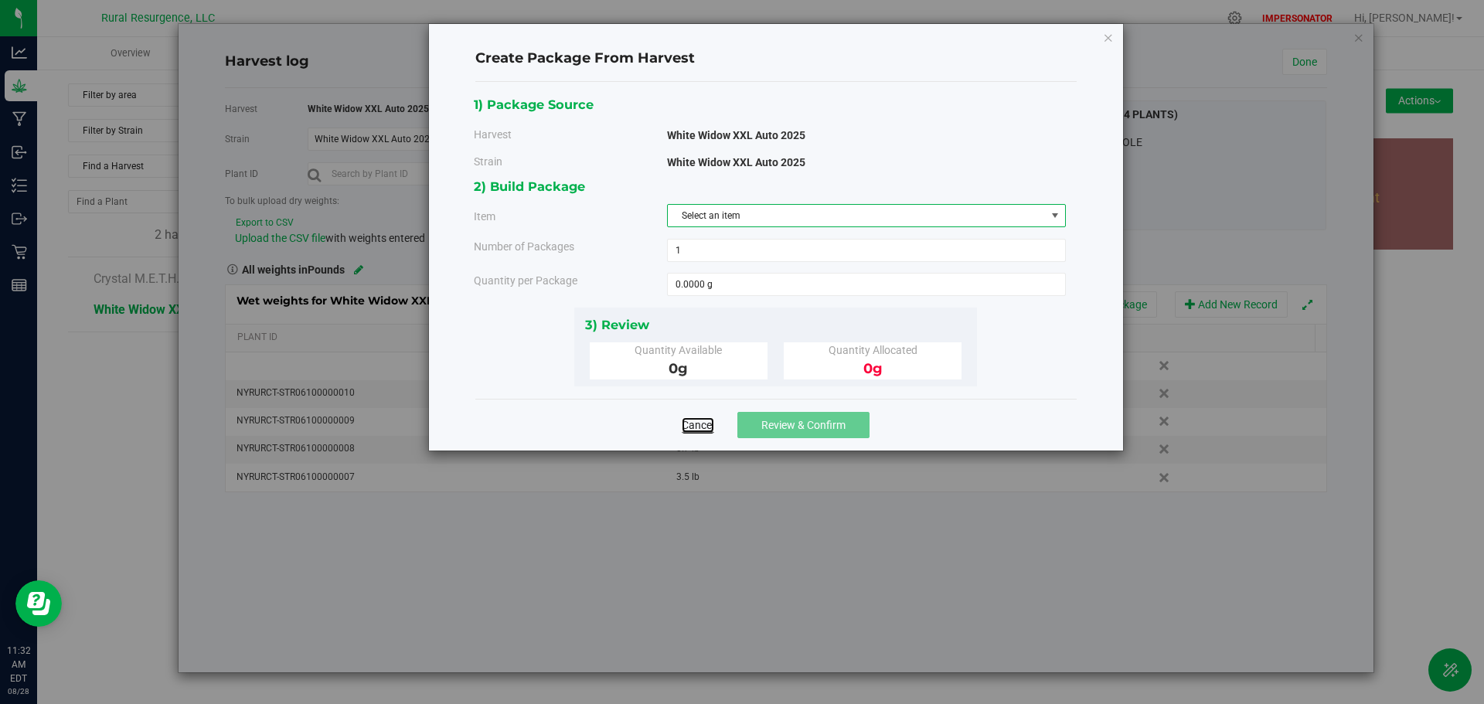
click at [699, 426] on link "Cancel" at bounding box center [698, 424] width 32 height 15
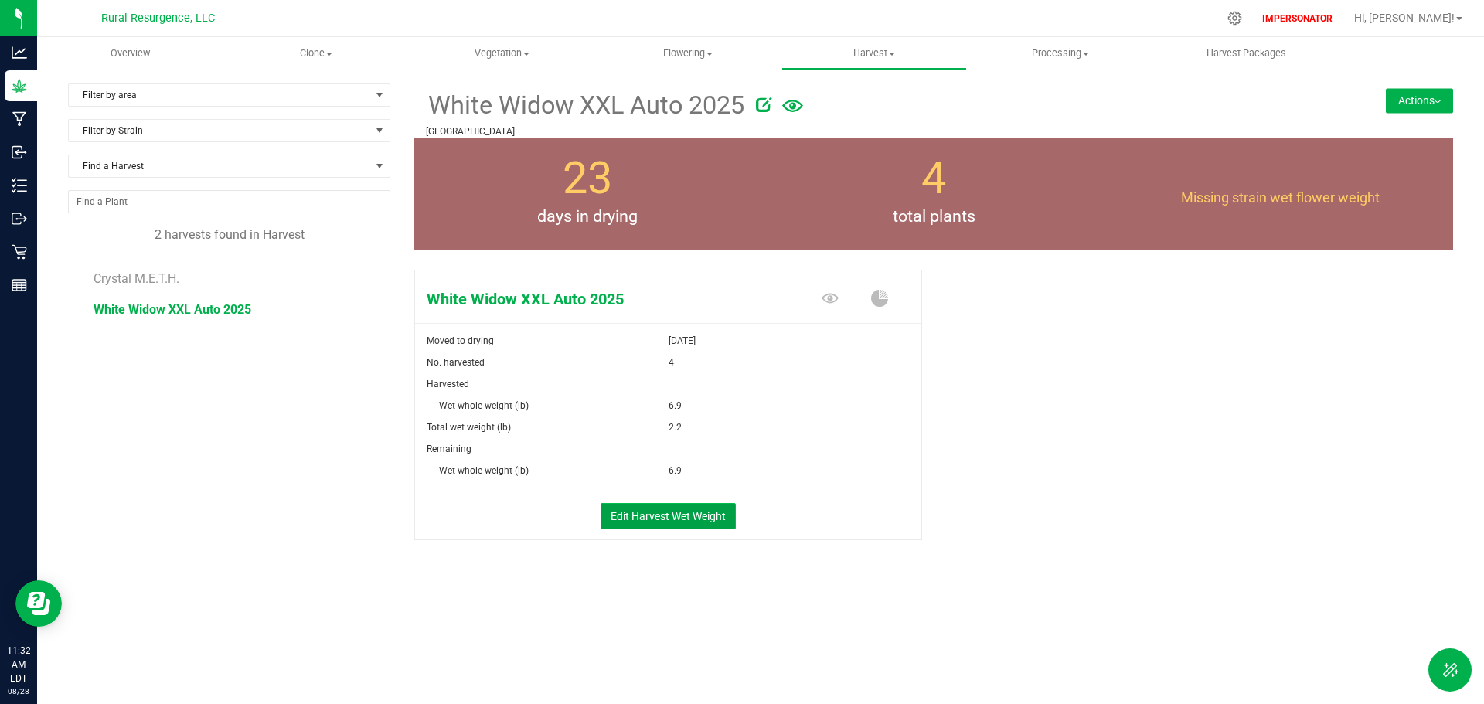
click at [650, 523] on button "Edit Harvest Wet Weight" at bounding box center [668, 516] width 135 height 26
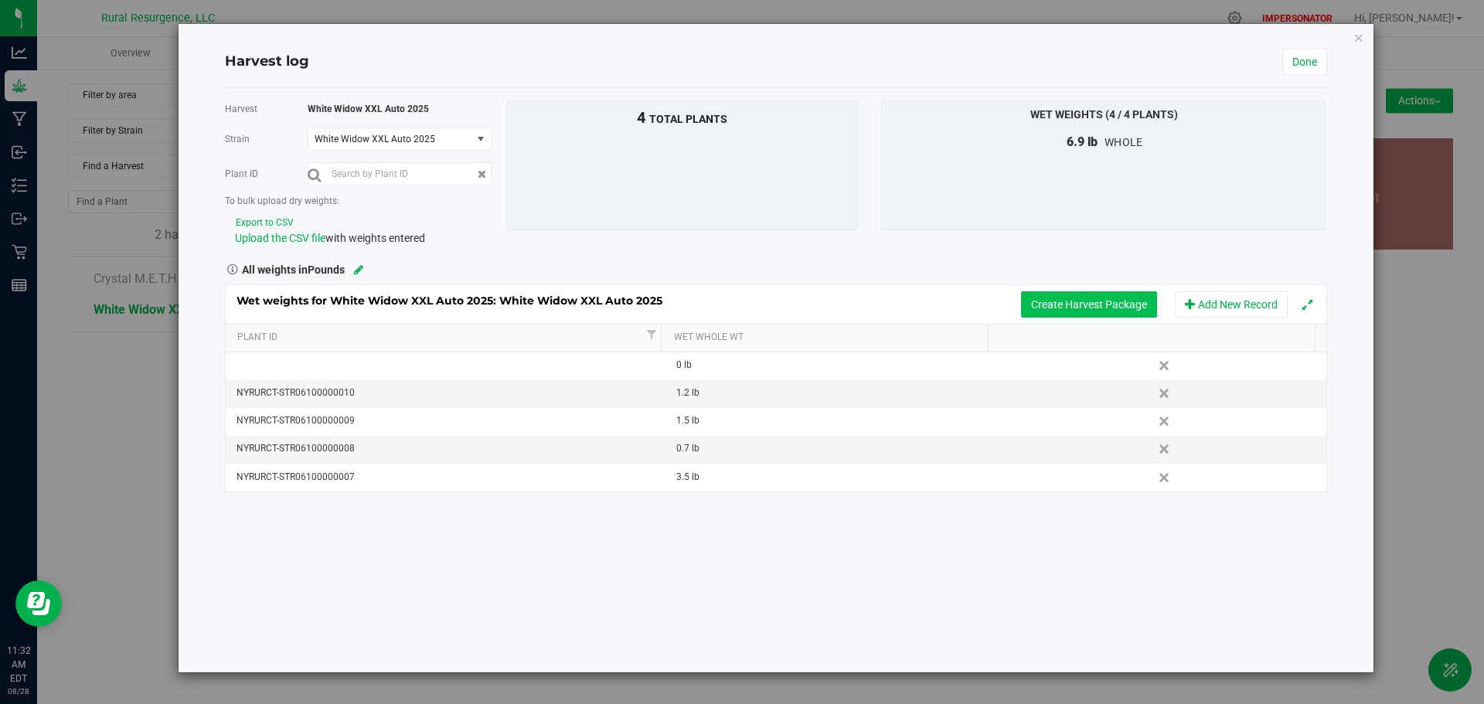
click at [1048, 311] on button "Create Harvest Package" at bounding box center [1089, 304] width 136 height 26
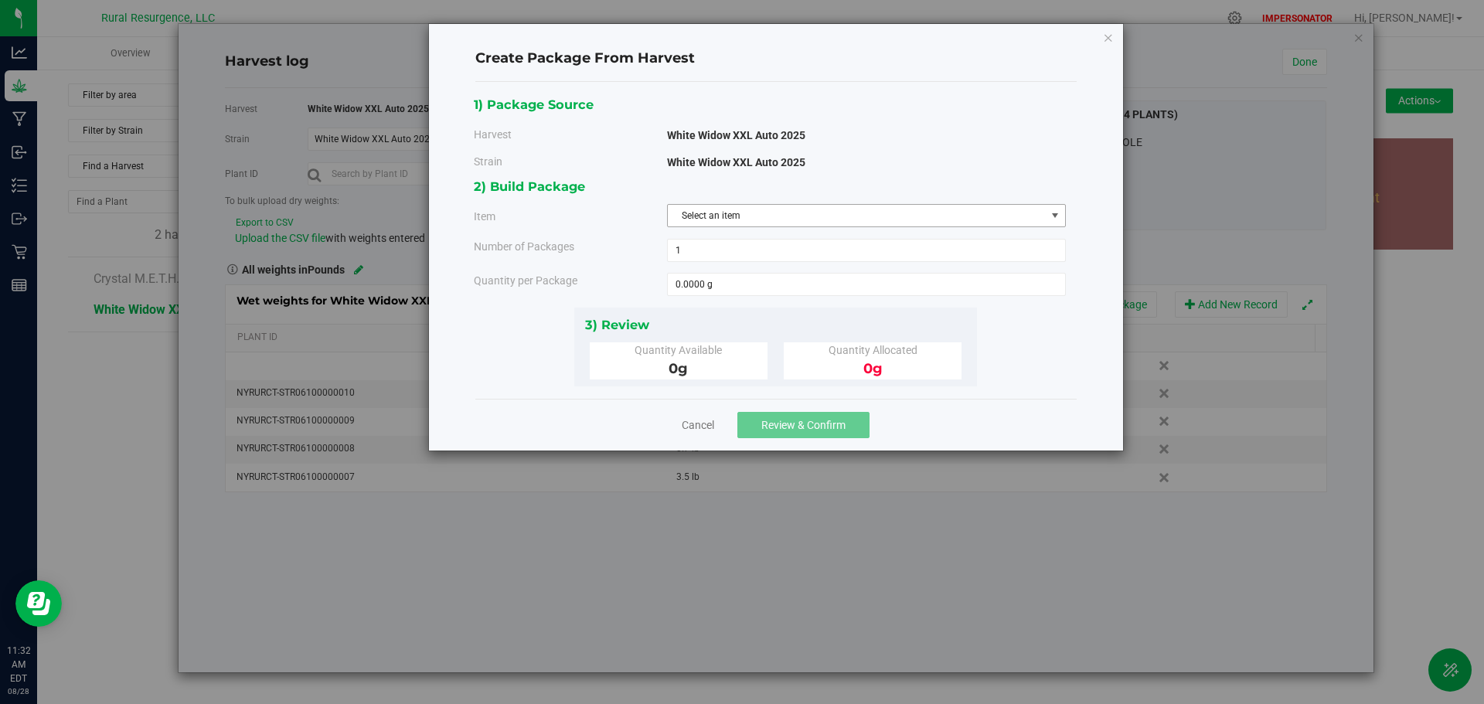
click at [793, 215] on span "Select an item" at bounding box center [857, 216] width 378 height 22
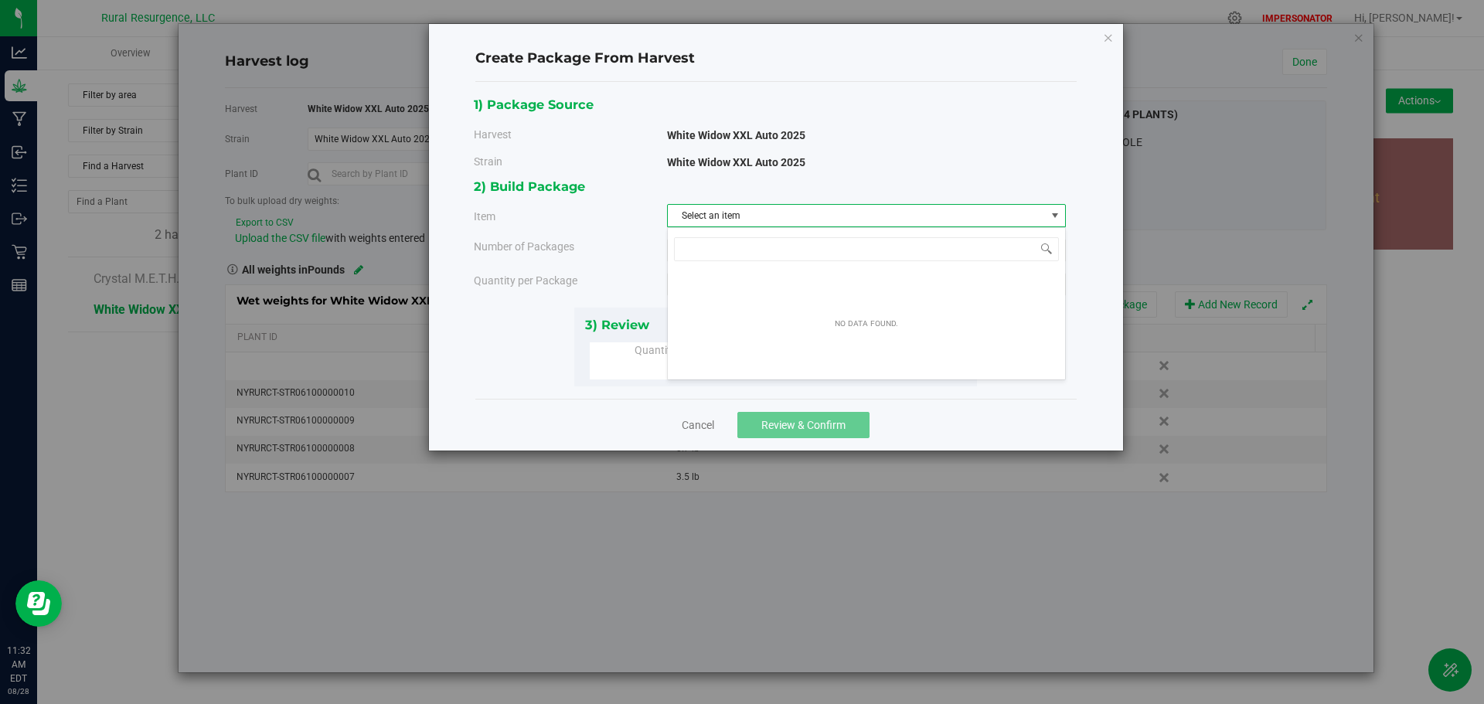
click at [796, 210] on span "Select an item" at bounding box center [857, 216] width 378 height 22
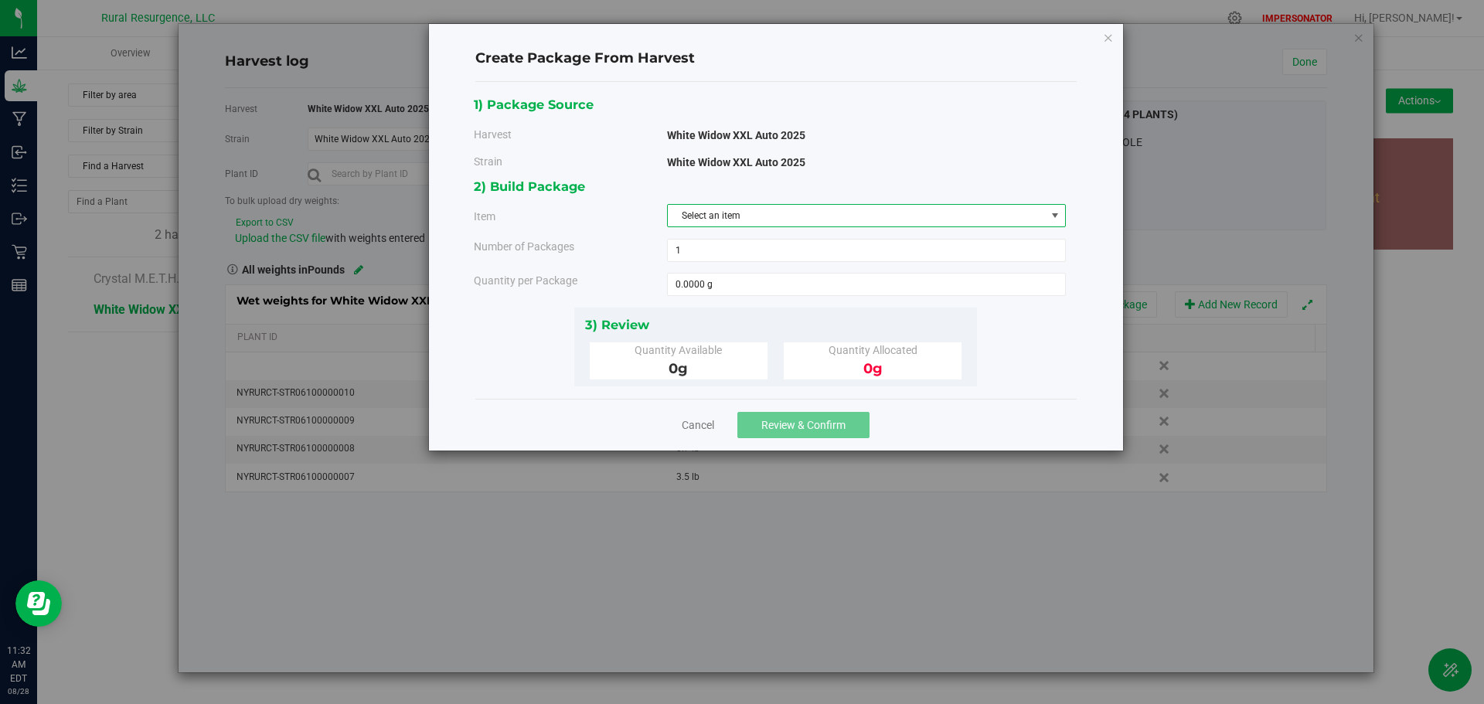
click at [748, 217] on span "Select an item" at bounding box center [857, 216] width 378 height 22
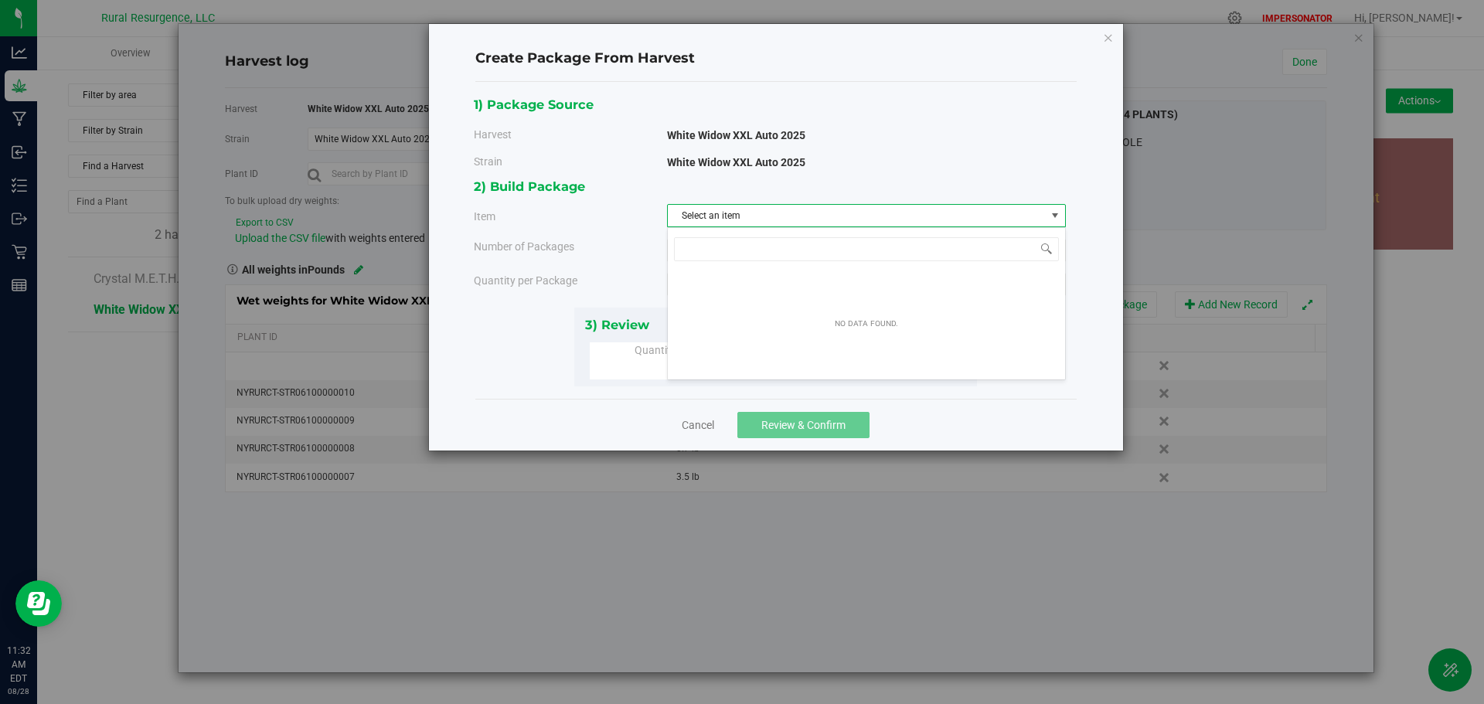
click at [728, 216] on span "Select an item" at bounding box center [857, 216] width 378 height 22
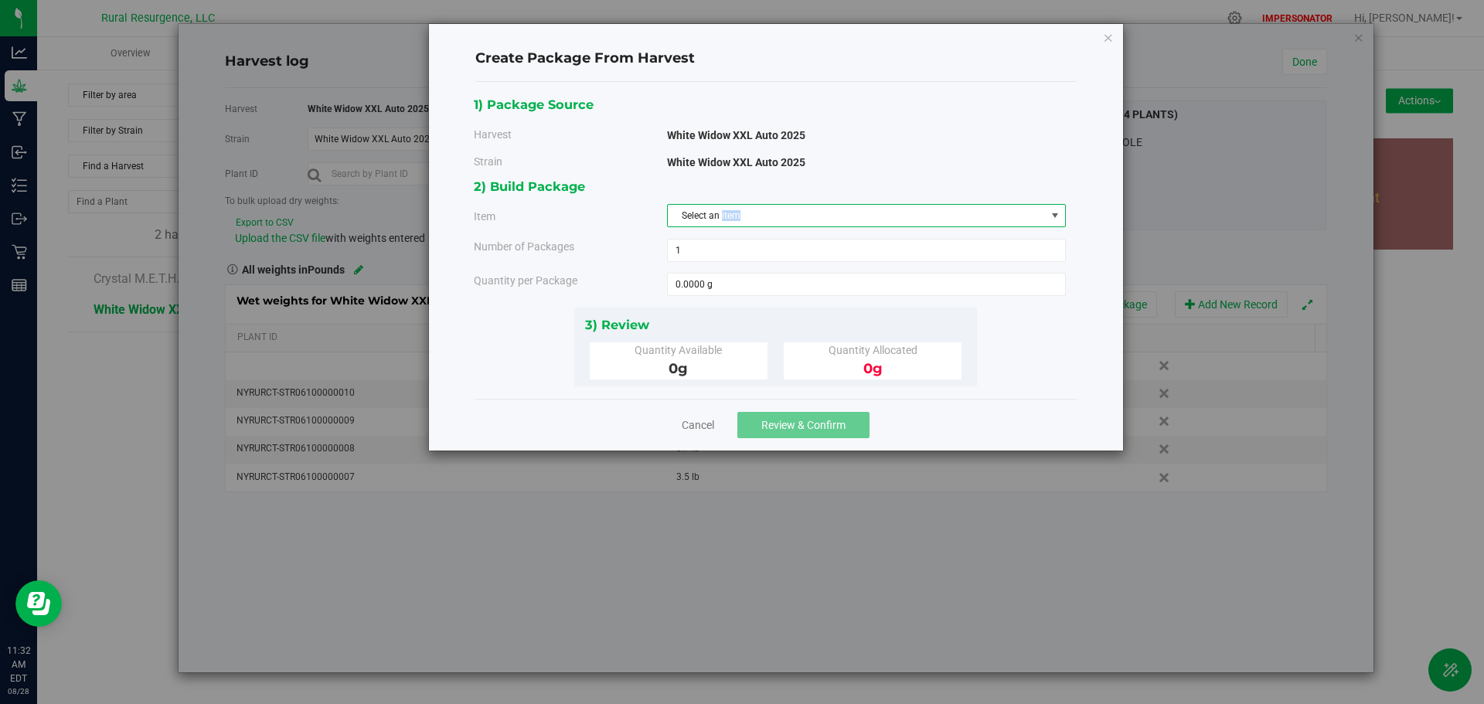
click at [728, 216] on span "Select an item" at bounding box center [857, 216] width 378 height 22
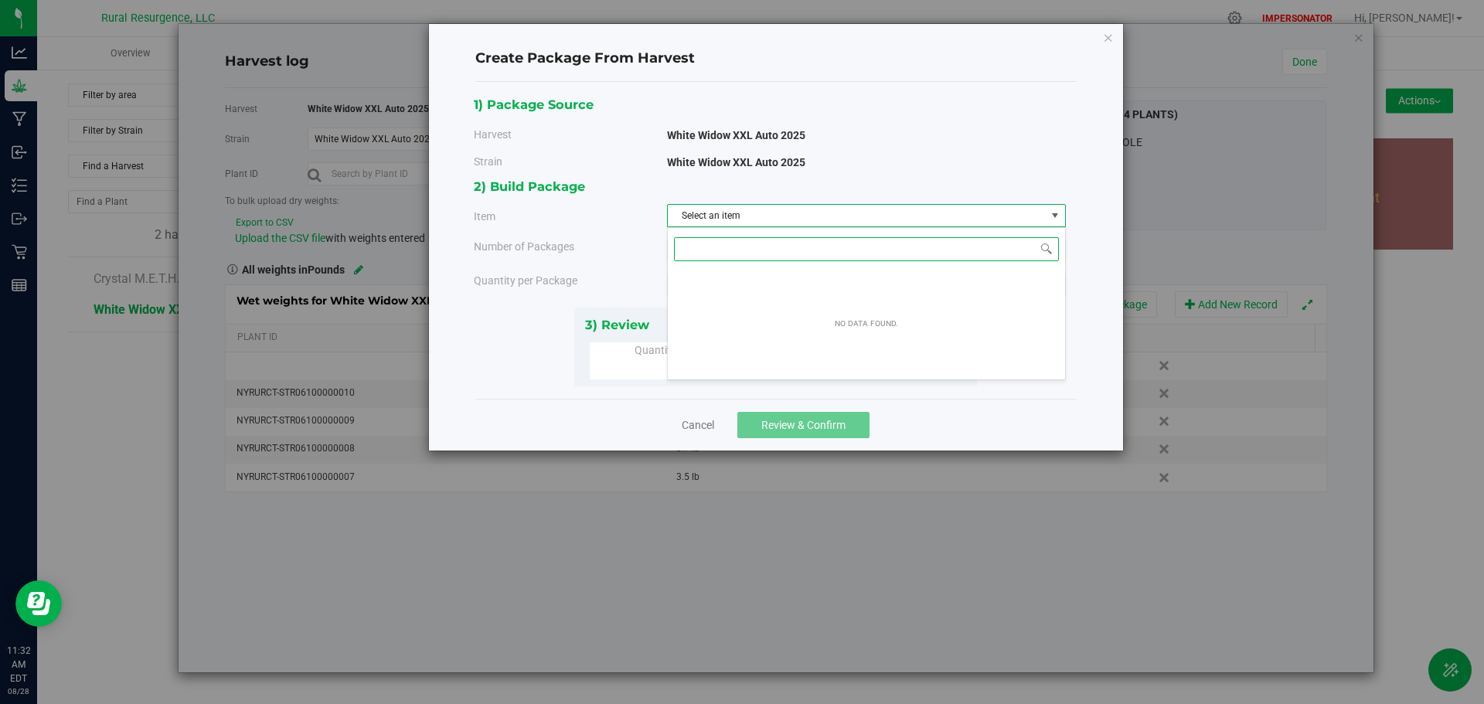
click at [720, 247] on input at bounding box center [866, 249] width 385 height 24
click at [568, 192] on span "2) Build Package" at bounding box center [529, 186] width 111 height 15
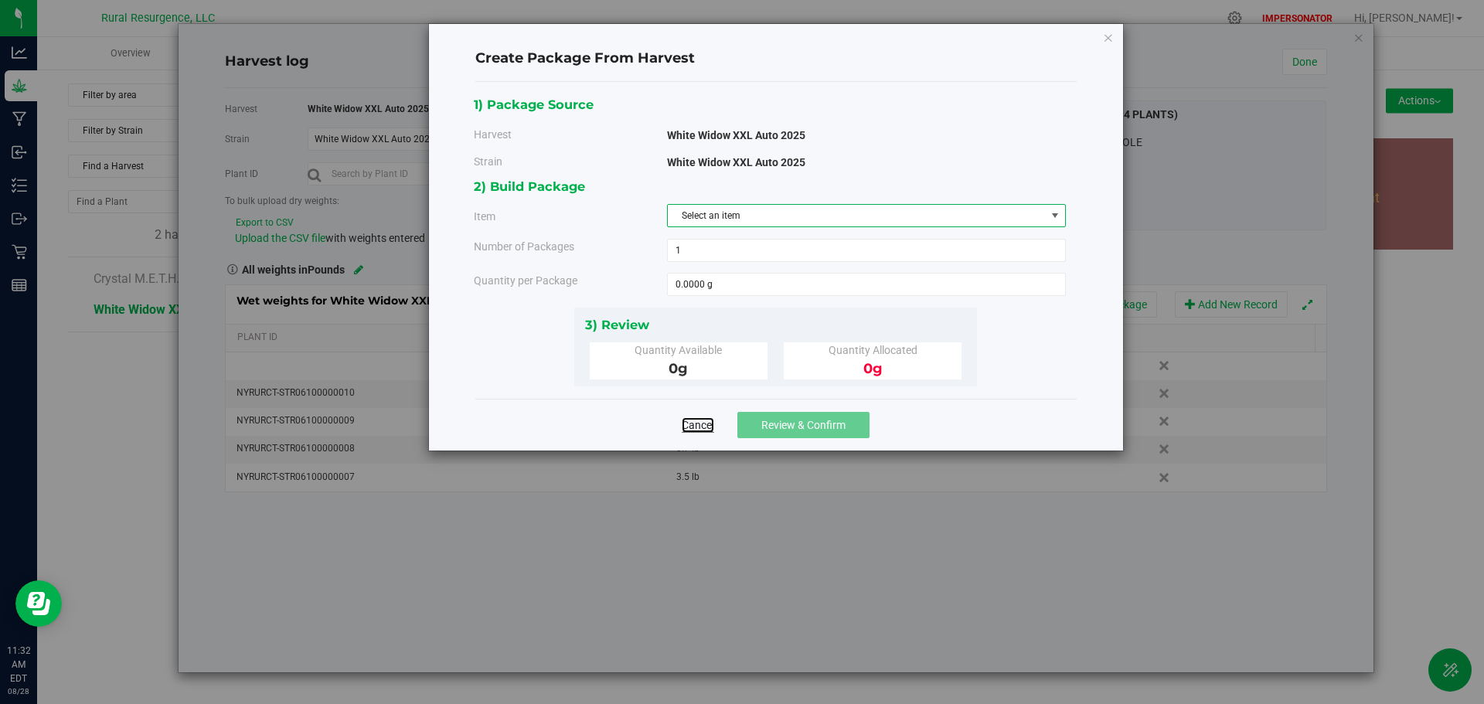
click at [700, 426] on link "Cancel" at bounding box center [698, 424] width 32 height 15
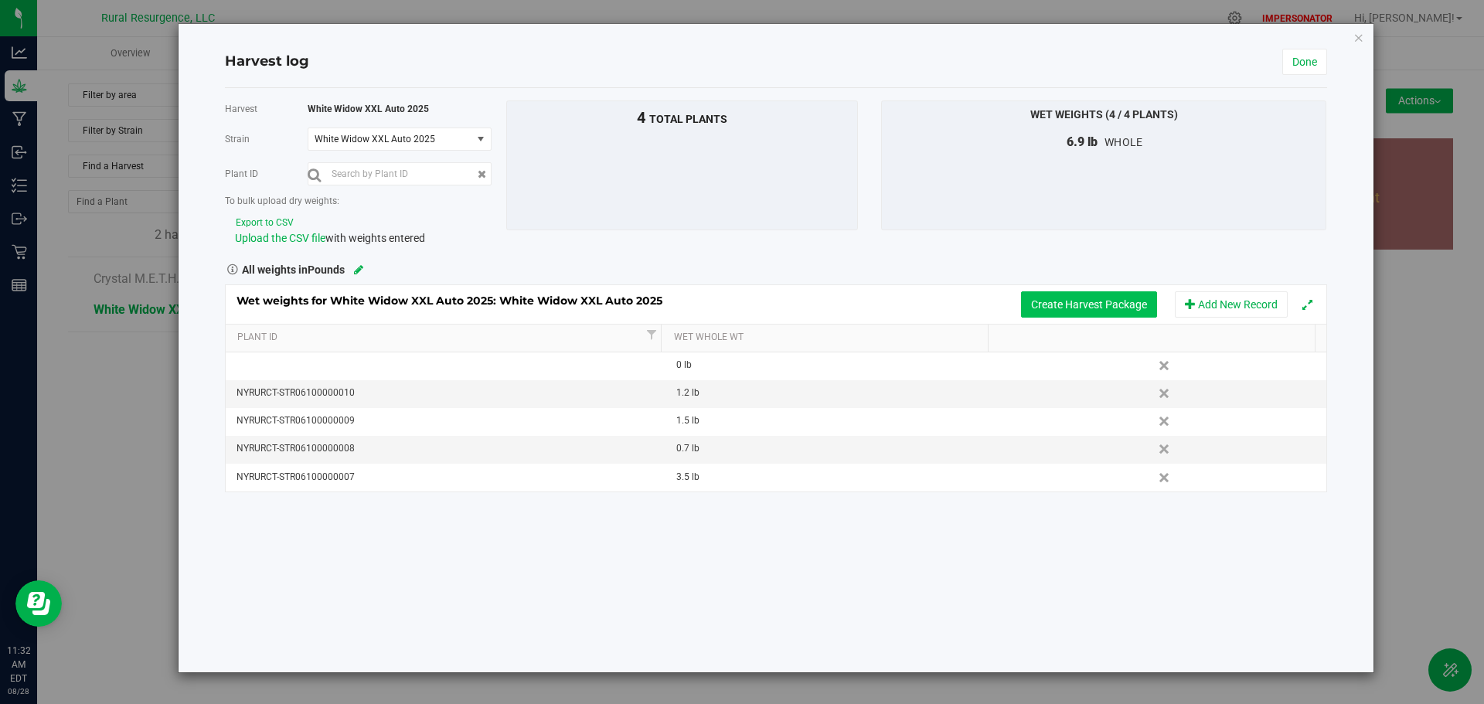
click at [1053, 295] on button "Create Harvest Package" at bounding box center [1089, 304] width 136 height 26
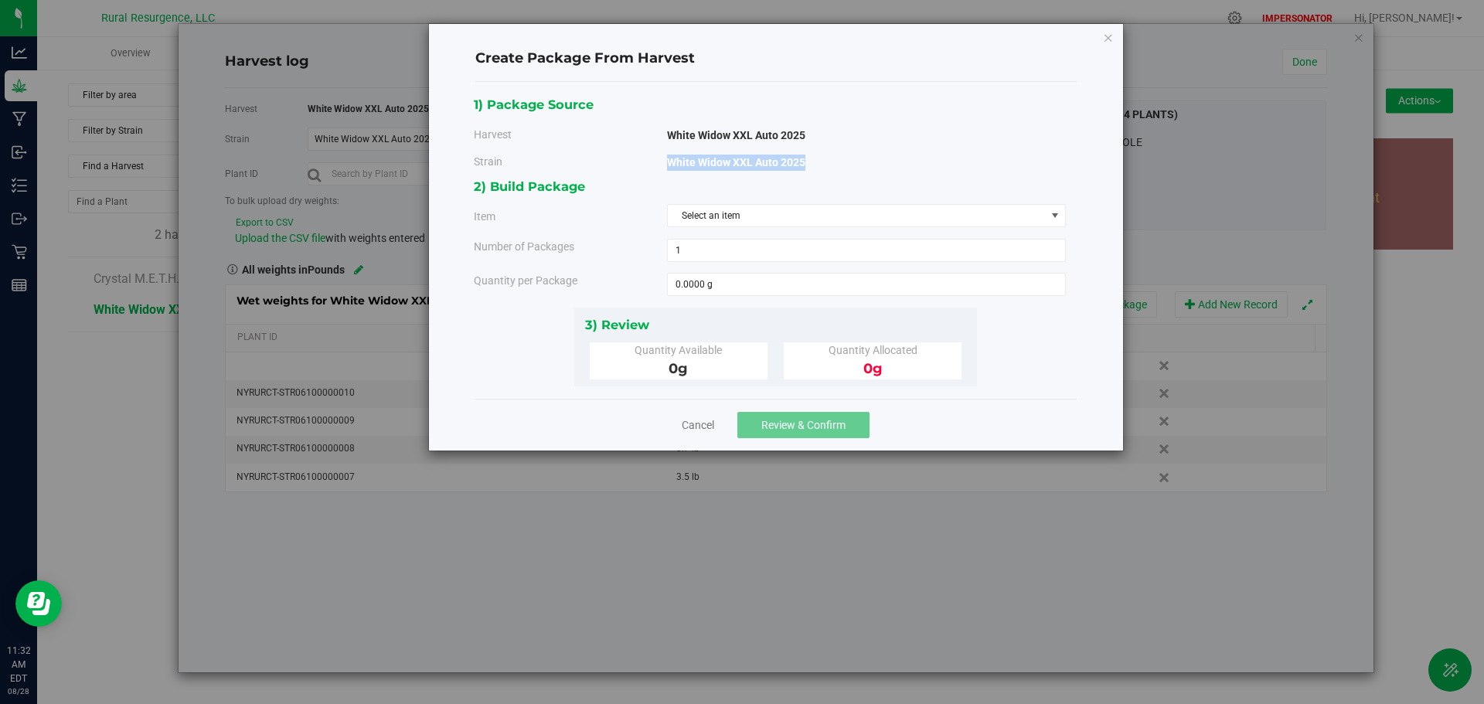
drag, startPoint x: 806, startPoint y: 158, endPoint x: 666, endPoint y: 162, distance: 139.2
click at [666, 162] on div "Strain White Widow XXL Auto 2025" at bounding box center [769, 157] width 615 height 16
copy div "White Widow XXL Auto 2025"
click at [698, 422] on link "Cancel" at bounding box center [698, 424] width 32 height 15
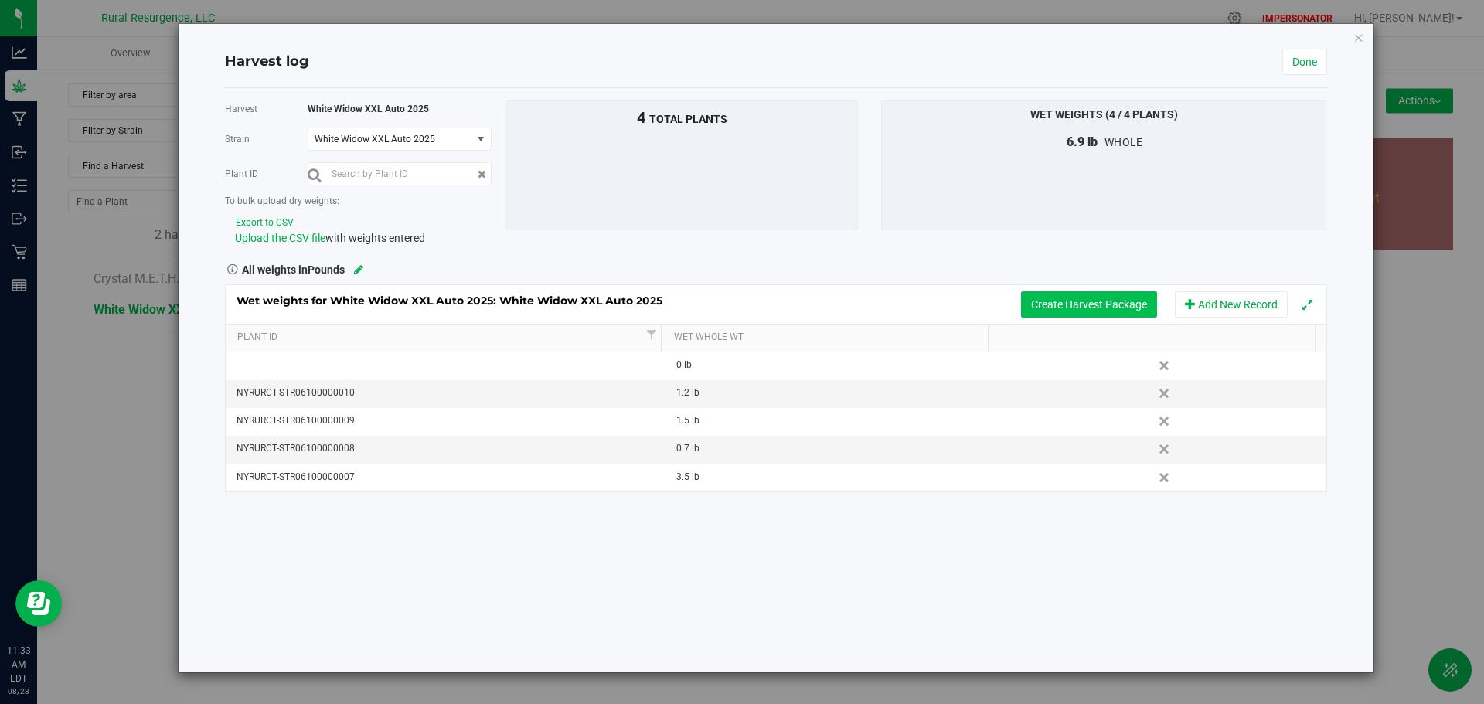
click at [1055, 308] on button "Create Harvest Package" at bounding box center [1089, 304] width 136 height 26
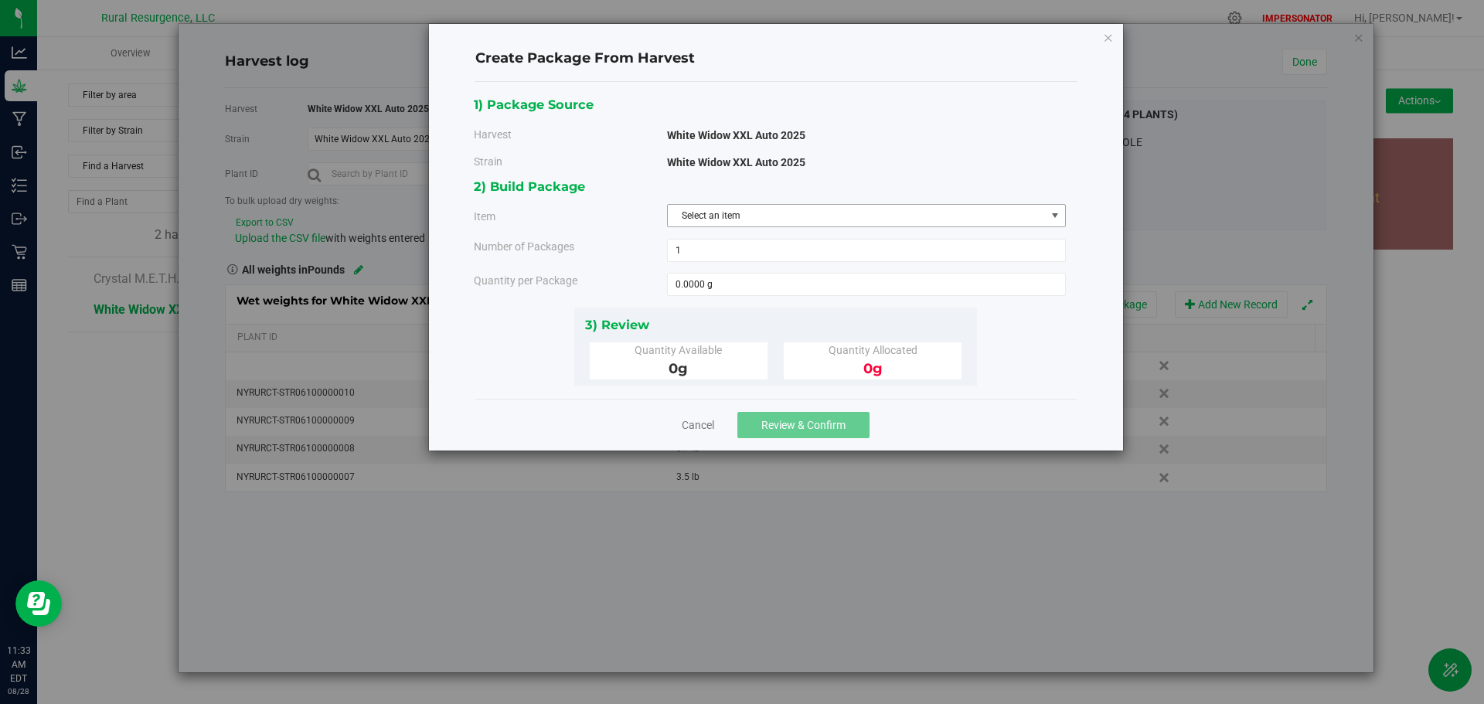
click at [734, 219] on span "Select an item" at bounding box center [857, 216] width 378 height 22
click at [734, 277] on span "white widow xxl auto - fresh frozen" at bounding box center [749, 281] width 144 height 20
click at [700, 425] on link "Cancel" at bounding box center [698, 424] width 32 height 15
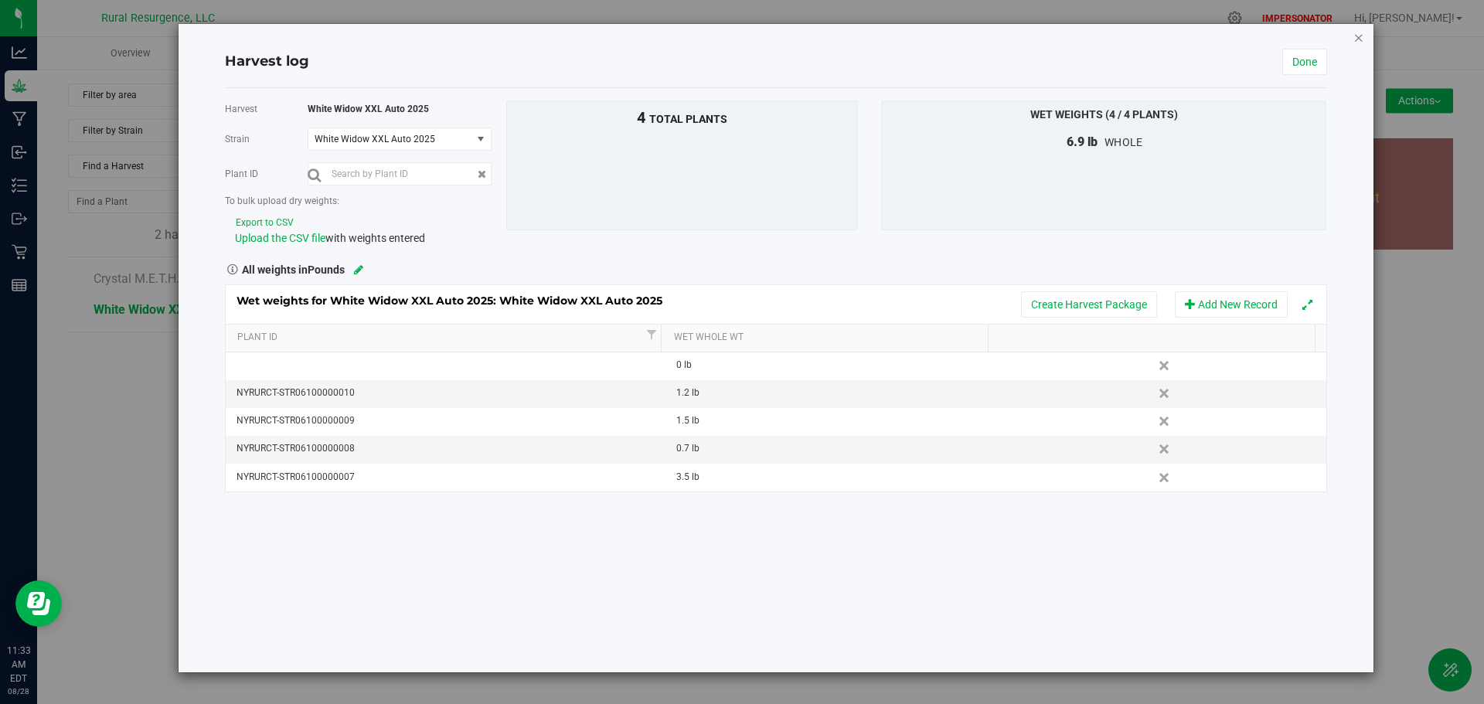
click at [1358, 40] on icon "button" at bounding box center [1359, 37] width 11 height 19
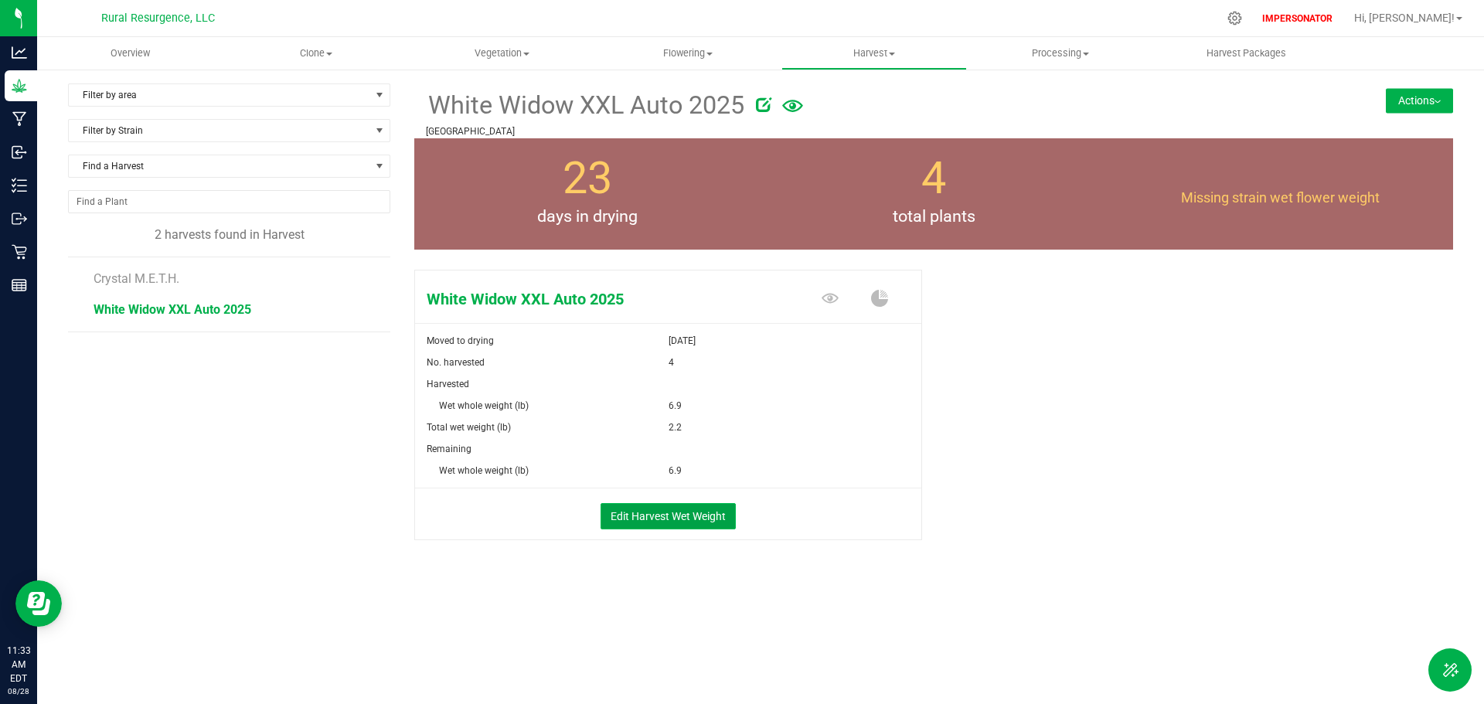
click at [671, 512] on button "Edit Harvest Wet Weight" at bounding box center [668, 516] width 135 height 26
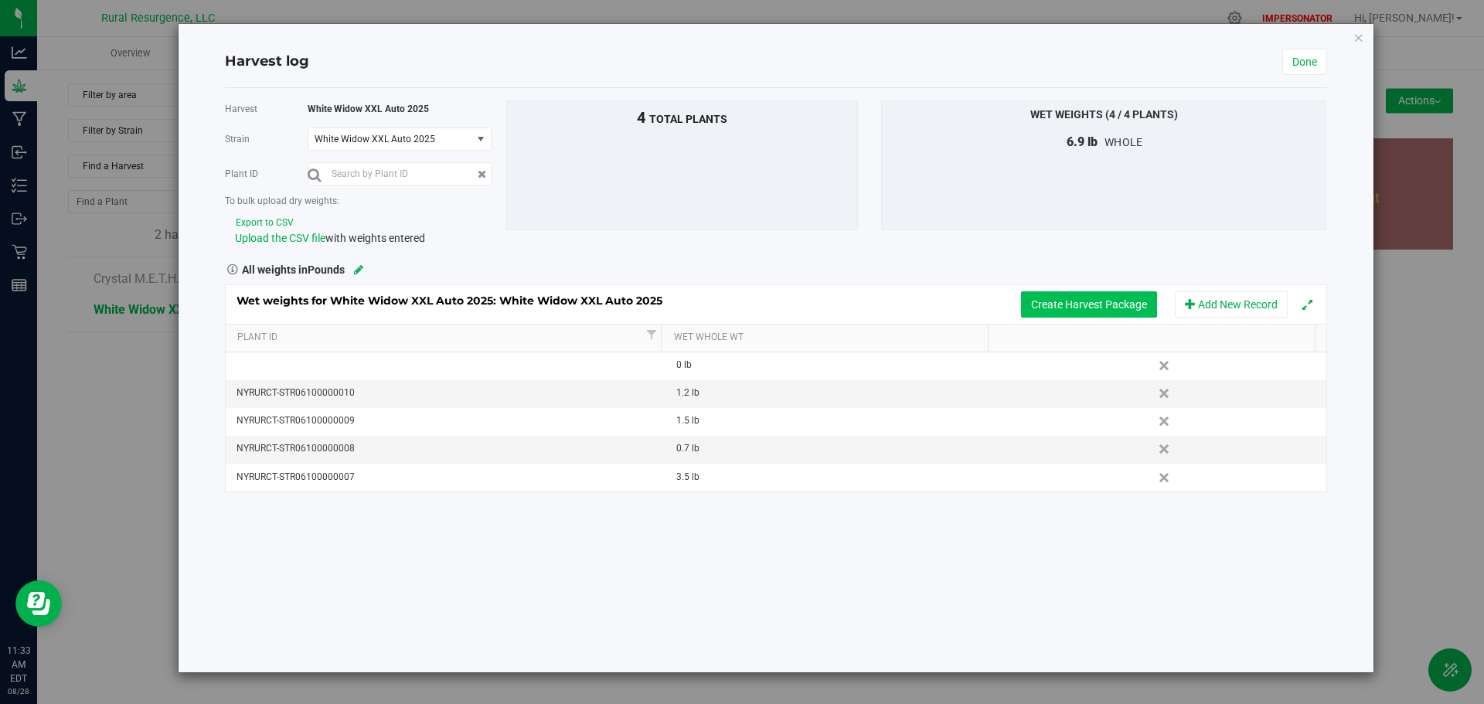
click at [1078, 305] on button "Create Harvest Package" at bounding box center [1089, 304] width 136 height 26
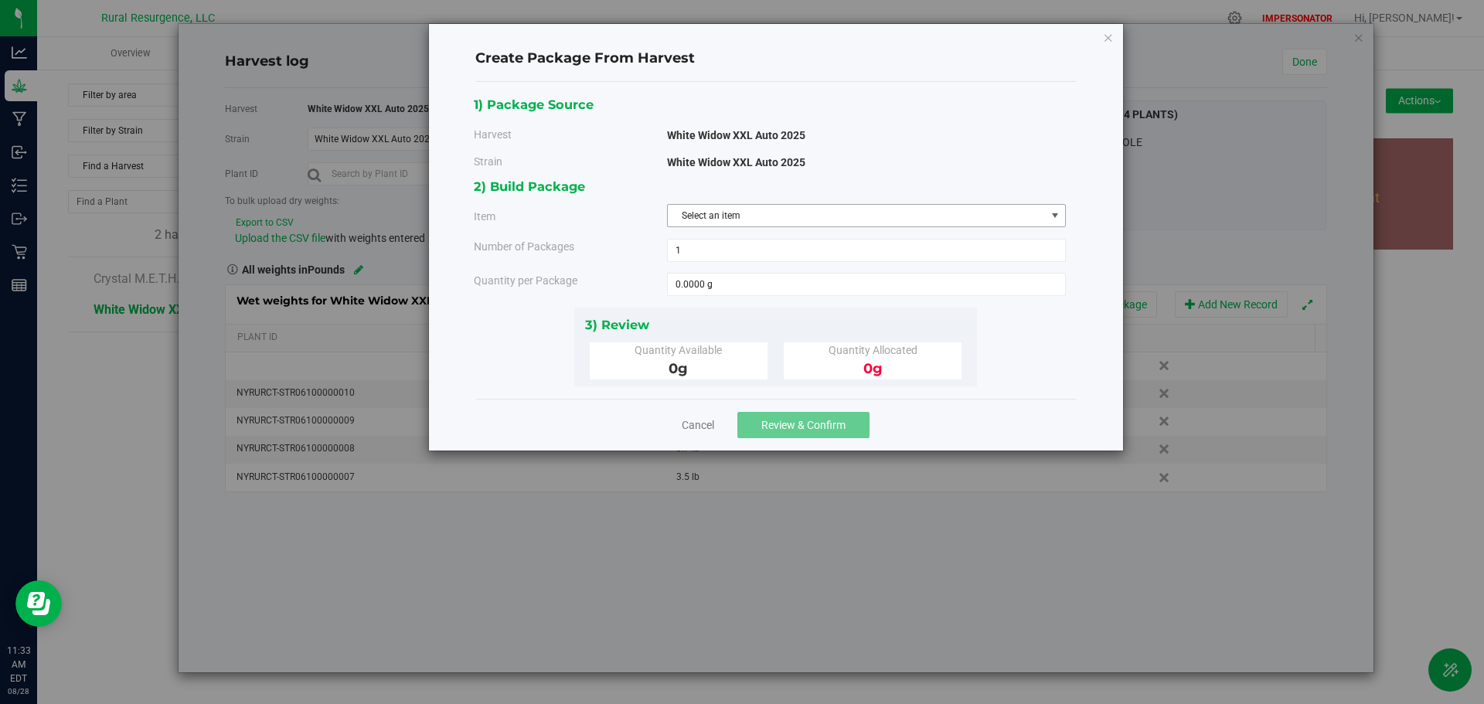
click at [740, 220] on span "Select an item" at bounding box center [857, 216] width 378 height 22
click at [828, 282] on li "white widow xxl auto - fresh frozen" at bounding box center [866, 280] width 397 height 23
click at [691, 288] on span at bounding box center [866, 284] width 399 height 23
type input "6.9"
type input "6.9000 lb"
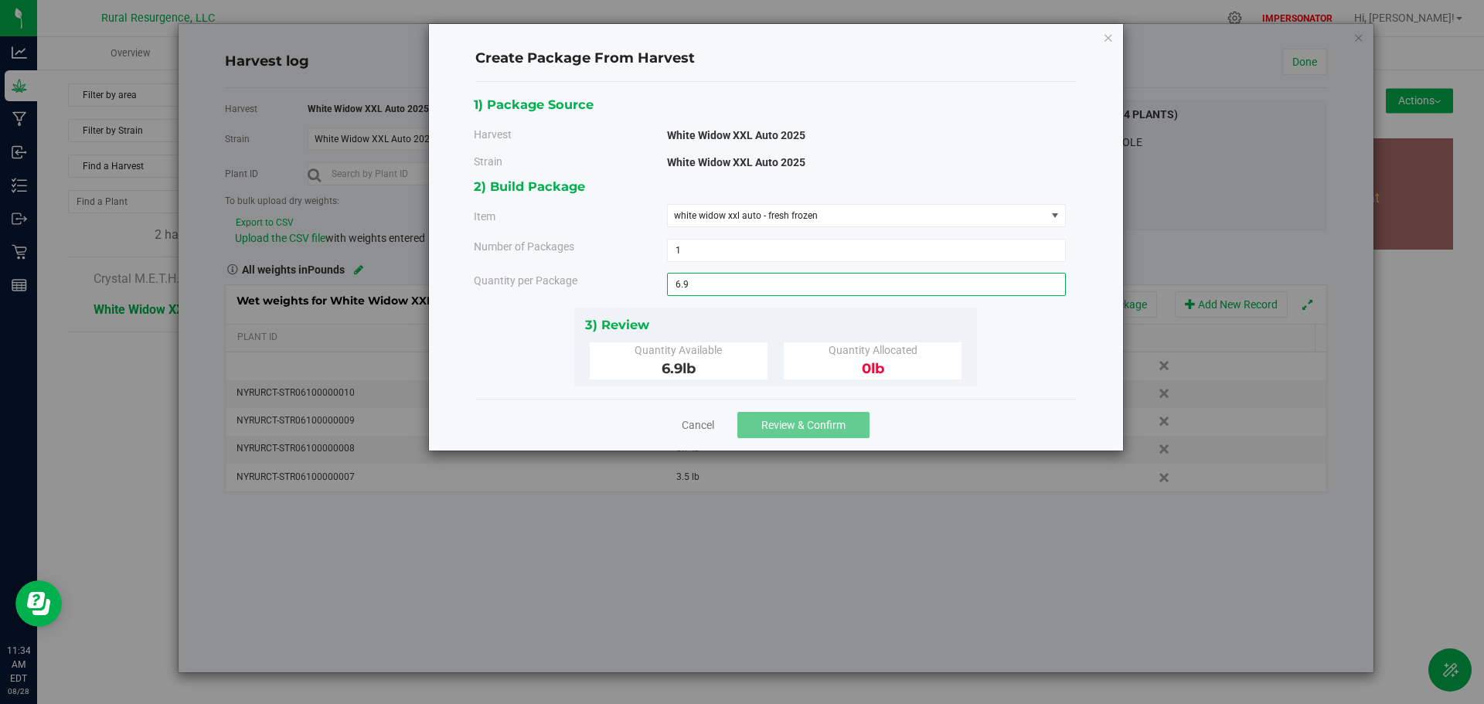
click at [492, 349] on div "1) Package Source Harvest White Widow XXL Auto 2025 Strain White Widow XXL Auto…" at bounding box center [776, 240] width 604 height 292
click at [772, 424] on span "Review & Confirm" at bounding box center [804, 425] width 84 height 12
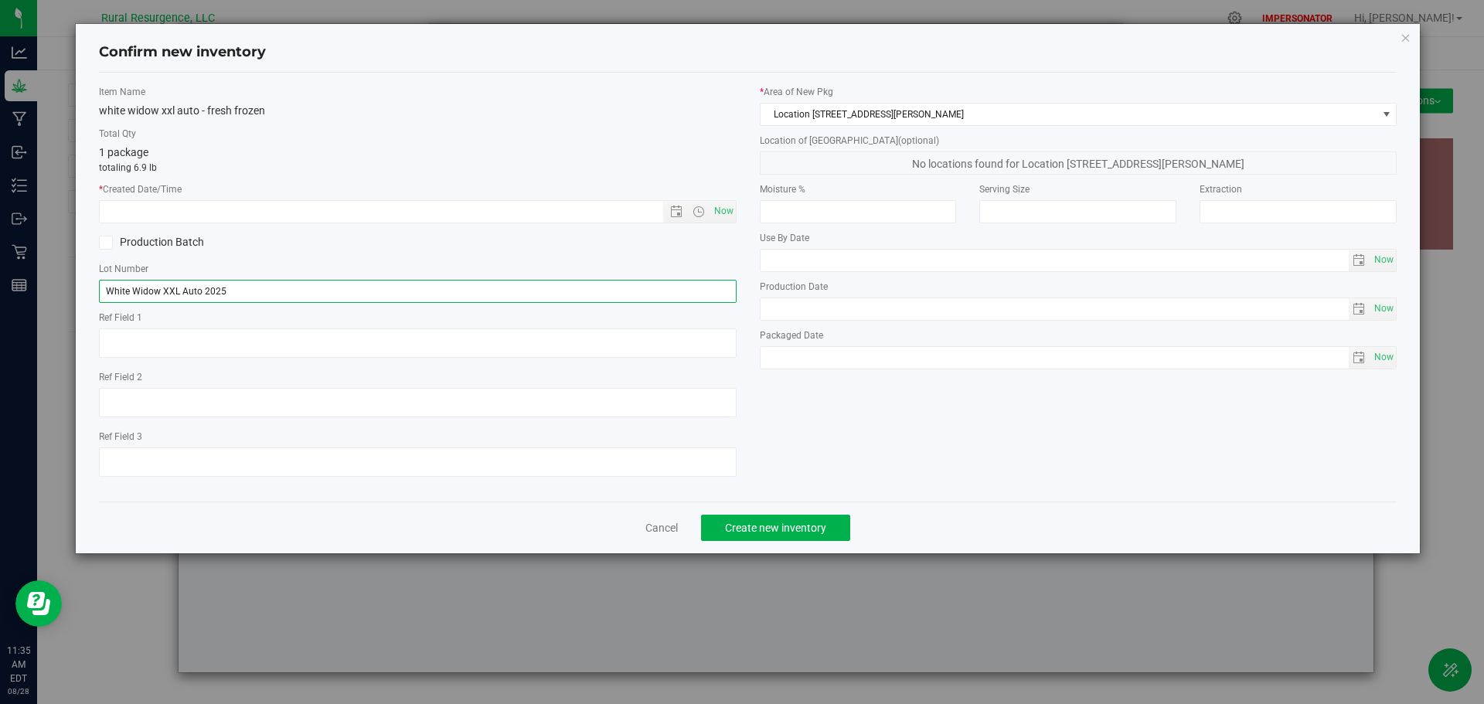
drag, startPoint x: 233, startPoint y: 289, endPoint x: 46, endPoint y: 290, distance: 187.1
click at [46, 290] on div "Confirm new inventory Item Name white widow xxl auto - fresh frozen Total Qty 1…" at bounding box center [748, 352] width 1496 height 704
click at [271, 294] on input "White Widow XXL Auto 2025" at bounding box center [418, 291] width 638 height 23
drag, startPoint x: 271, startPoint y: 294, endPoint x: 0, endPoint y: 294, distance: 270.6
click at [0, 294] on div "Confirm new inventory Item Name white widow xxl auto - fresh frozen Total Qty 1…" at bounding box center [748, 352] width 1496 height 704
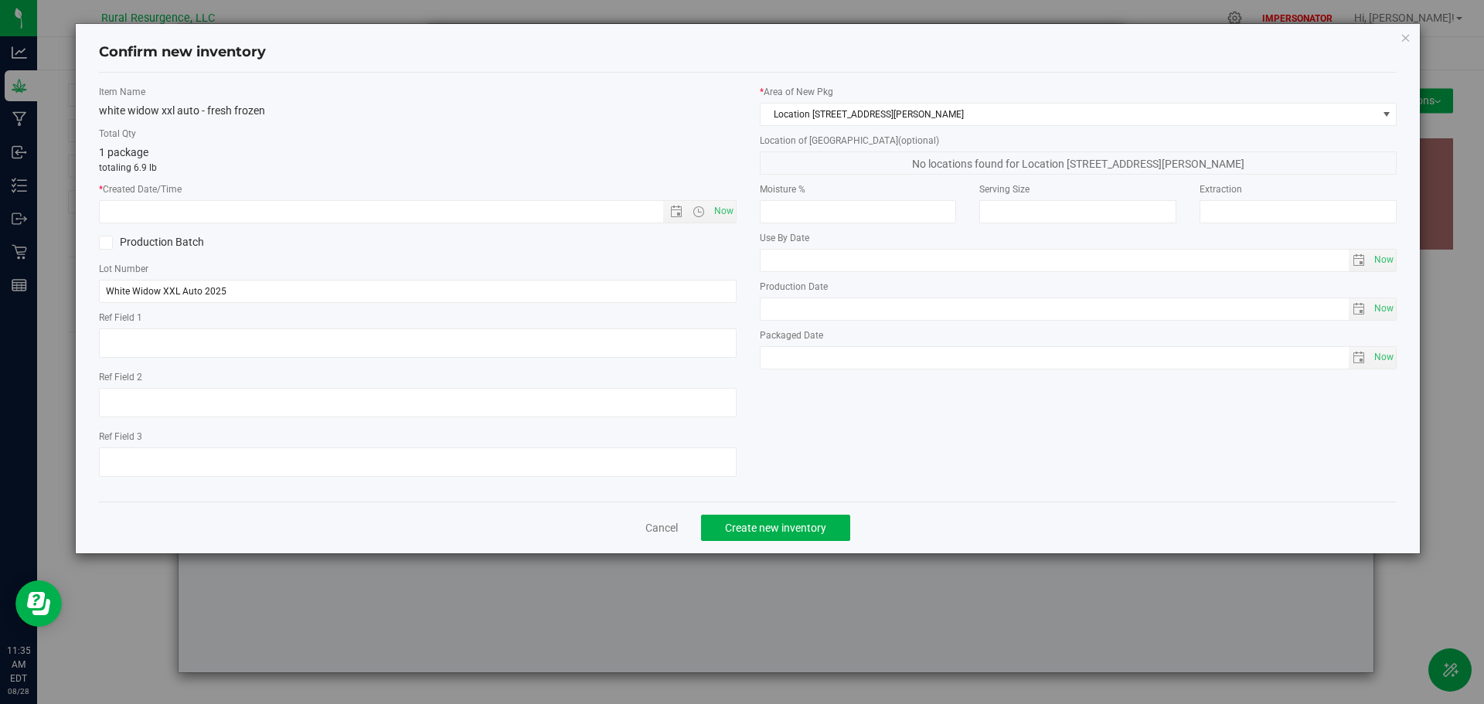
drag, startPoint x: 410, startPoint y: 32, endPoint x: 428, endPoint y: 46, distance: 22.1
click at [428, 46] on div "Confirm new inventory Item Name white widow xxl auto - fresh frozen Total Qty 1…" at bounding box center [748, 289] width 1345 height 530
drag, startPoint x: 504, startPoint y: 34, endPoint x: 475, endPoint y: 38, distance: 28.9
click at [475, 38] on div "Confirm new inventory" at bounding box center [748, 52] width 1299 height 39
click at [1409, 37] on icon "button" at bounding box center [1406, 37] width 11 height 19
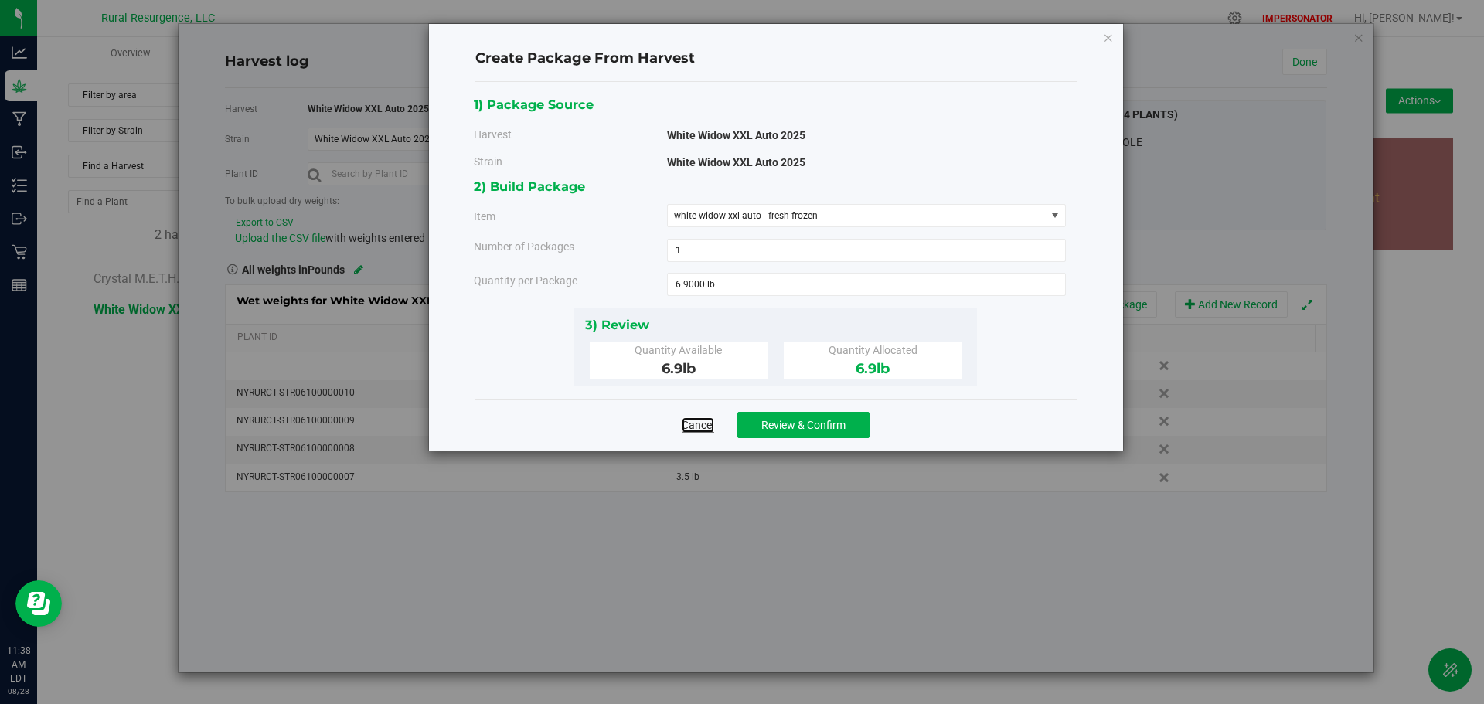
click at [700, 426] on link "Cancel" at bounding box center [698, 424] width 32 height 15
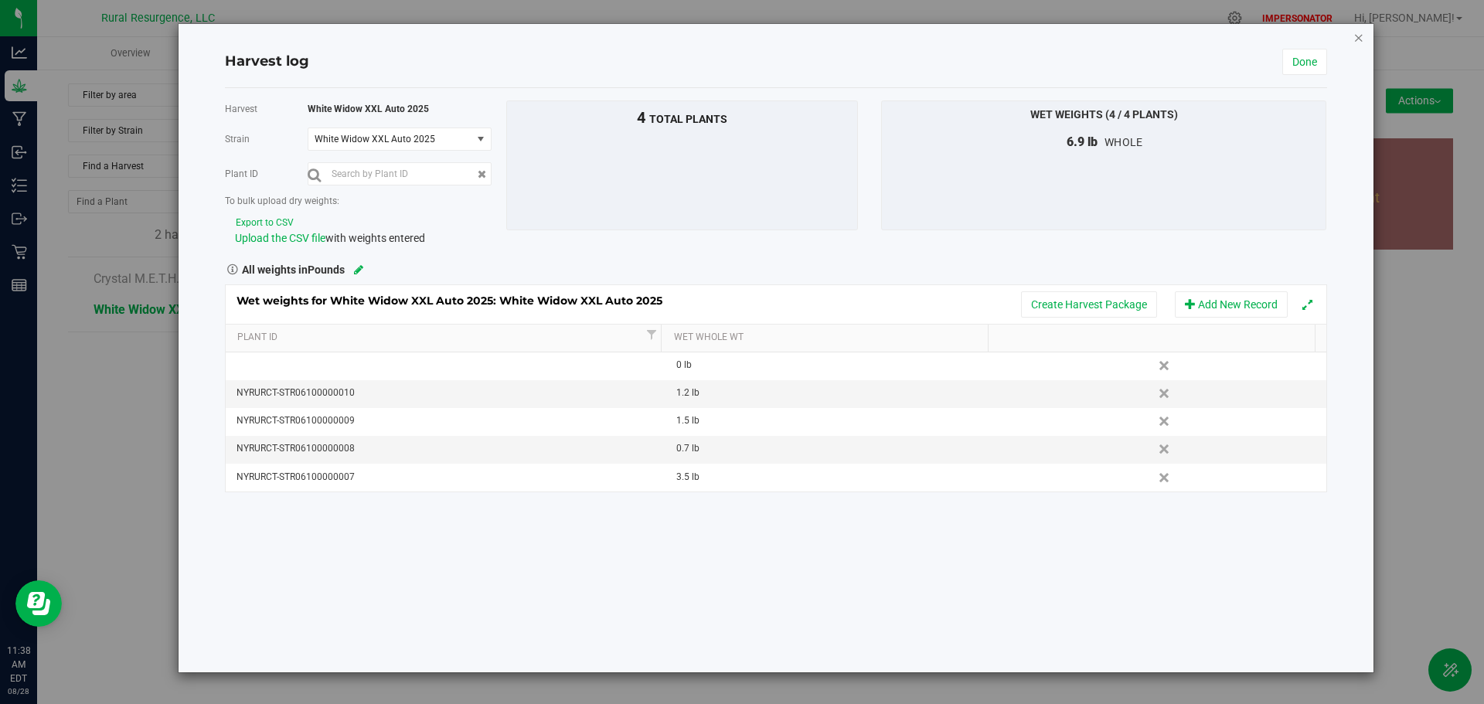
click at [1360, 39] on icon "button" at bounding box center [1359, 37] width 11 height 19
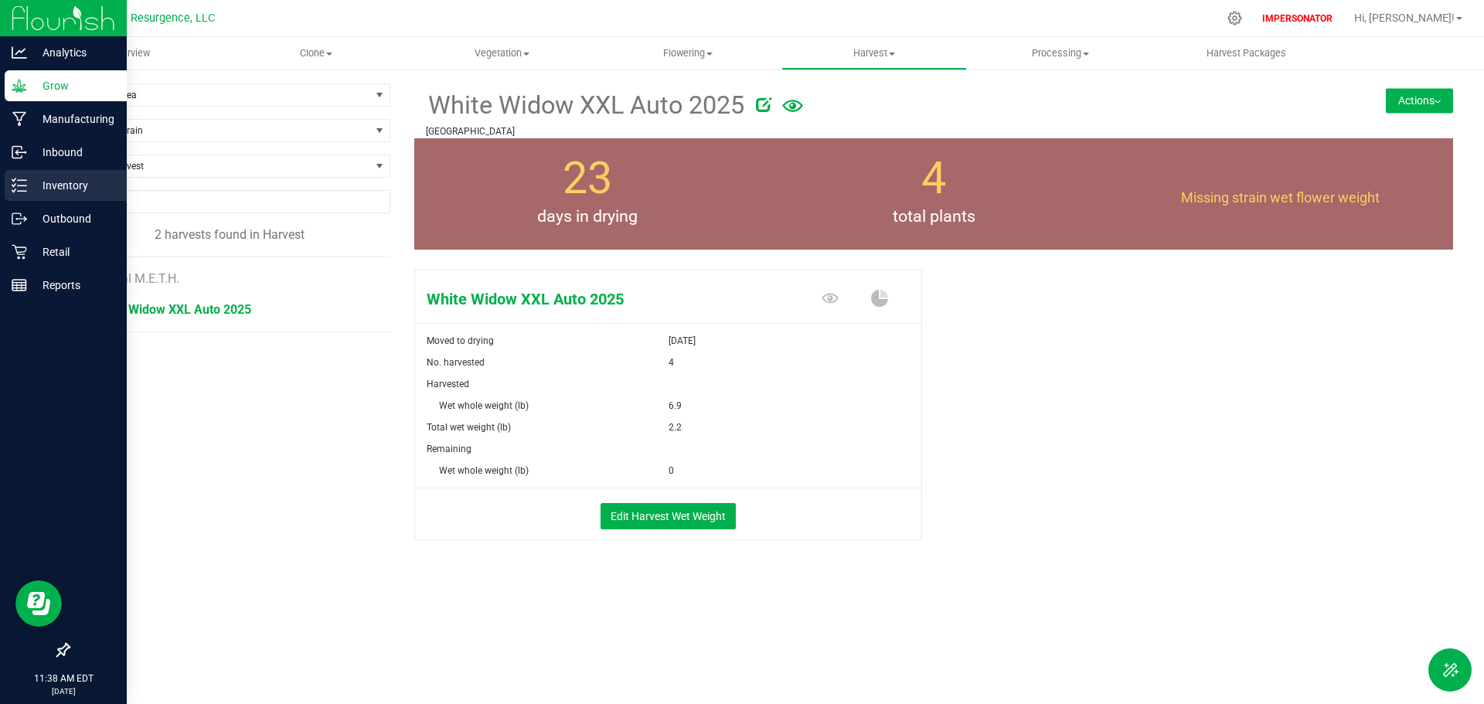
click at [73, 186] on p "Inventory" at bounding box center [73, 185] width 93 height 19
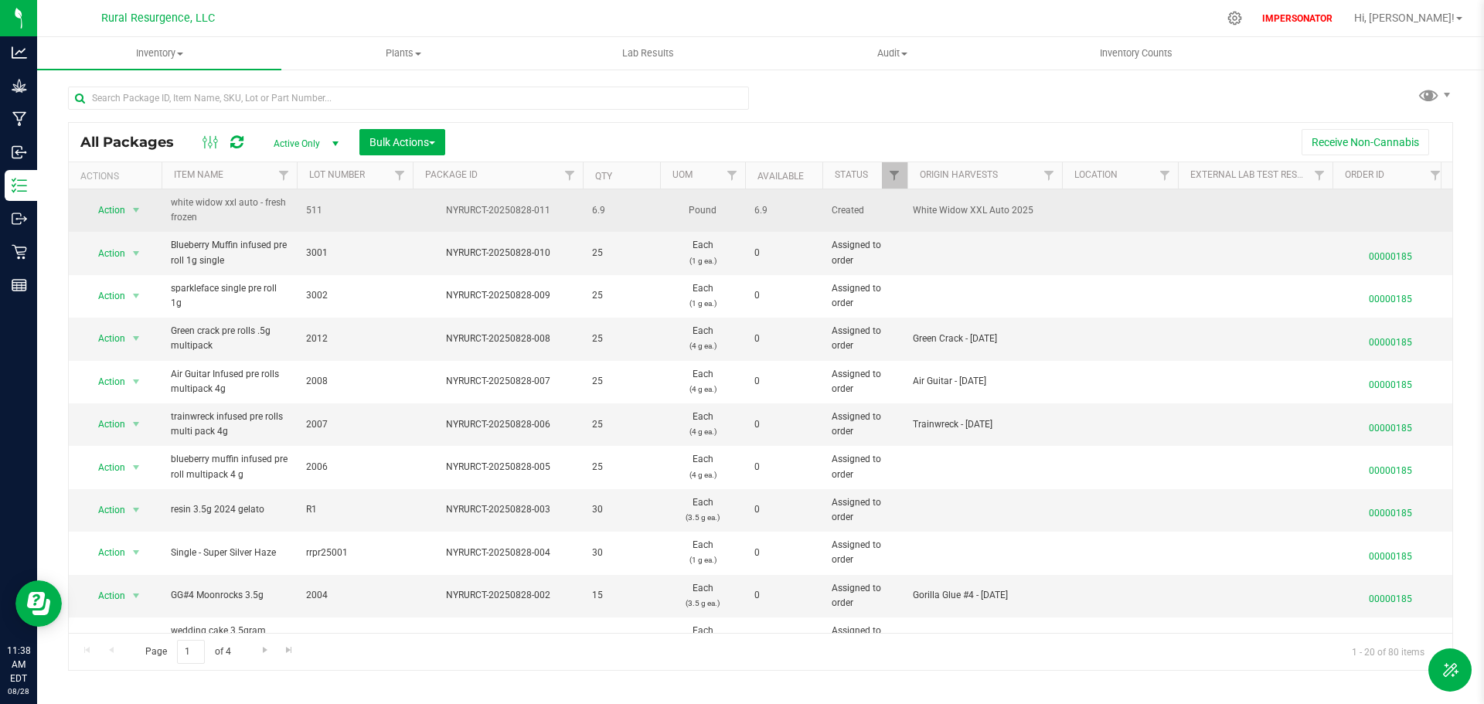
click at [384, 217] on span "511" at bounding box center [354, 210] width 97 height 15
click at [1122, 212] on td at bounding box center [1120, 210] width 116 height 43
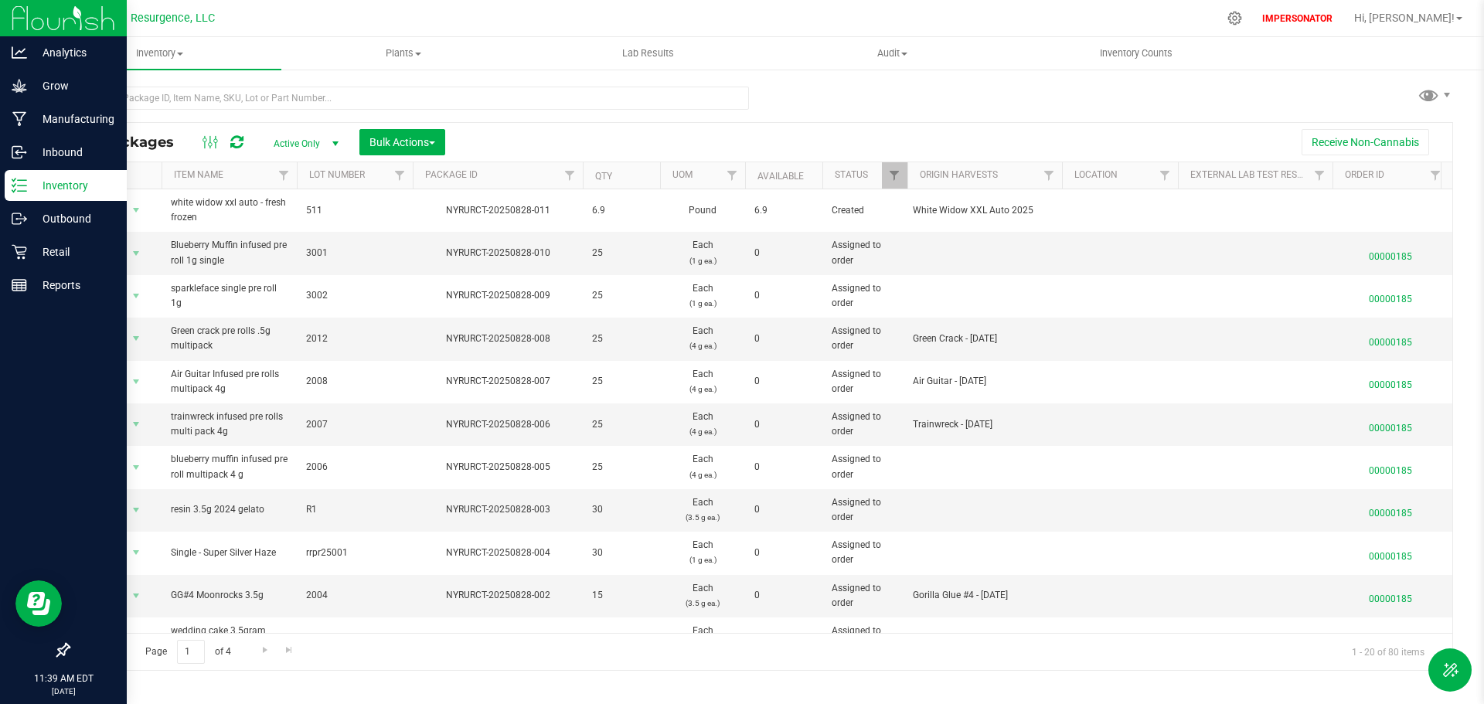
click at [65, 187] on p "Inventory" at bounding box center [73, 185] width 93 height 19
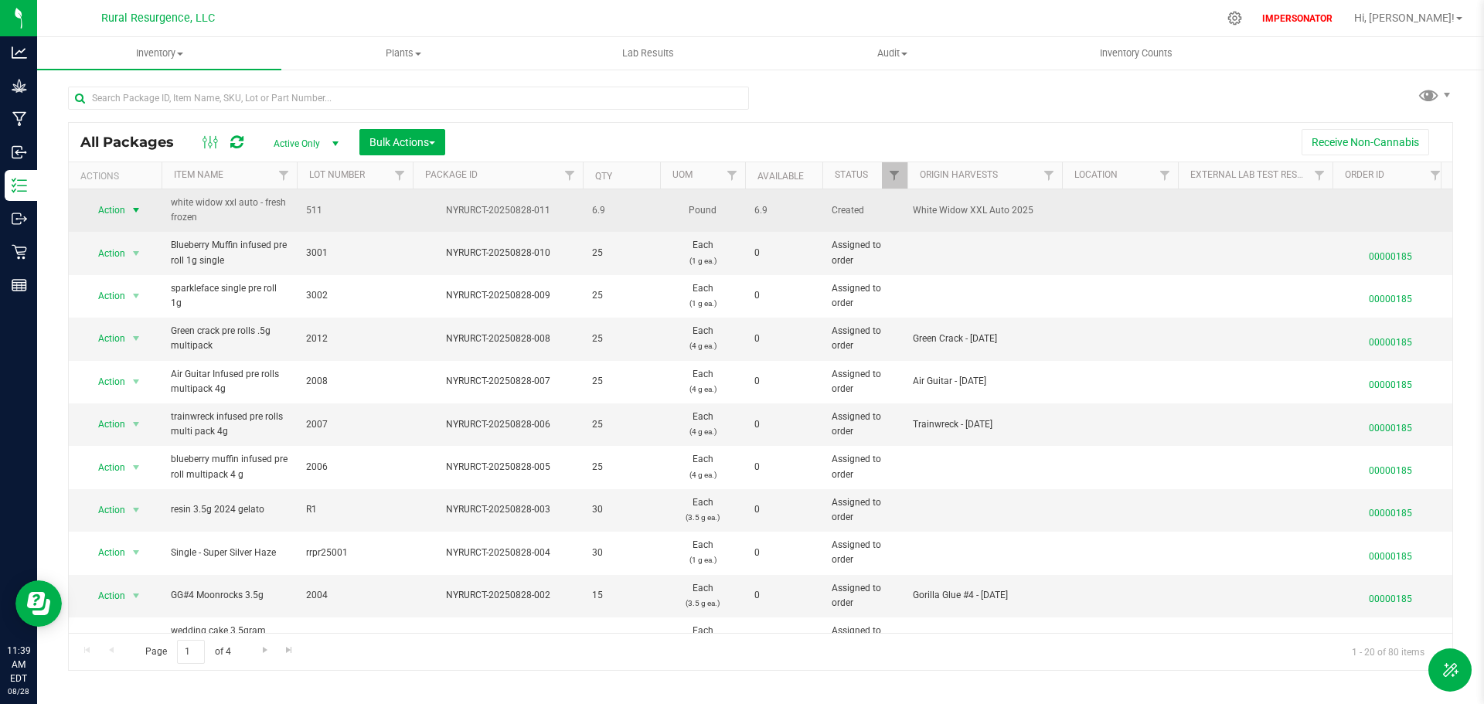
click at [107, 209] on span "Action" at bounding box center [105, 210] width 42 height 22
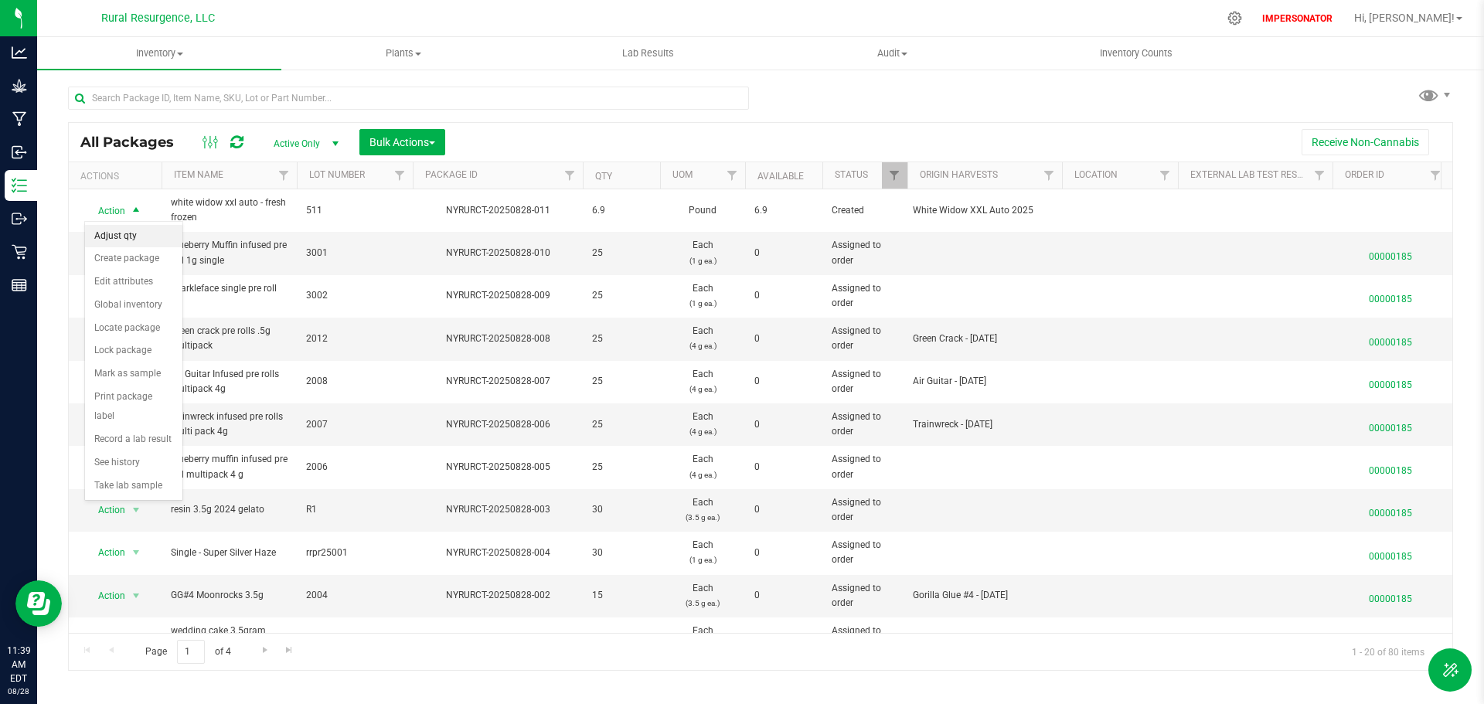
click at [149, 237] on li "Adjust qty" at bounding box center [133, 236] width 97 height 23
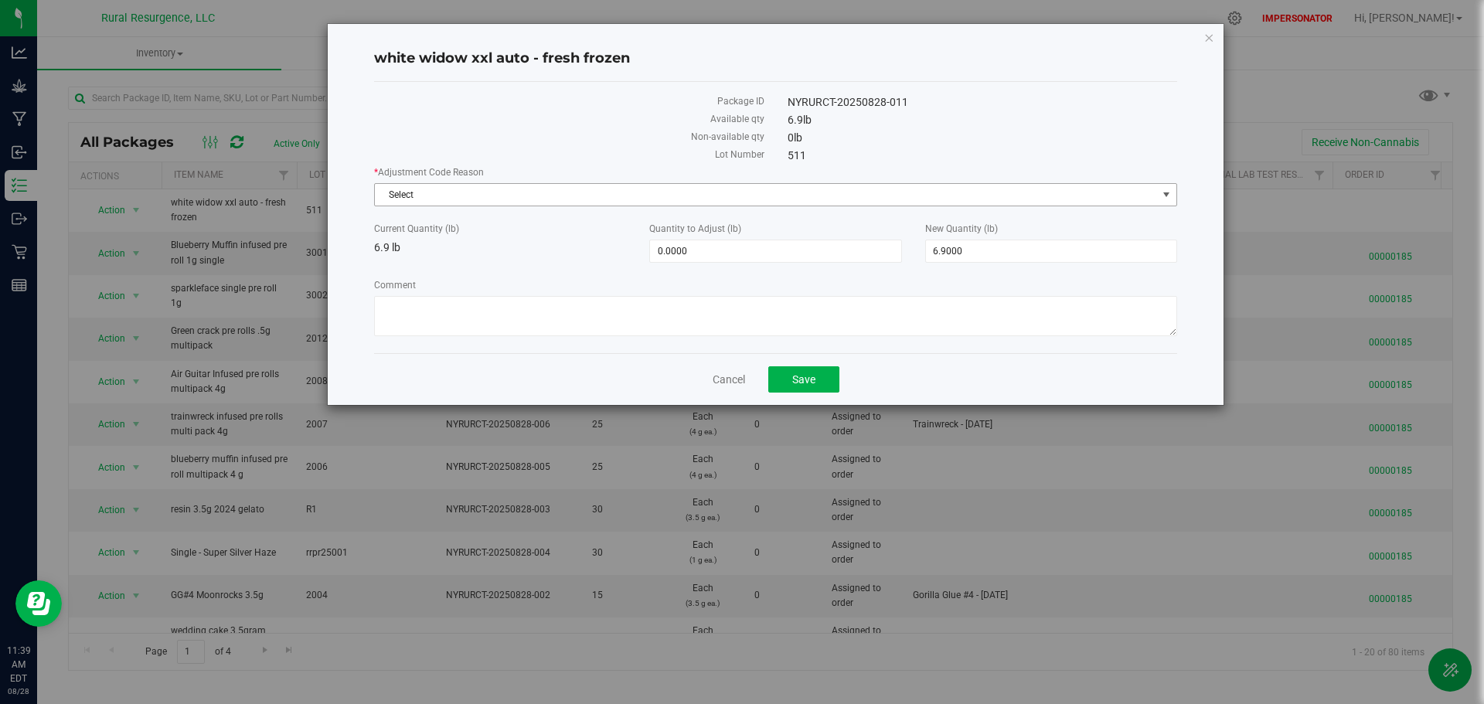
click at [411, 194] on span "Select" at bounding box center [766, 195] width 782 height 22
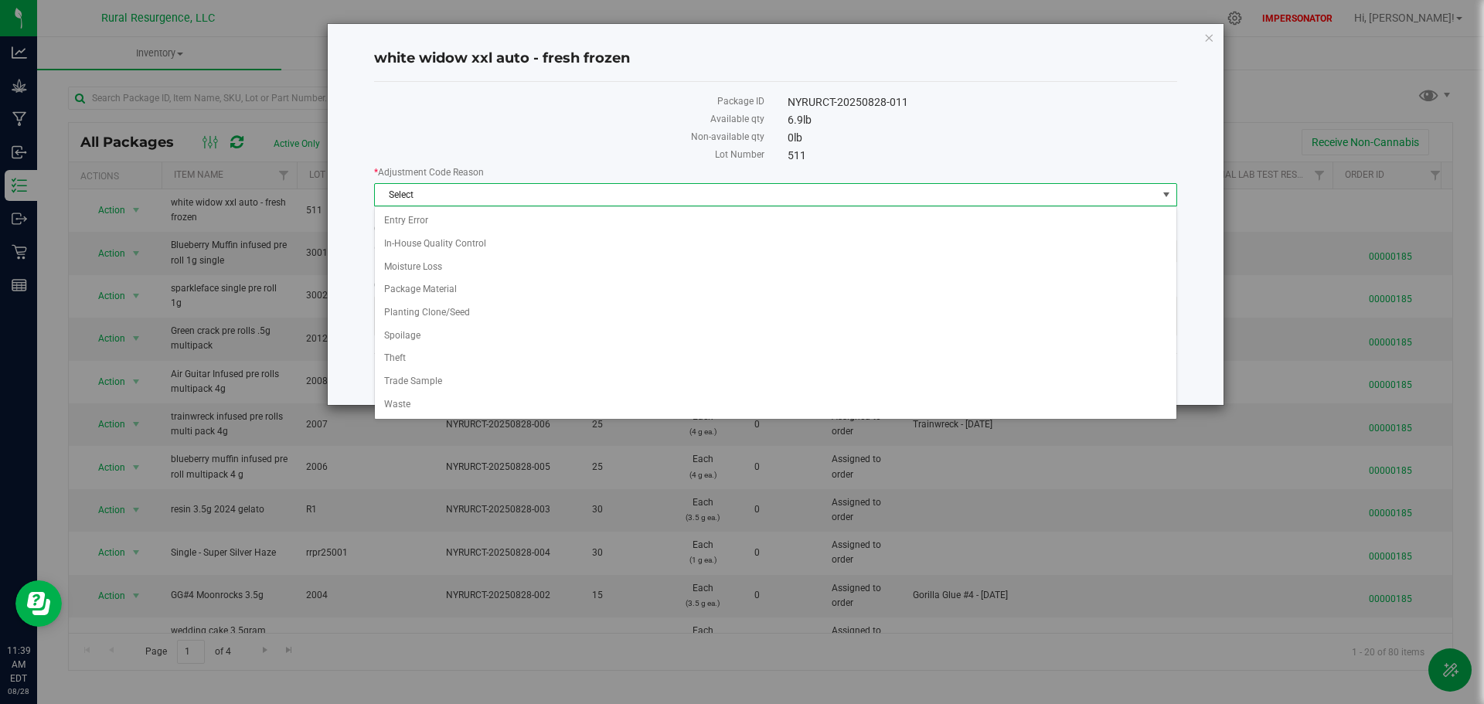
click at [400, 141] on label "Non-available qty" at bounding box center [569, 137] width 390 height 14
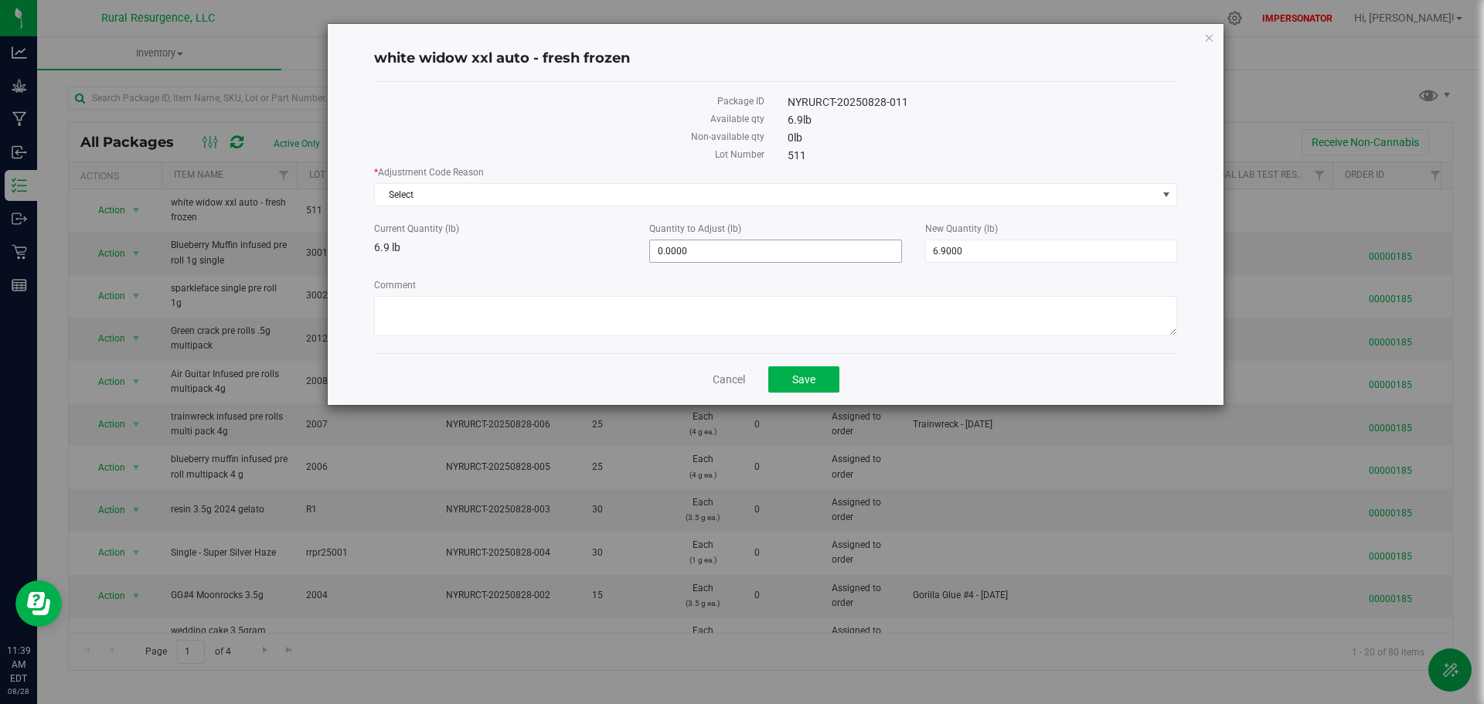
click at [656, 252] on span "0.0000 0" at bounding box center [775, 251] width 252 height 23
click at [443, 311] on textarea "Comment" at bounding box center [775, 316] width 803 height 40
drag, startPoint x: 804, startPoint y: 383, endPoint x: 485, endPoint y: 388, distance: 319.3
click at [485, 388] on div "Cancel Save" at bounding box center [775, 379] width 803 height 52
click at [725, 379] on link "Cancel" at bounding box center [729, 379] width 32 height 15
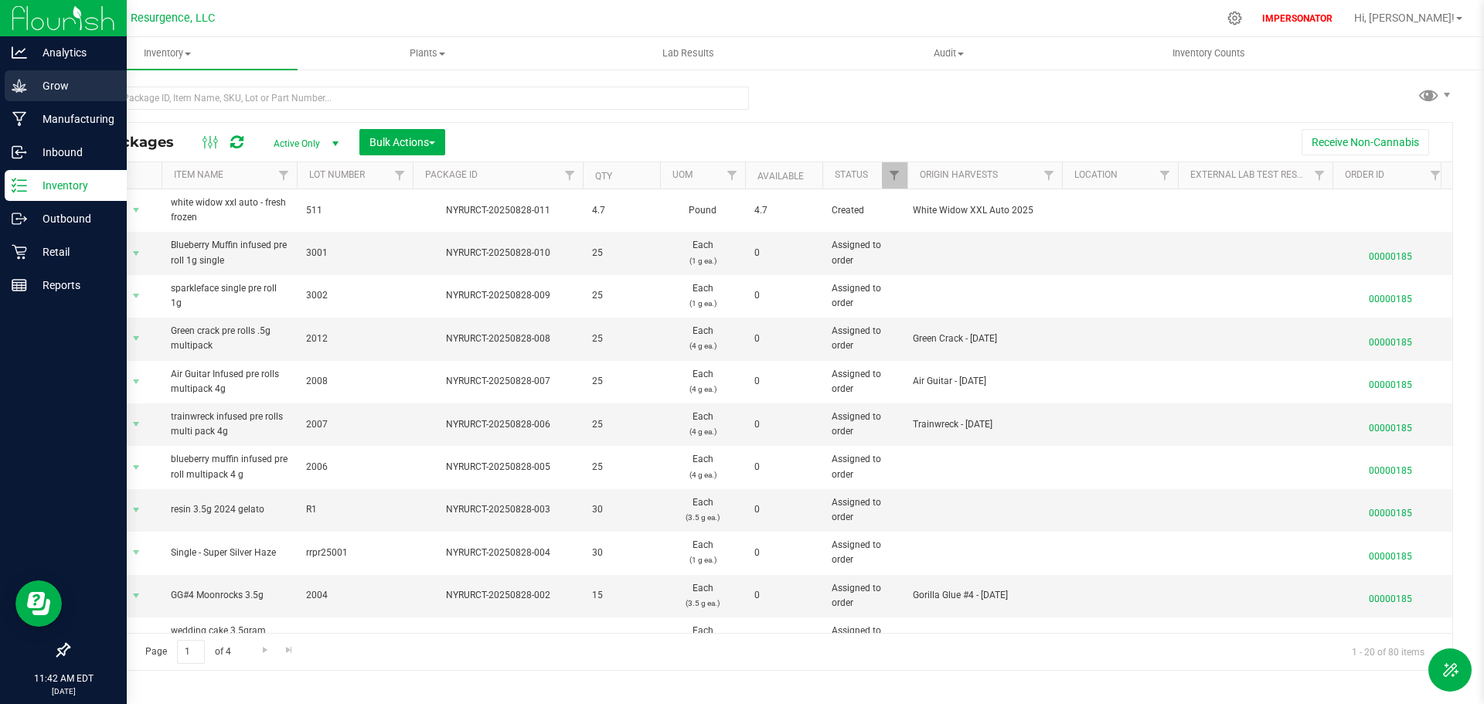
click at [62, 84] on p "Grow" at bounding box center [73, 86] width 93 height 19
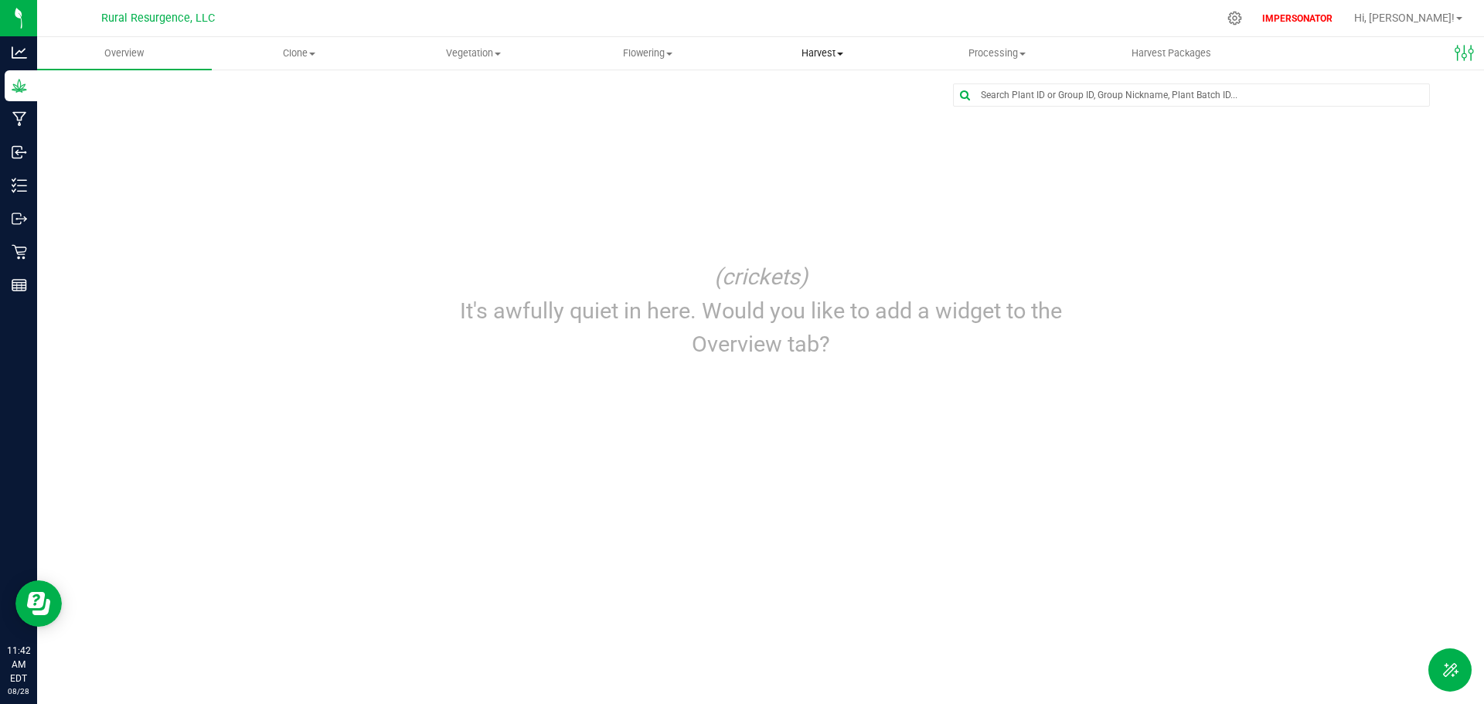
click at [836, 53] on span "Harvest" at bounding box center [822, 53] width 173 height 14
click at [801, 88] on span "Harvests" at bounding box center [778, 93] width 86 height 13
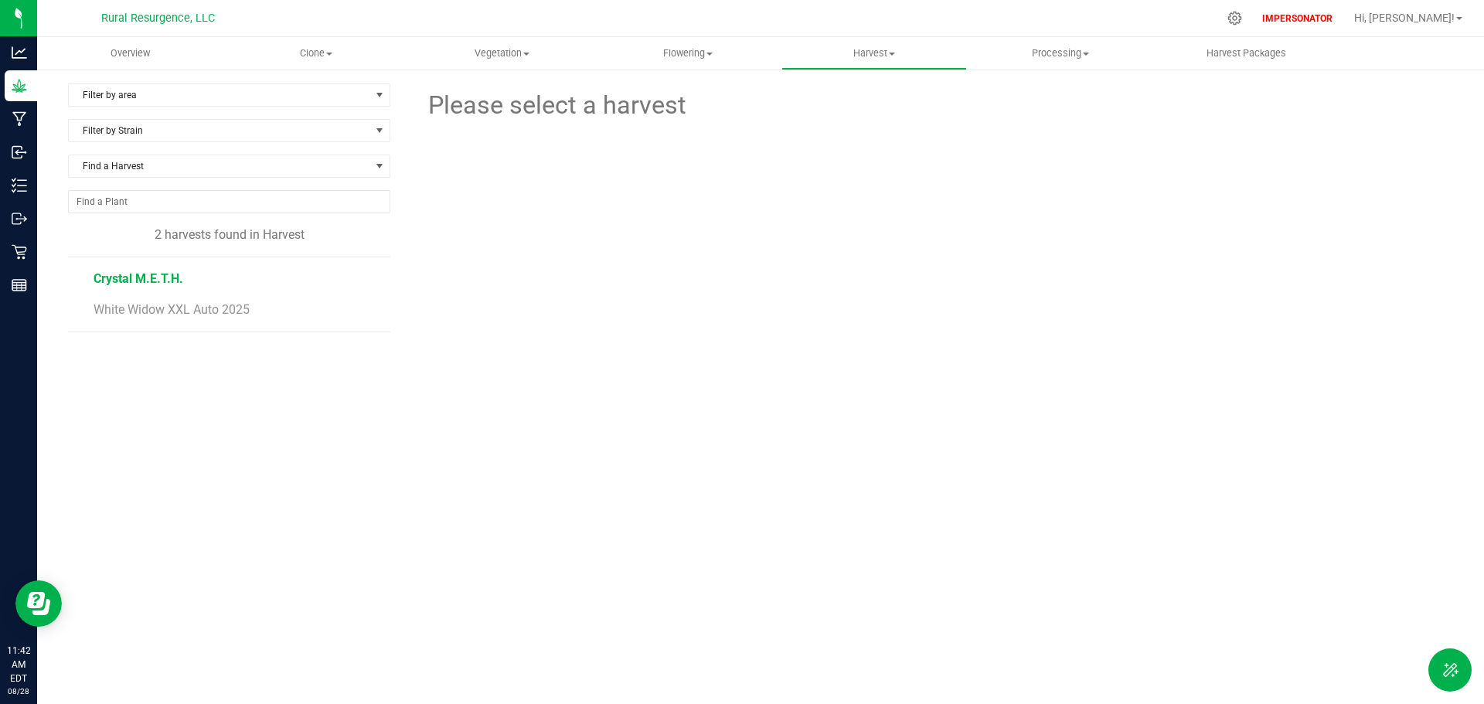
click at [138, 274] on span "Crystal M.E.T.H." at bounding box center [139, 278] width 90 height 15
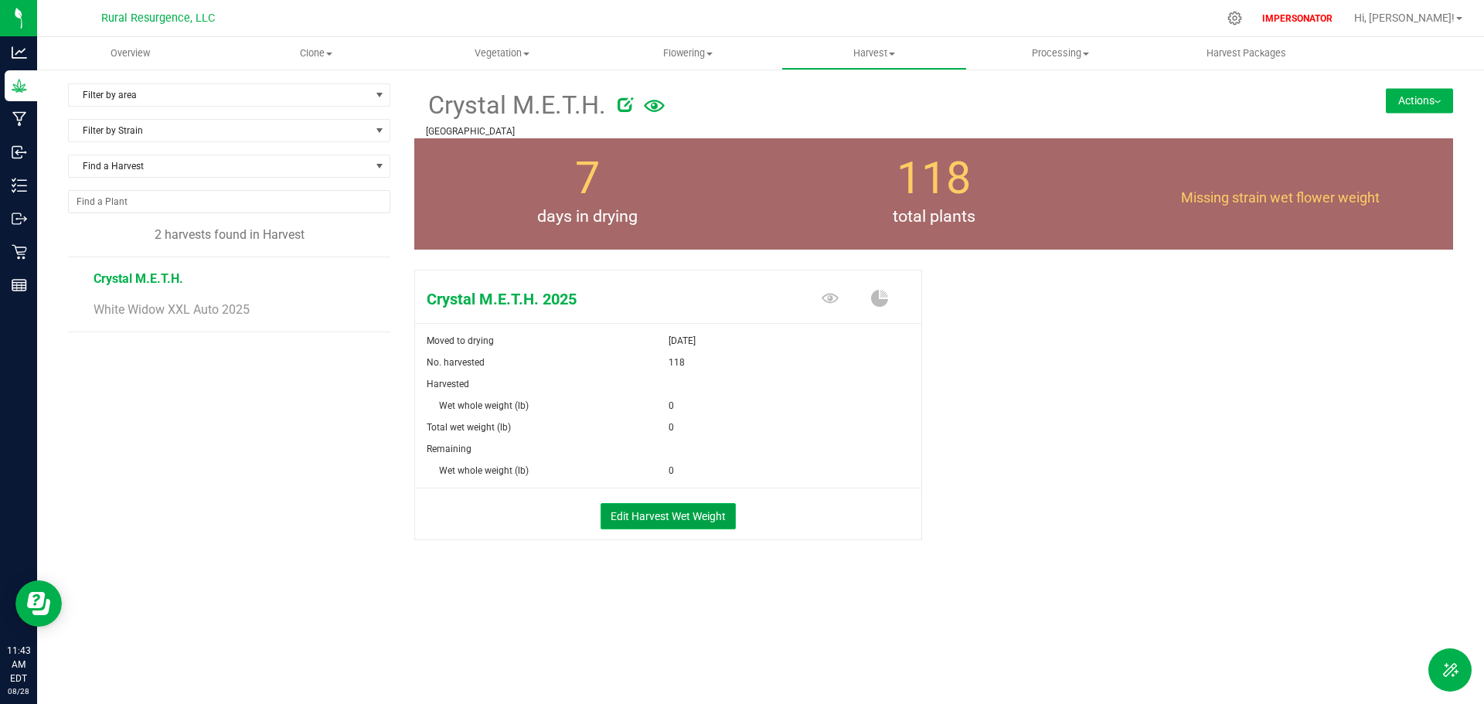
click at [667, 520] on button "Edit Harvest Wet Weight" at bounding box center [668, 516] width 135 height 26
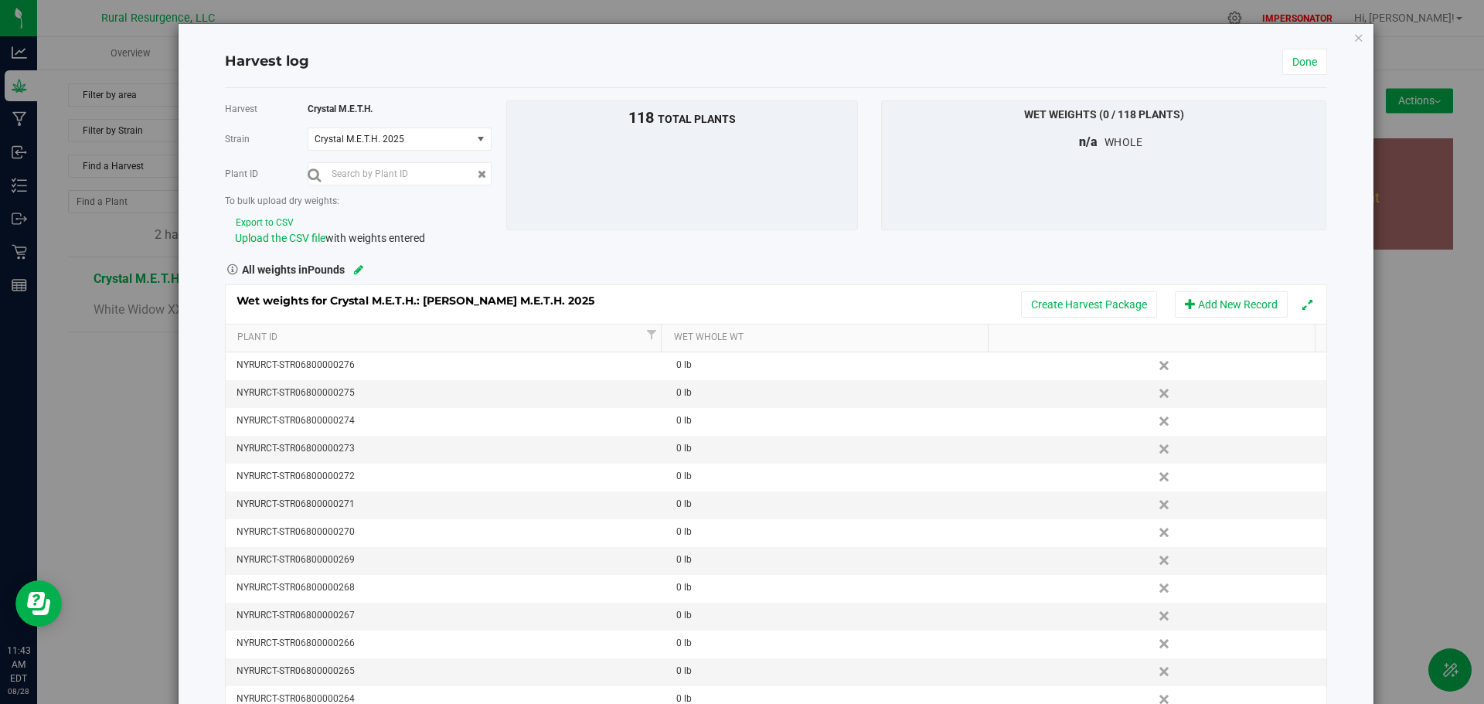
click at [260, 223] on button "Export to CSV" at bounding box center [265, 223] width 60 height 15
click at [860, 49] on div "Harvest log Done" at bounding box center [776, 62] width 1102 height 52
drag, startPoint x: 1320, startPoint y: 0, endPoint x: 877, endPoint y: 77, distance: 448.8
click at [877, 77] on div "Harvest log Done" at bounding box center [776, 62] width 1102 height 52
click at [1354, 38] on icon "button" at bounding box center [1359, 37] width 11 height 19
